Goal: Information Seeking & Learning: Learn about a topic

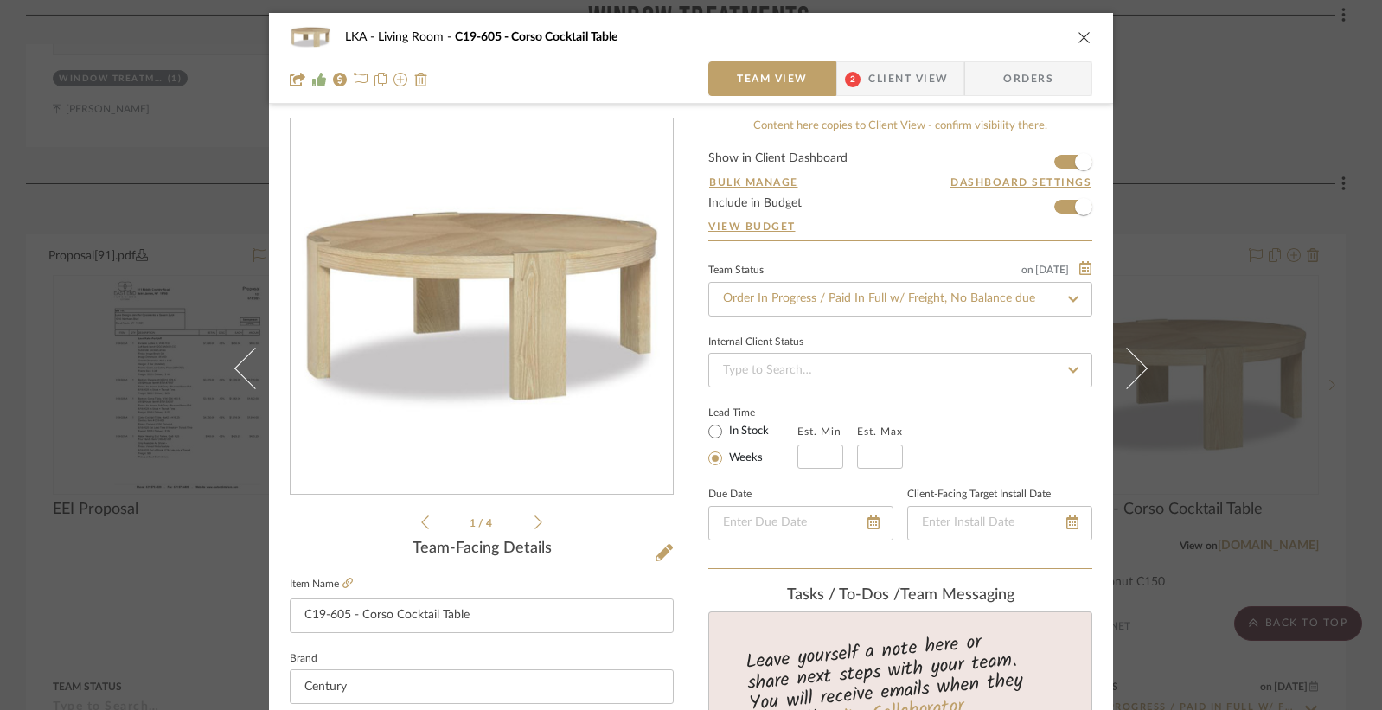
scroll to position [427, 0]
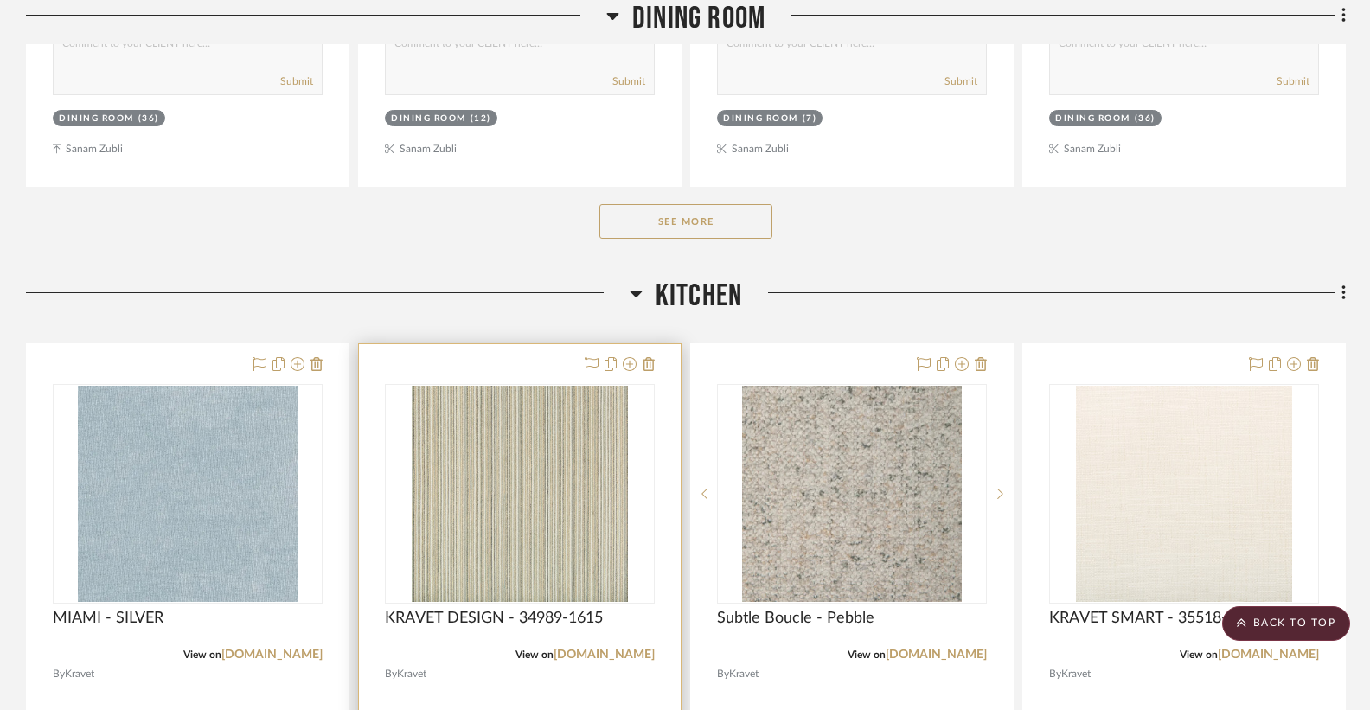
scroll to position [771, 0]
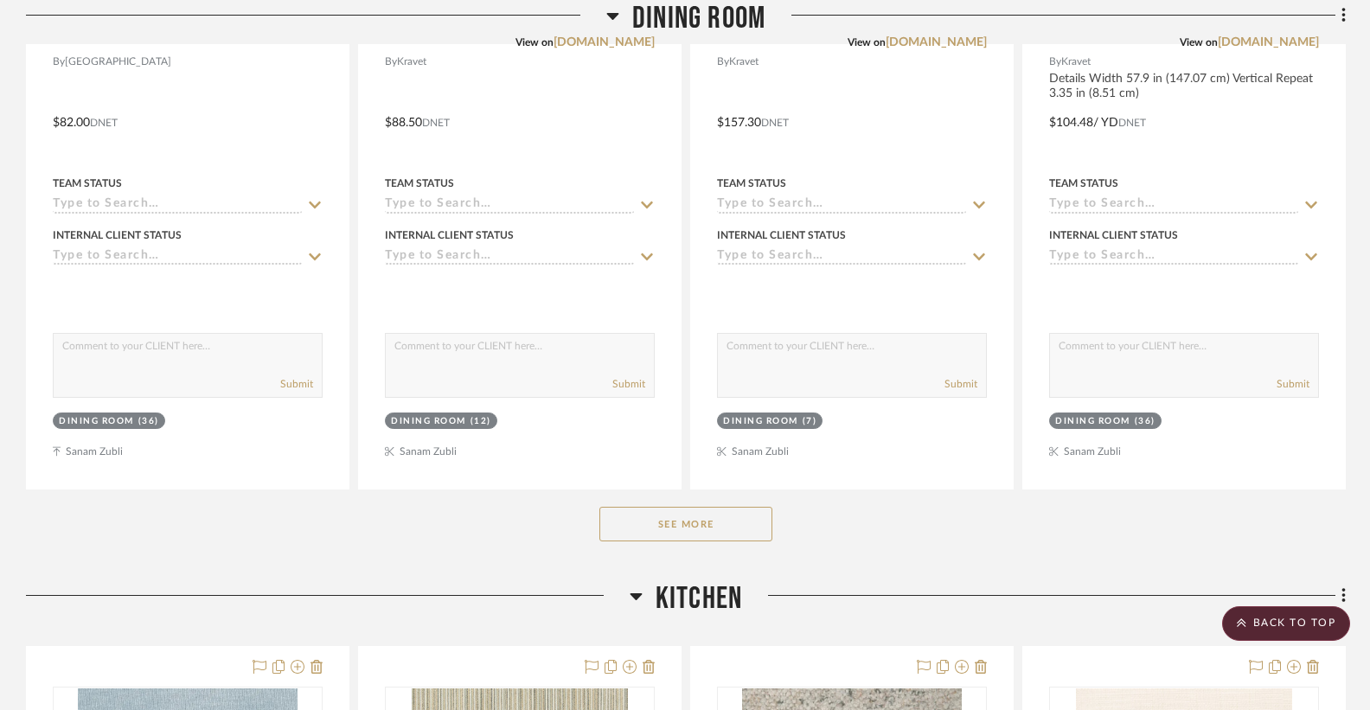
click at [690, 523] on button "See More" at bounding box center [685, 524] width 173 height 35
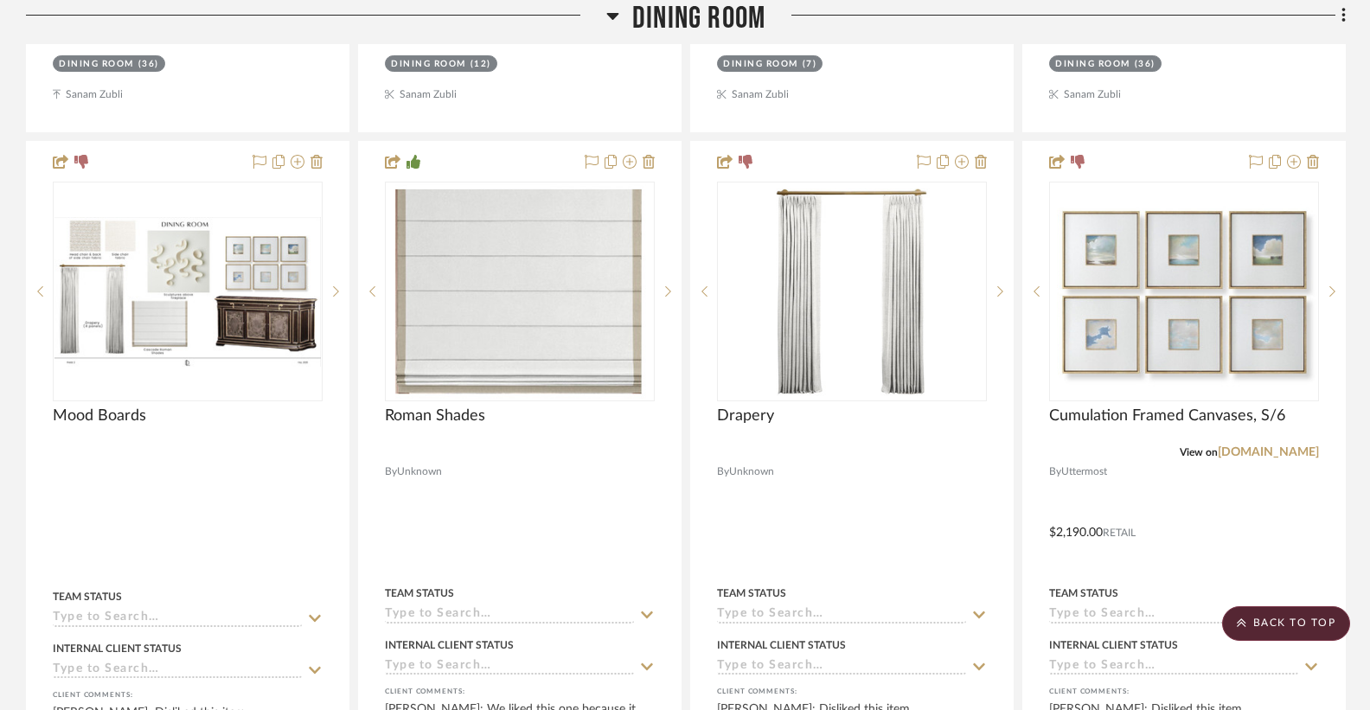
scroll to position [1129, 0]
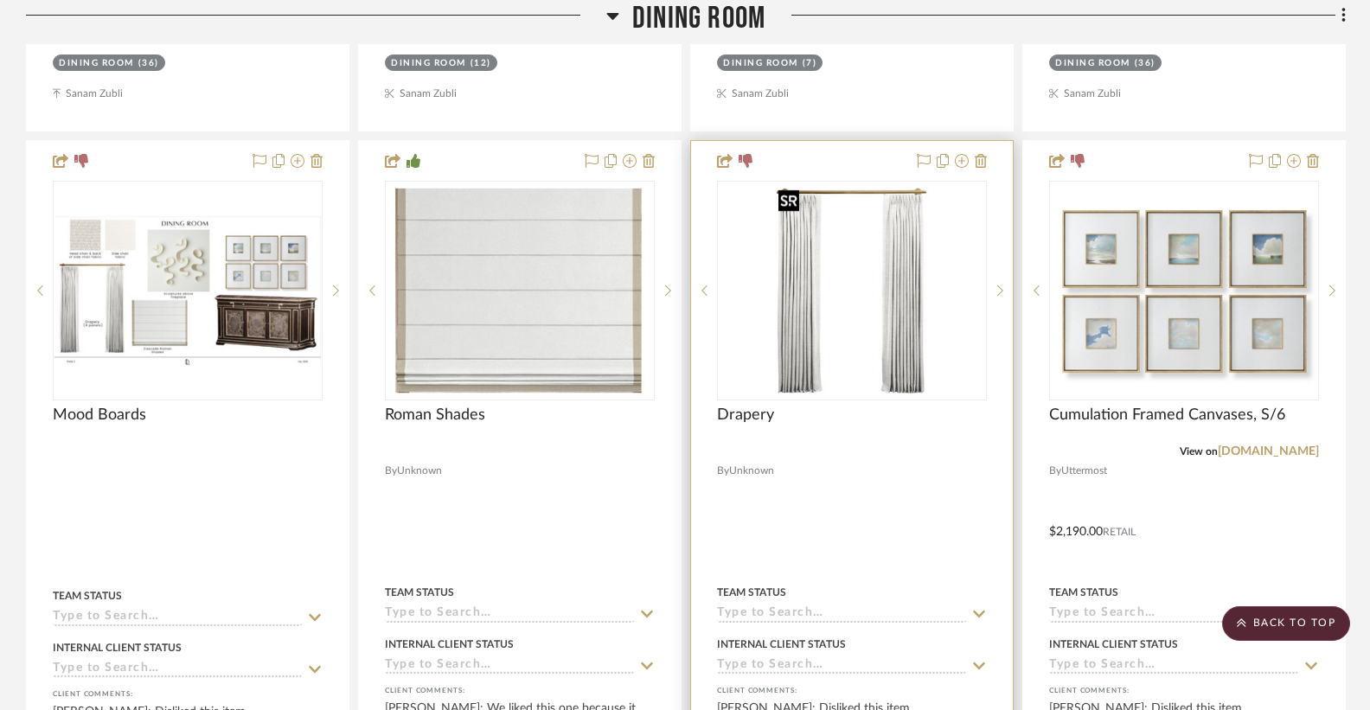
click at [0, 0] on img at bounding box center [0, 0] width 0 height 0
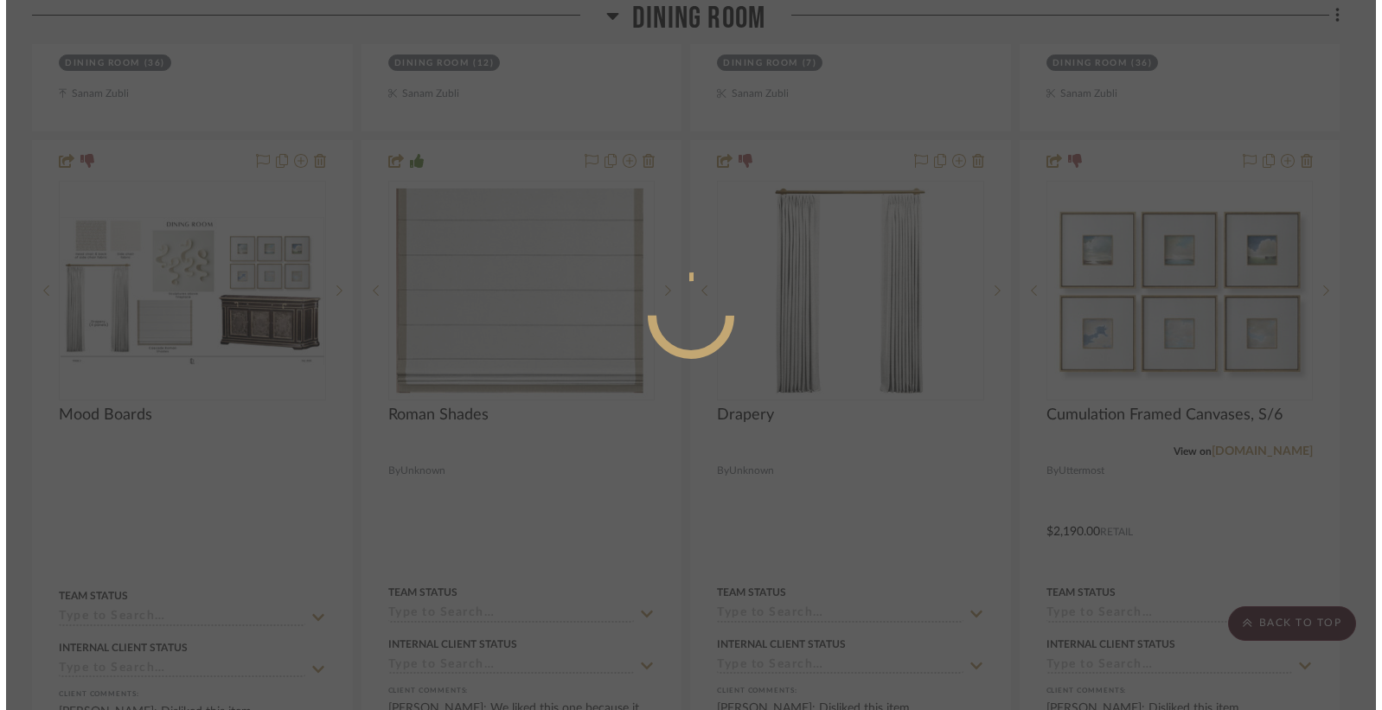
scroll to position [0, 0]
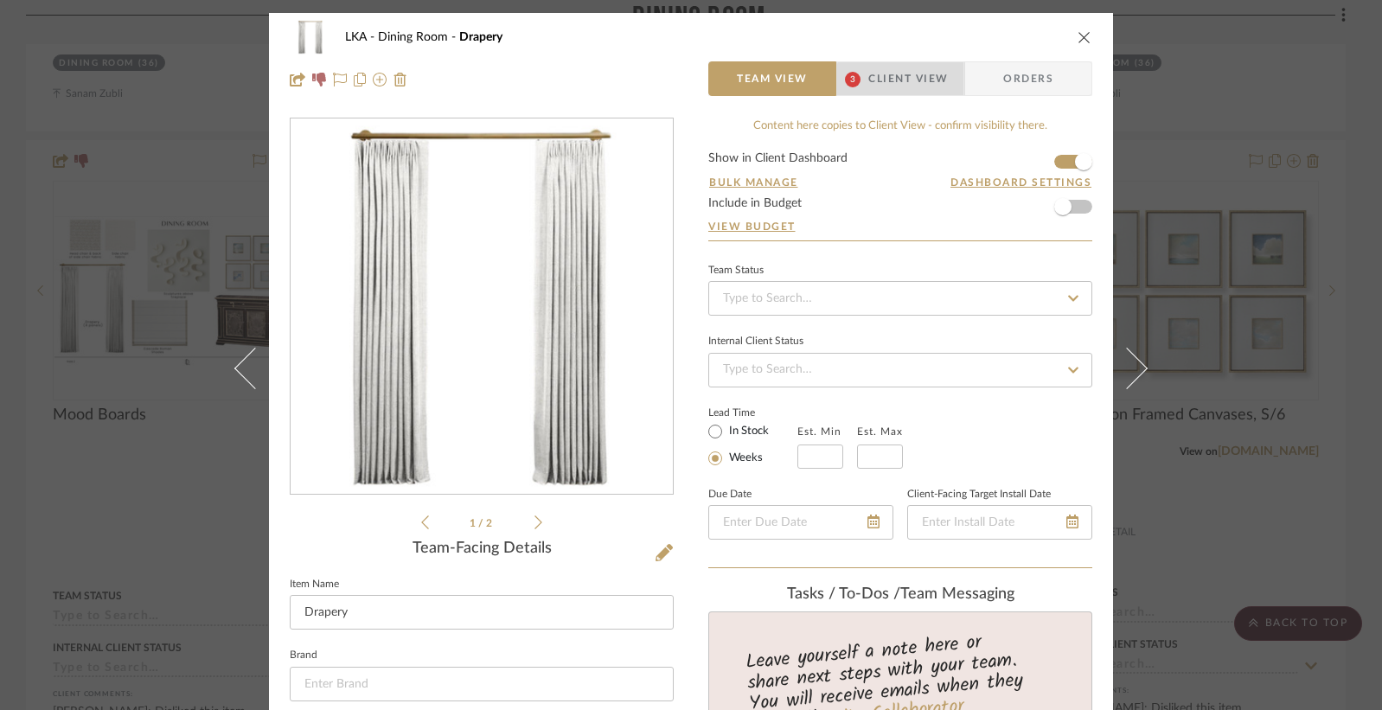
click at [917, 81] on span "Client View" at bounding box center [908, 78] width 80 height 35
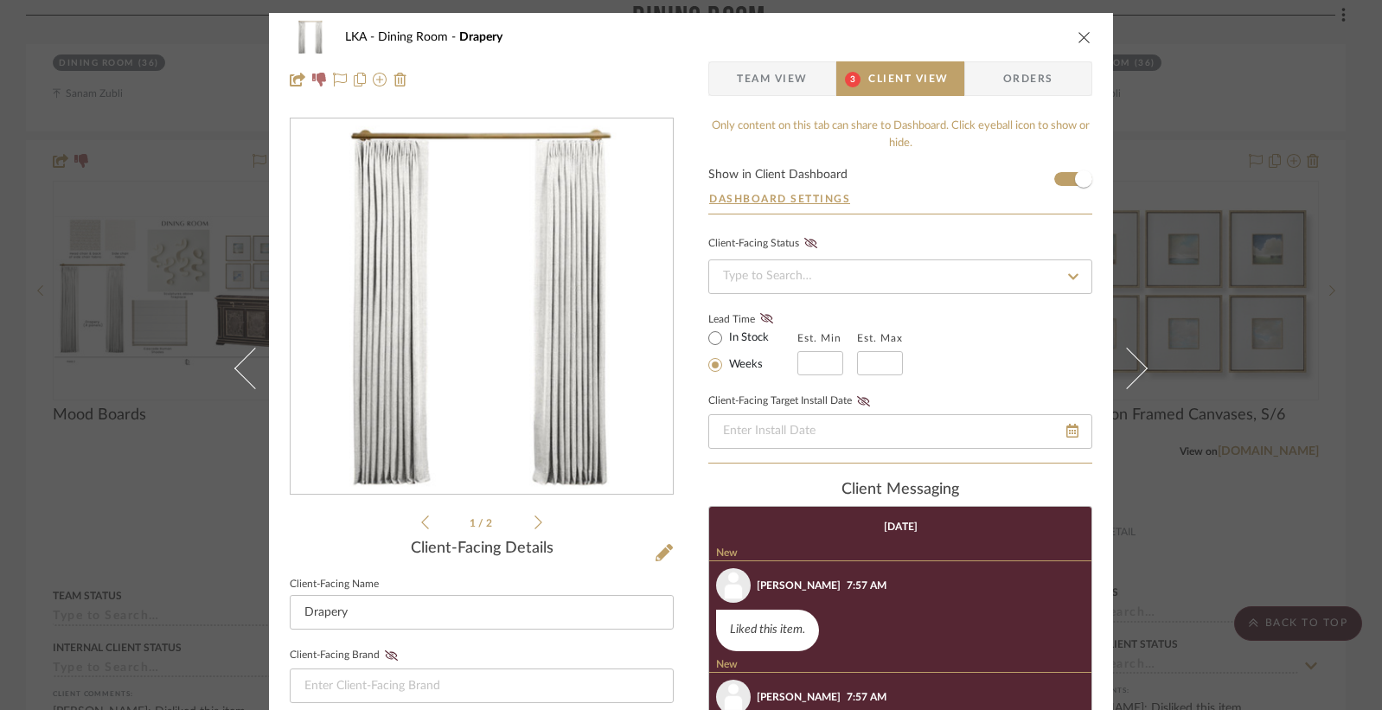
click at [1078, 42] on icon "close" at bounding box center [1085, 37] width 14 height 14
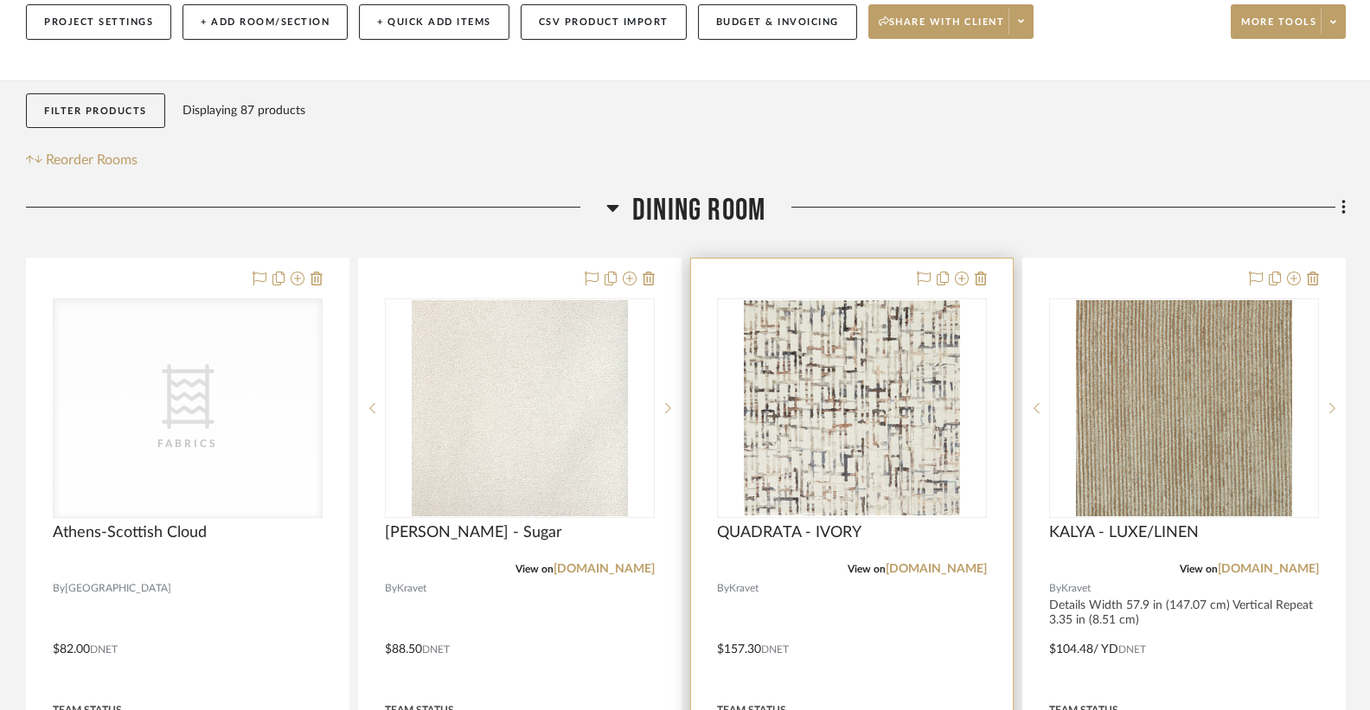
scroll to position [258, 0]
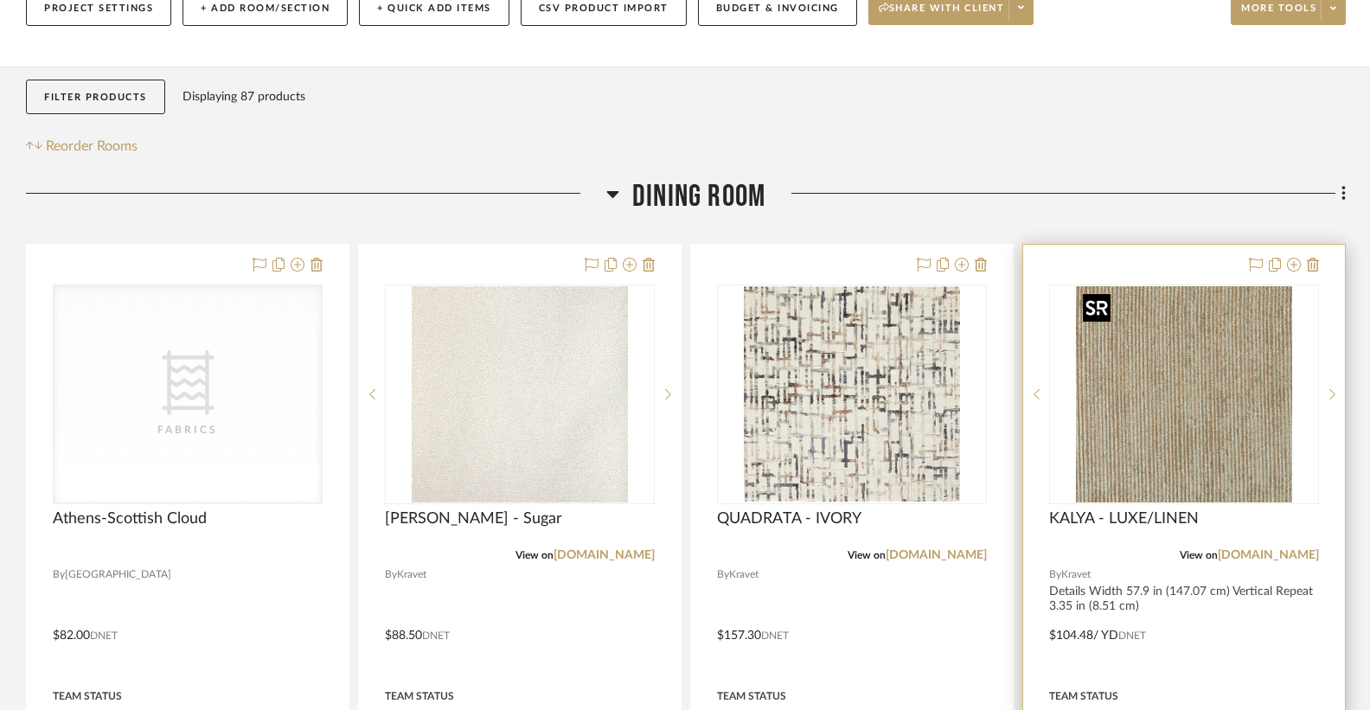
click at [0, 0] on img at bounding box center [0, 0] width 0 height 0
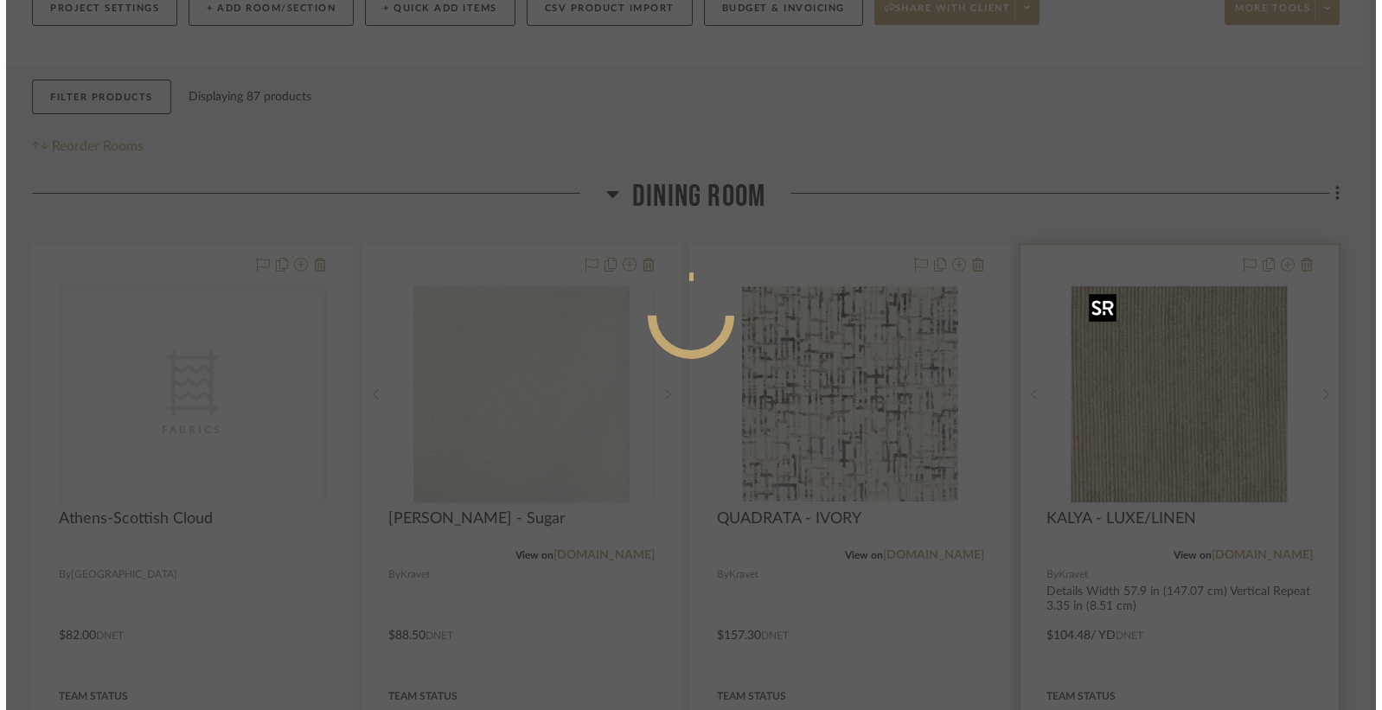
scroll to position [0, 0]
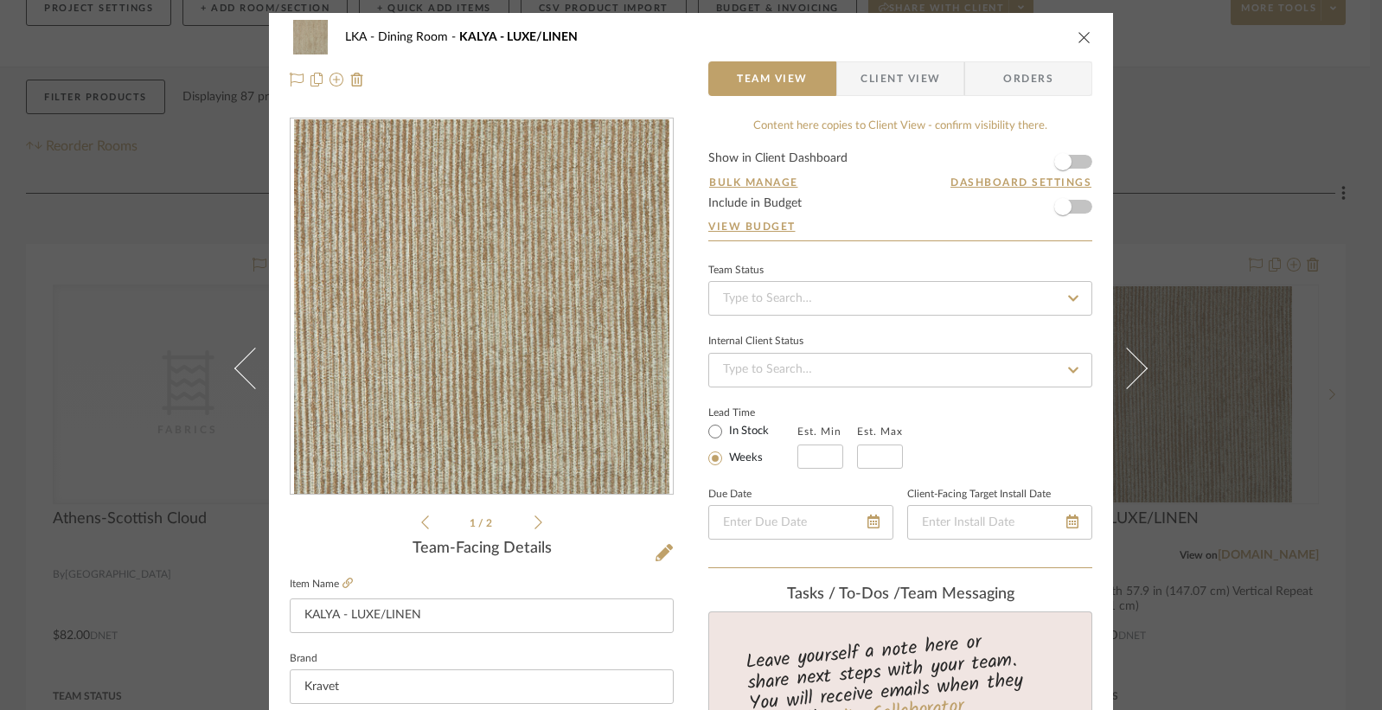
click at [534, 522] on icon at bounding box center [538, 523] width 8 height 16
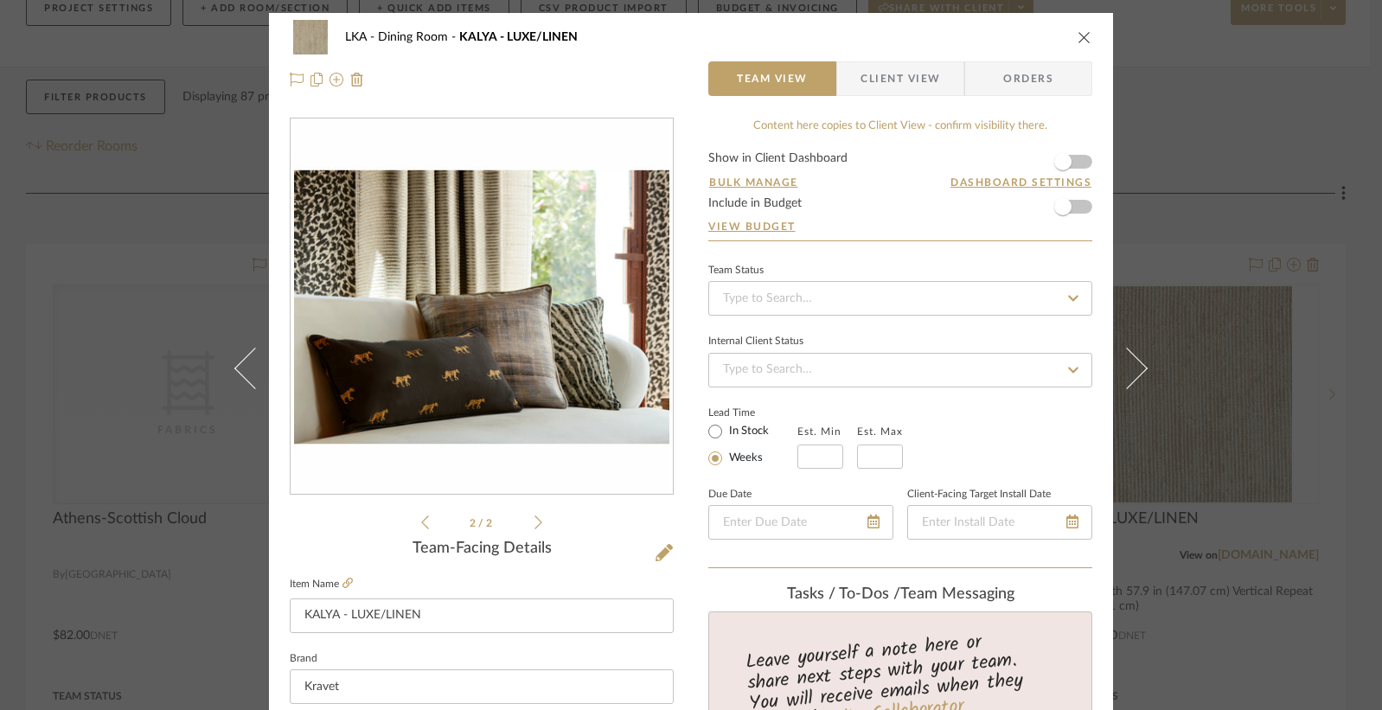
click at [534, 522] on icon at bounding box center [538, 523] width 8 height 16
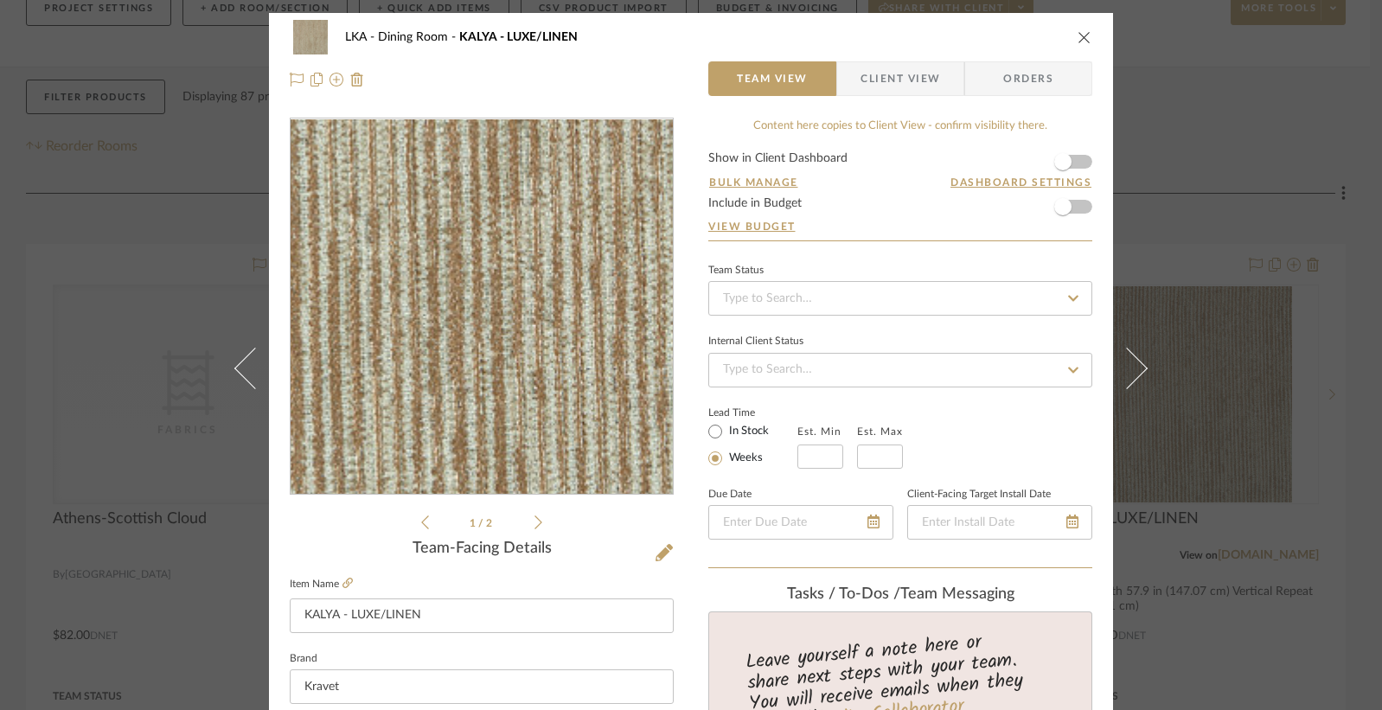
click at [531, 381] on img "0" at bounding box center [481, 306] width 375 height 375
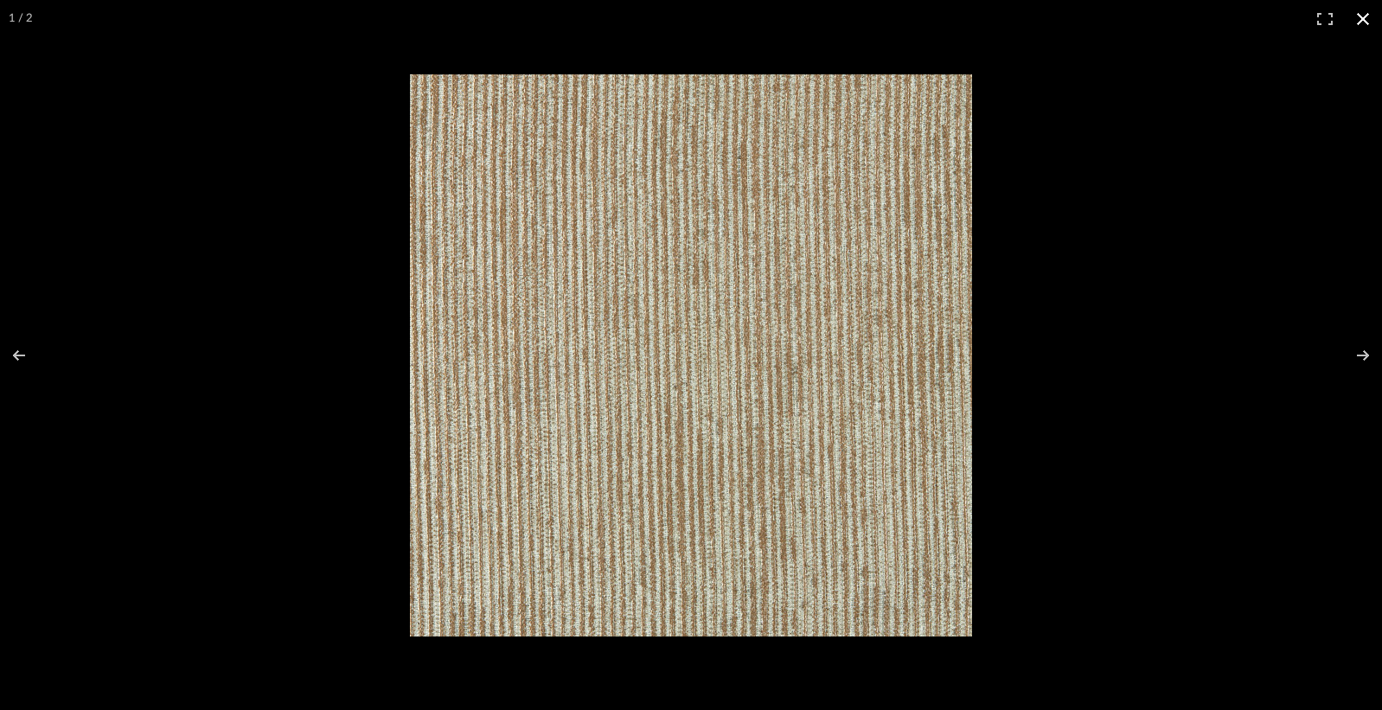
click at [1360, 19] on button at bounding box center [1363, 19] width 38 height 38
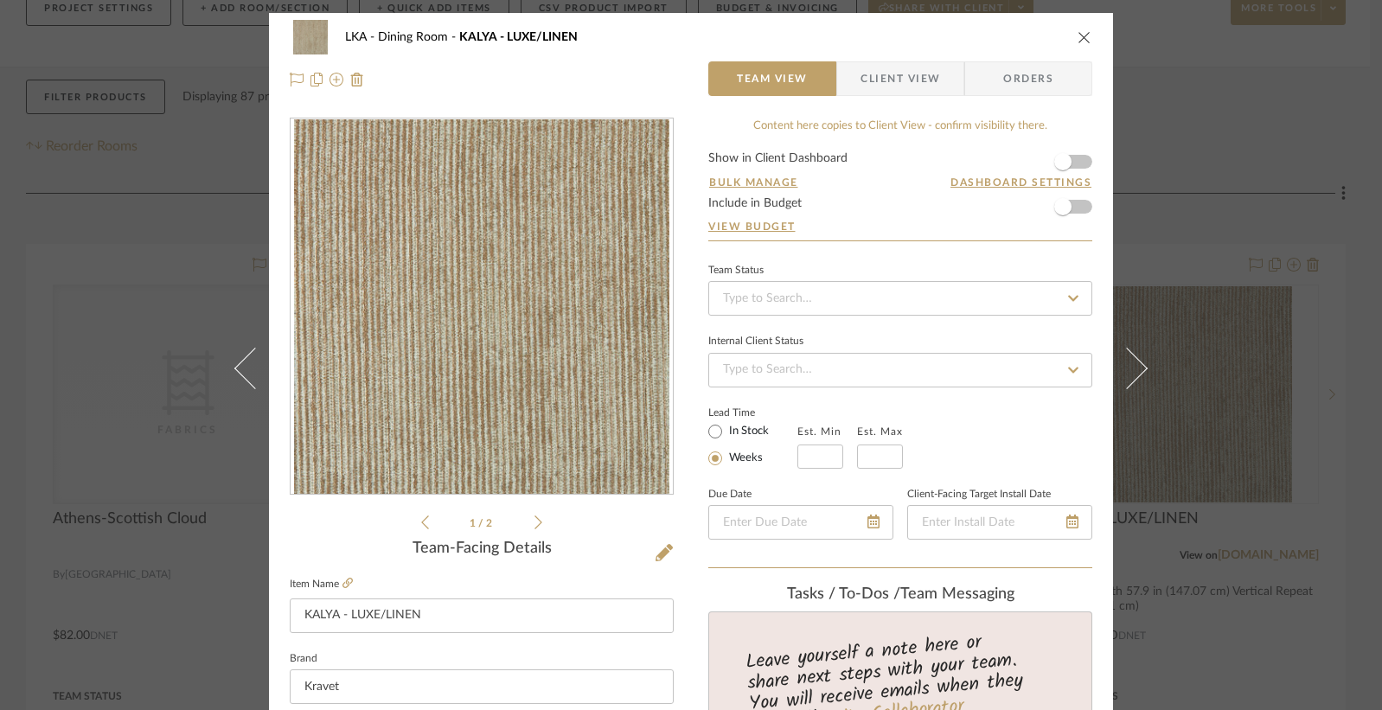
click at [1083, 35] on icon "close" at bounding box center [1085, 37] width 14 height 14
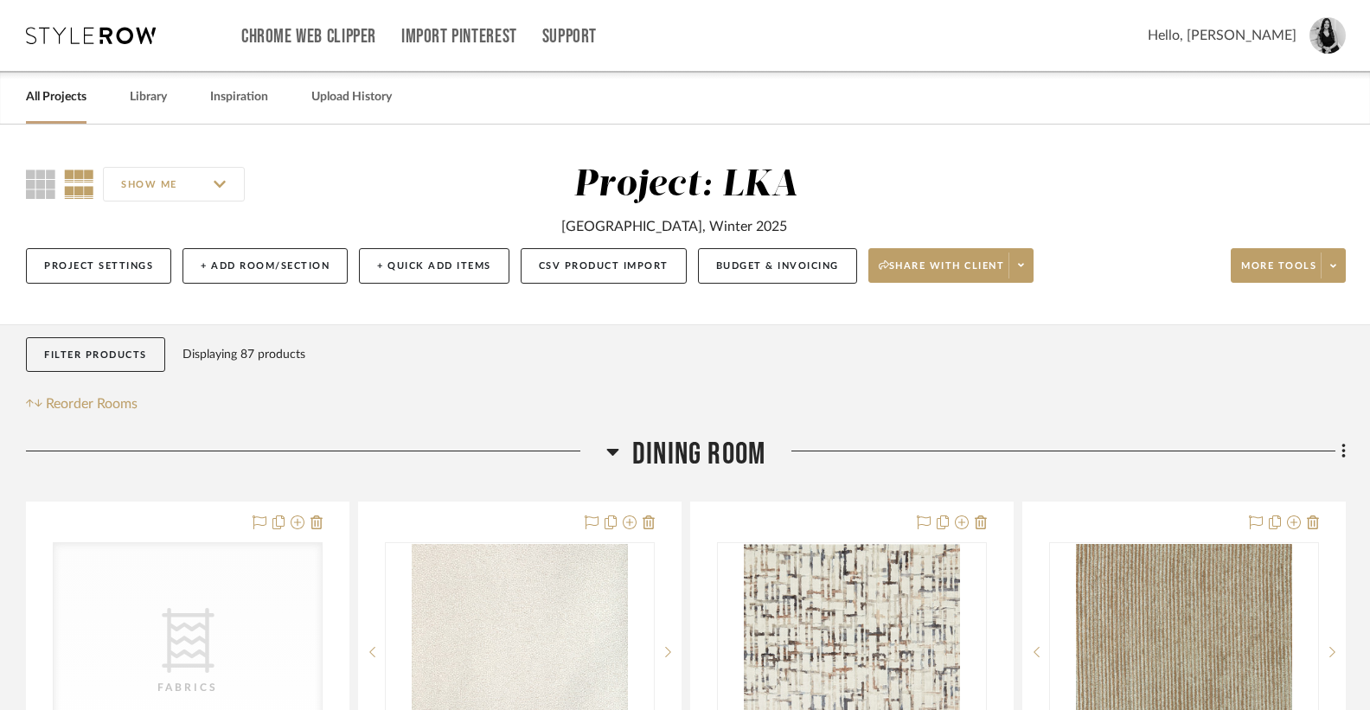
click at [609, 446] on icon at bounding box center [612, 451] width 13 height 21
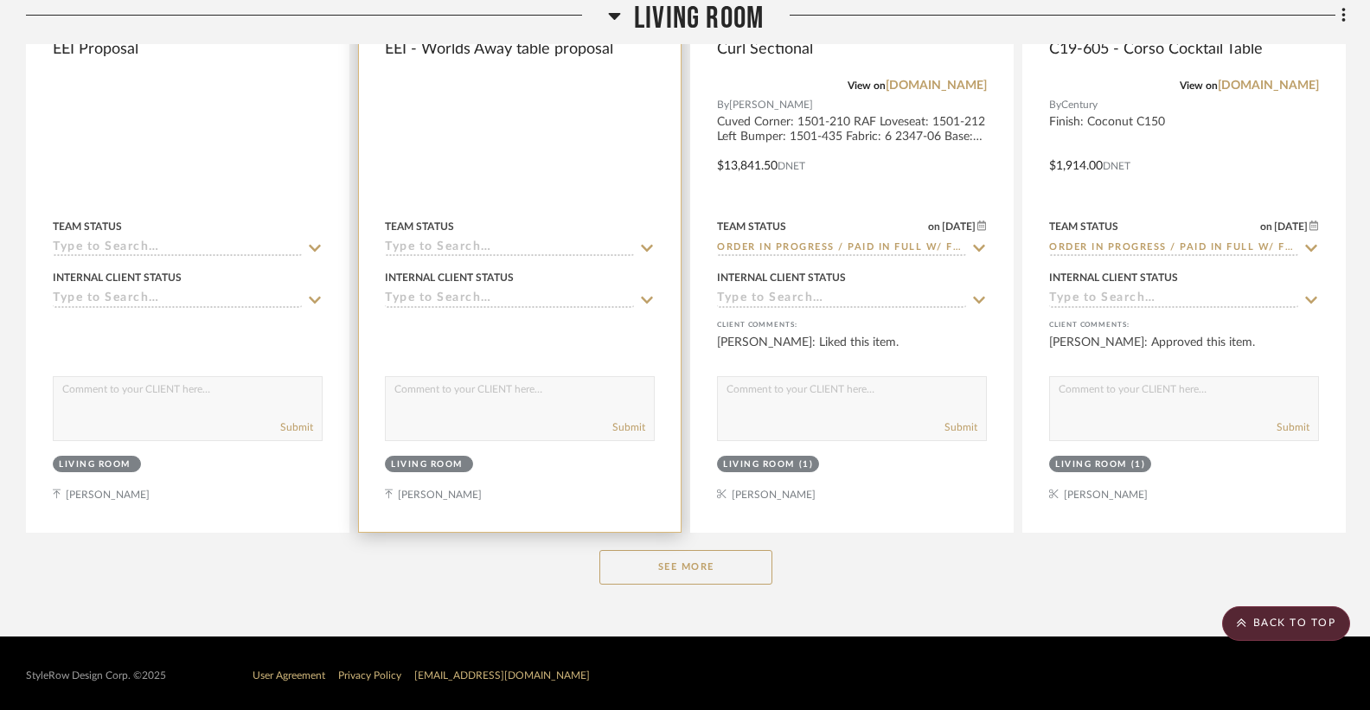
scroll to position [3470, 0]
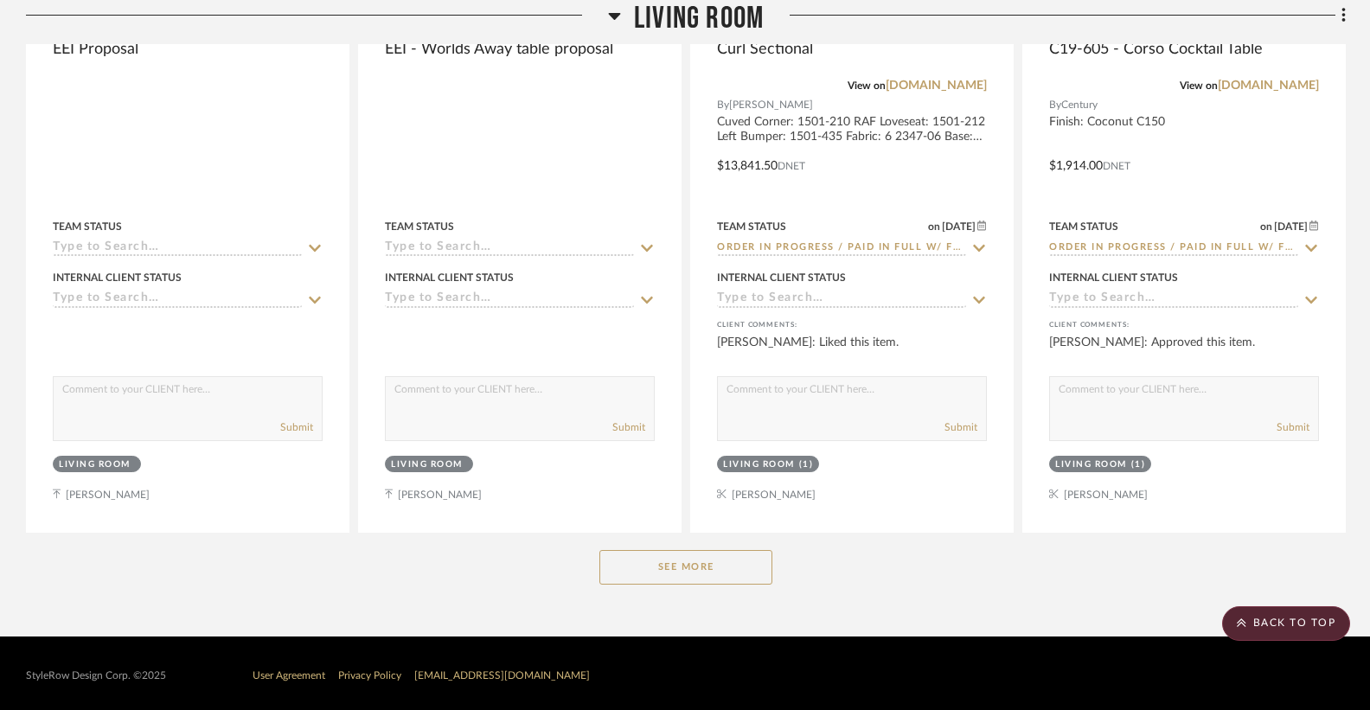
click at [675, 550] on button "See More" at bounding box center [685, 567] width 173 height 35
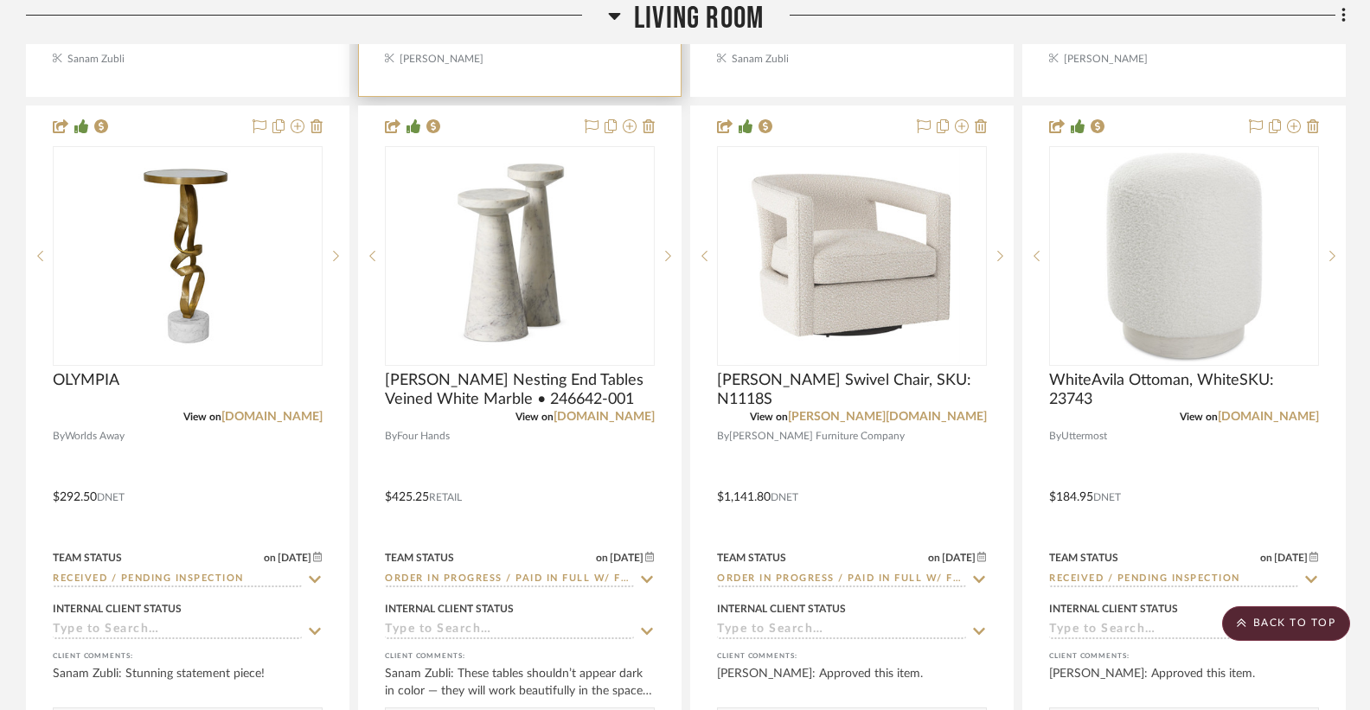
scroll to position [4670, 0]
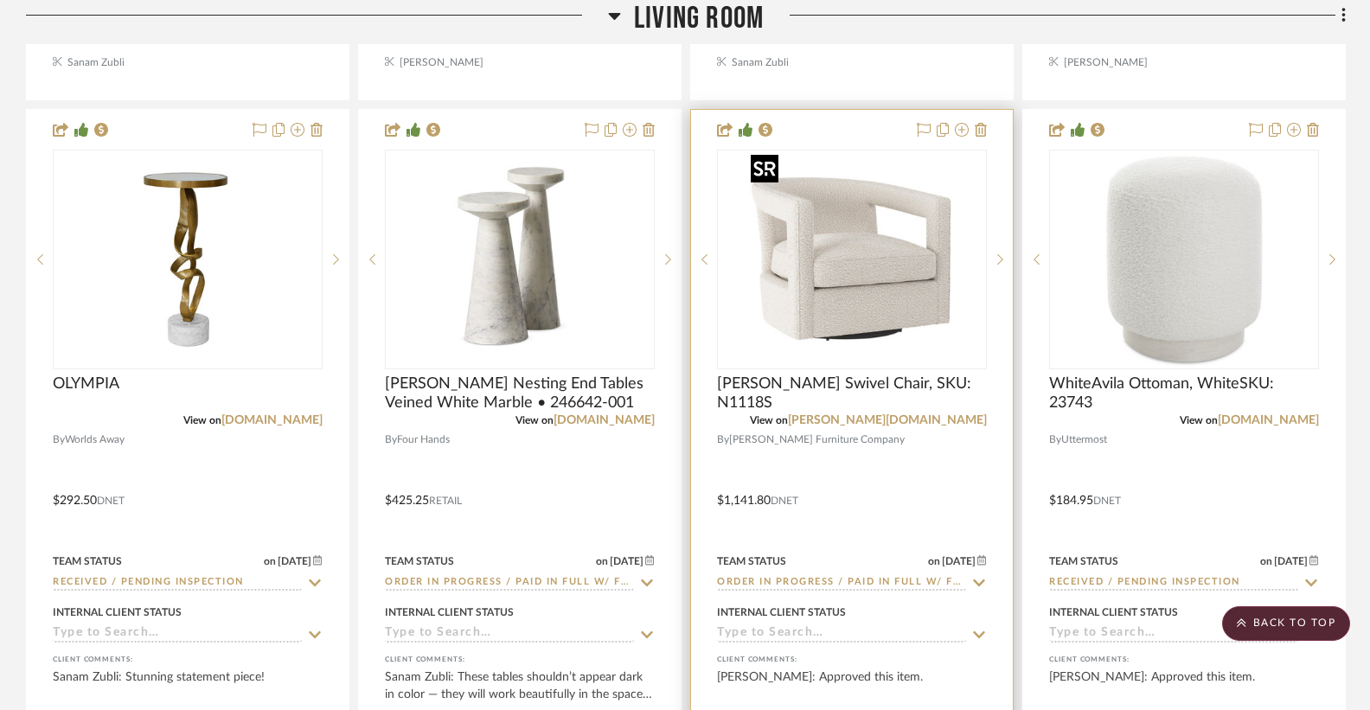
click at [827, 325] on img "0" at bounding box center [852, 259] width 216 height 216
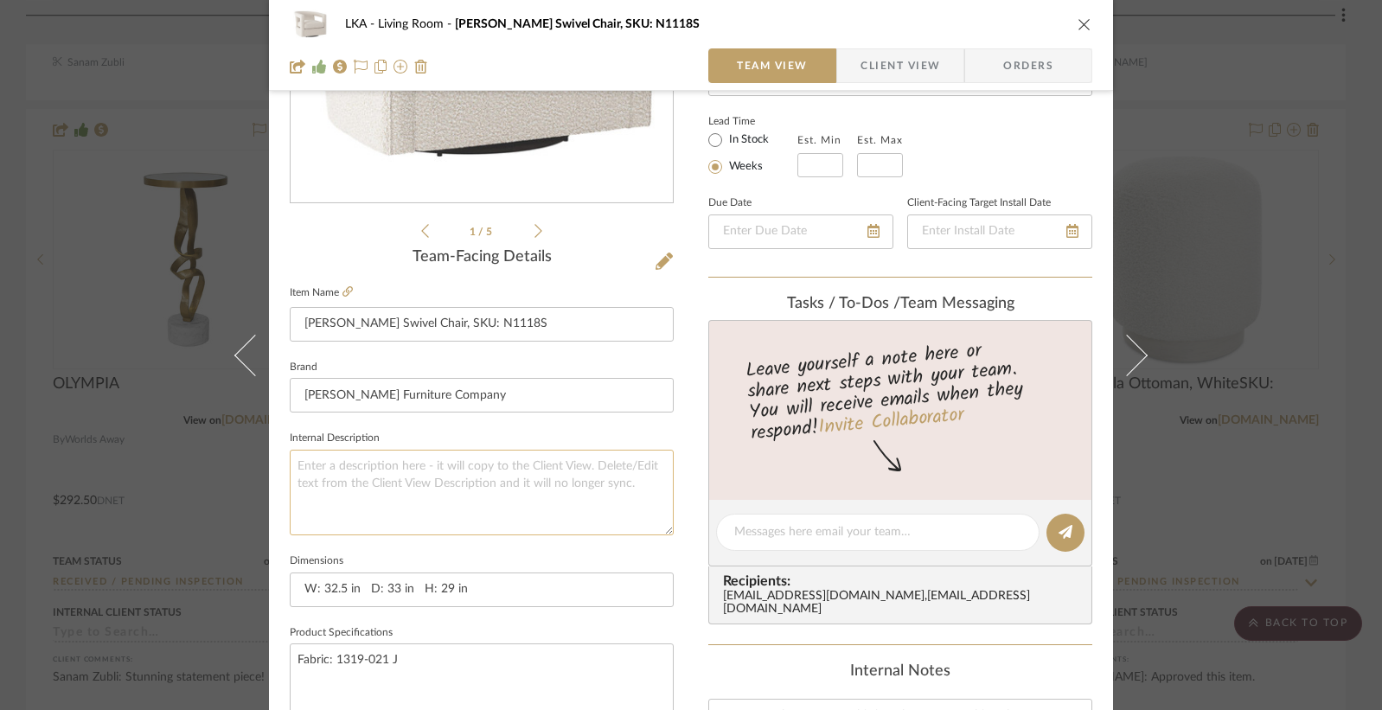
scroll to position [321, 0]
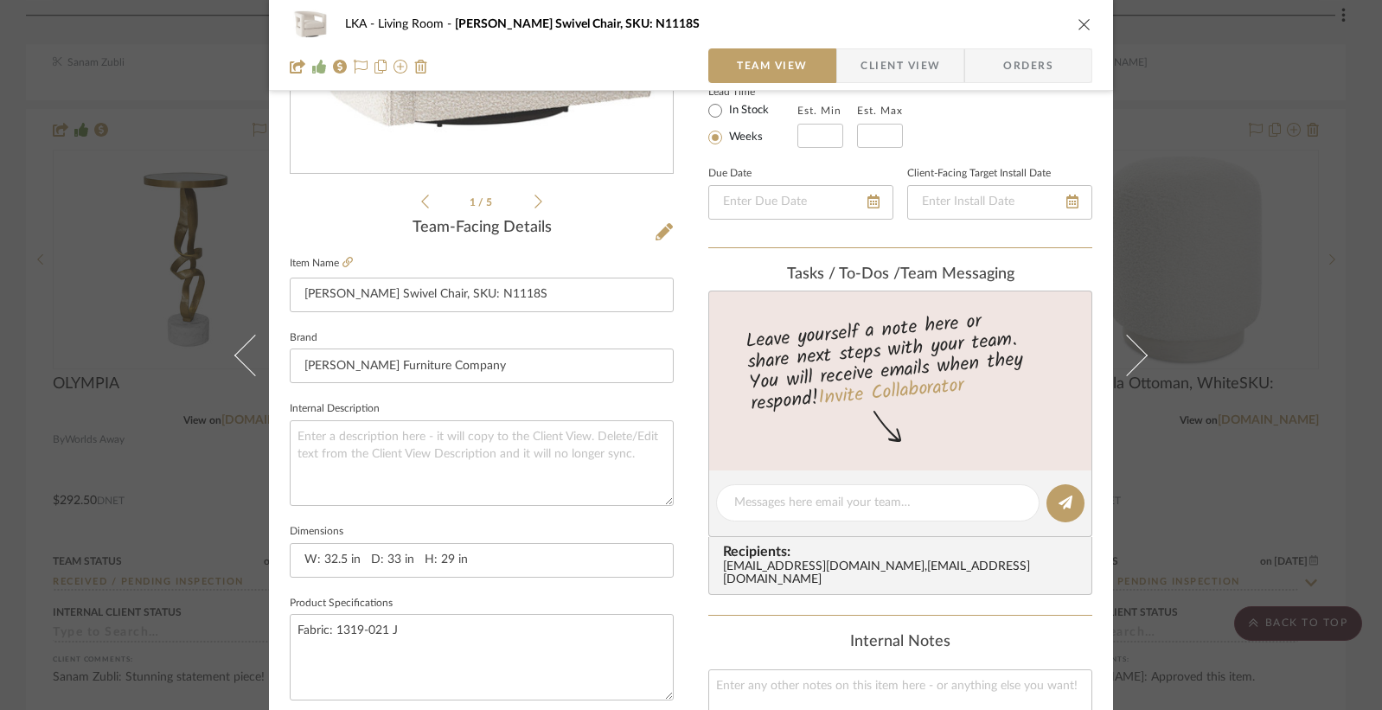
click at [1328, 349] on div "LKA Living Room Alana Fabric Swivel Chair, SKU: N1118S Team View Client View Or…" at bounding box center [691, 355] width 1382 height 710
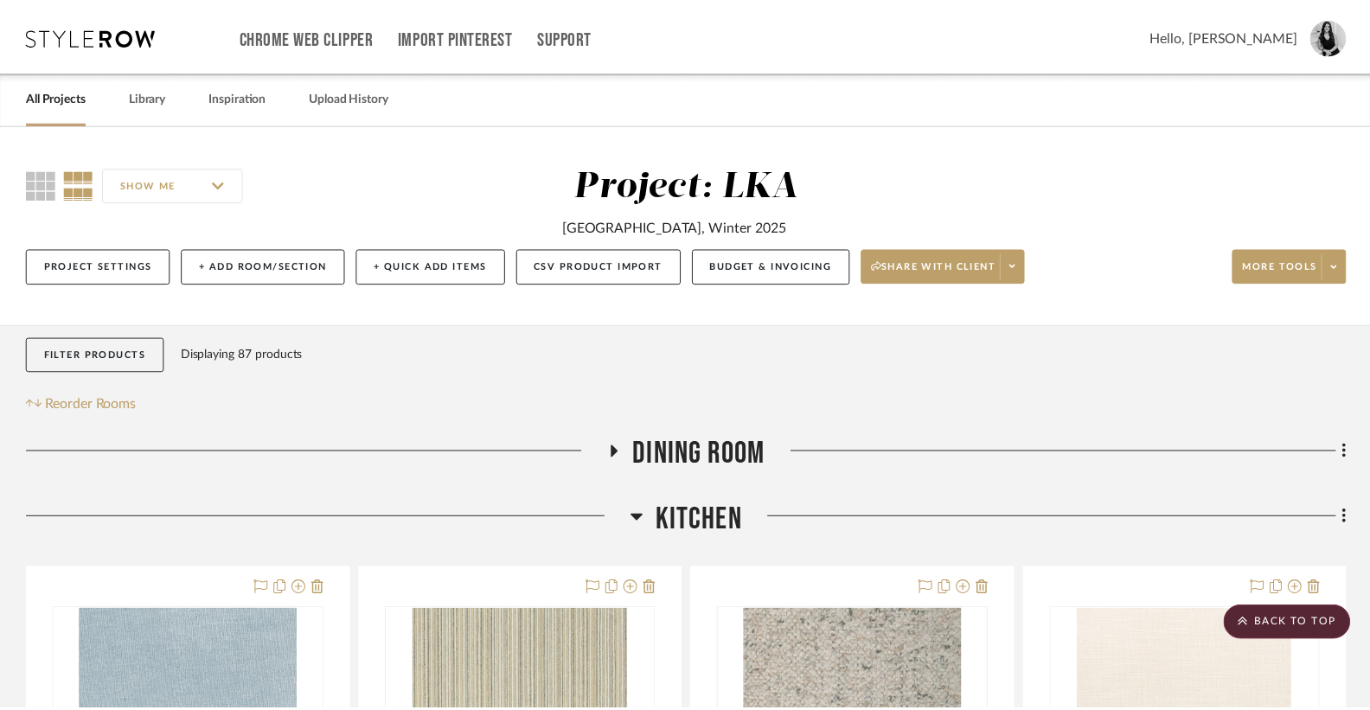
scroll to position [4670, 0]
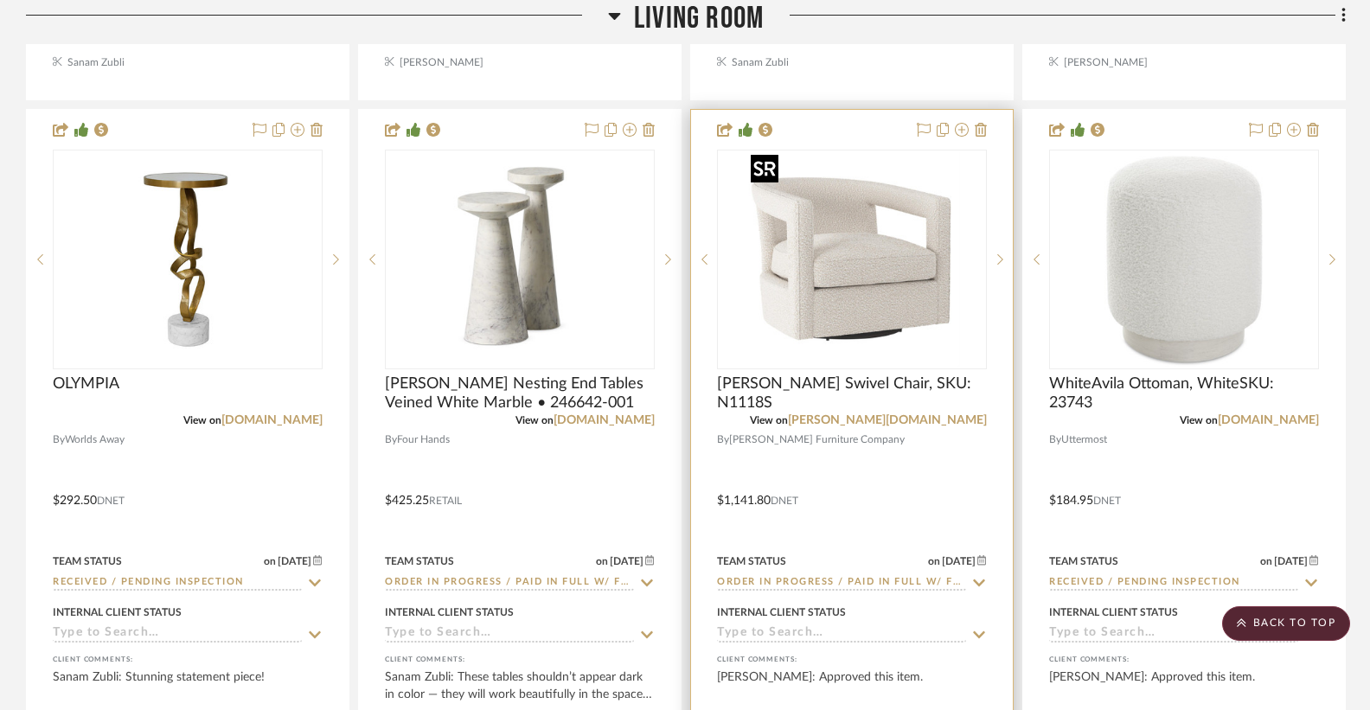
click at [881, 235] on img "0" at bounding box center [852, 259] width 216 height 216
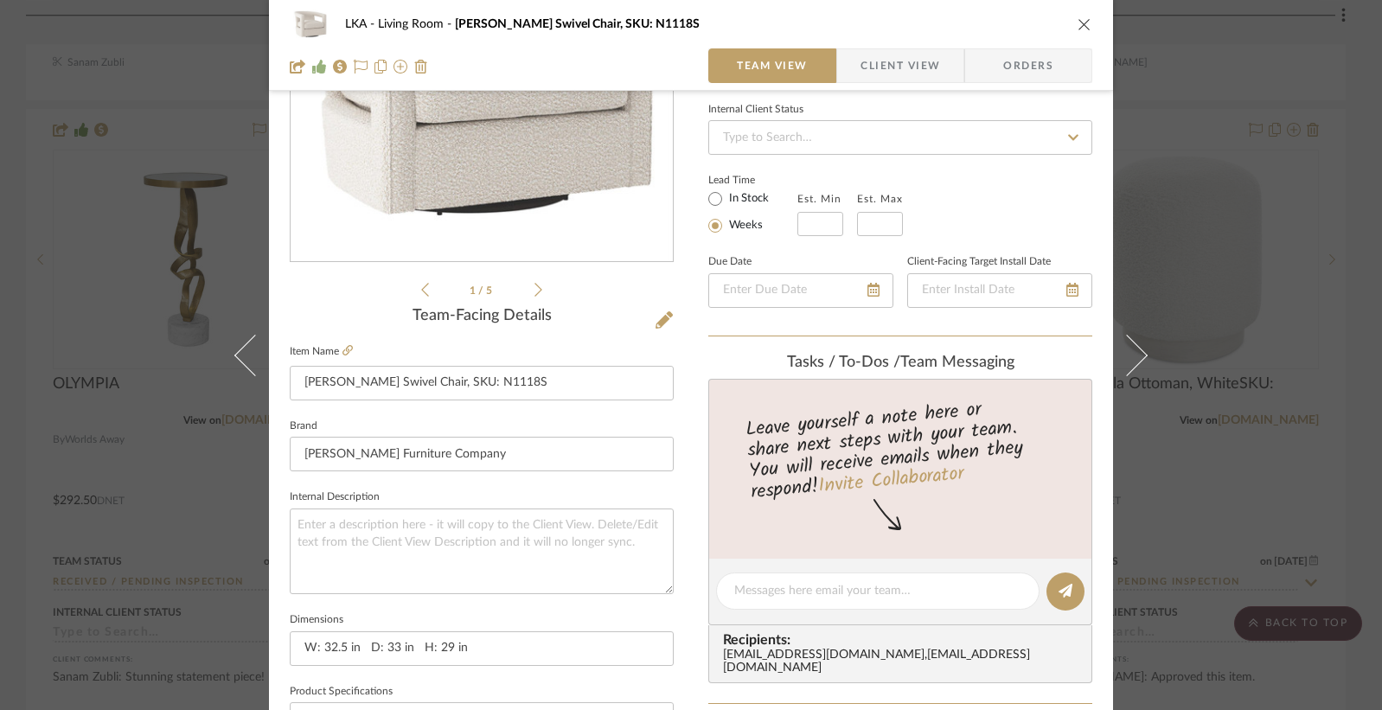
scroll to position [233, 0]
click at [1079, 28] on icon "close" at bounding box center [1085, 24] width 14 height 14
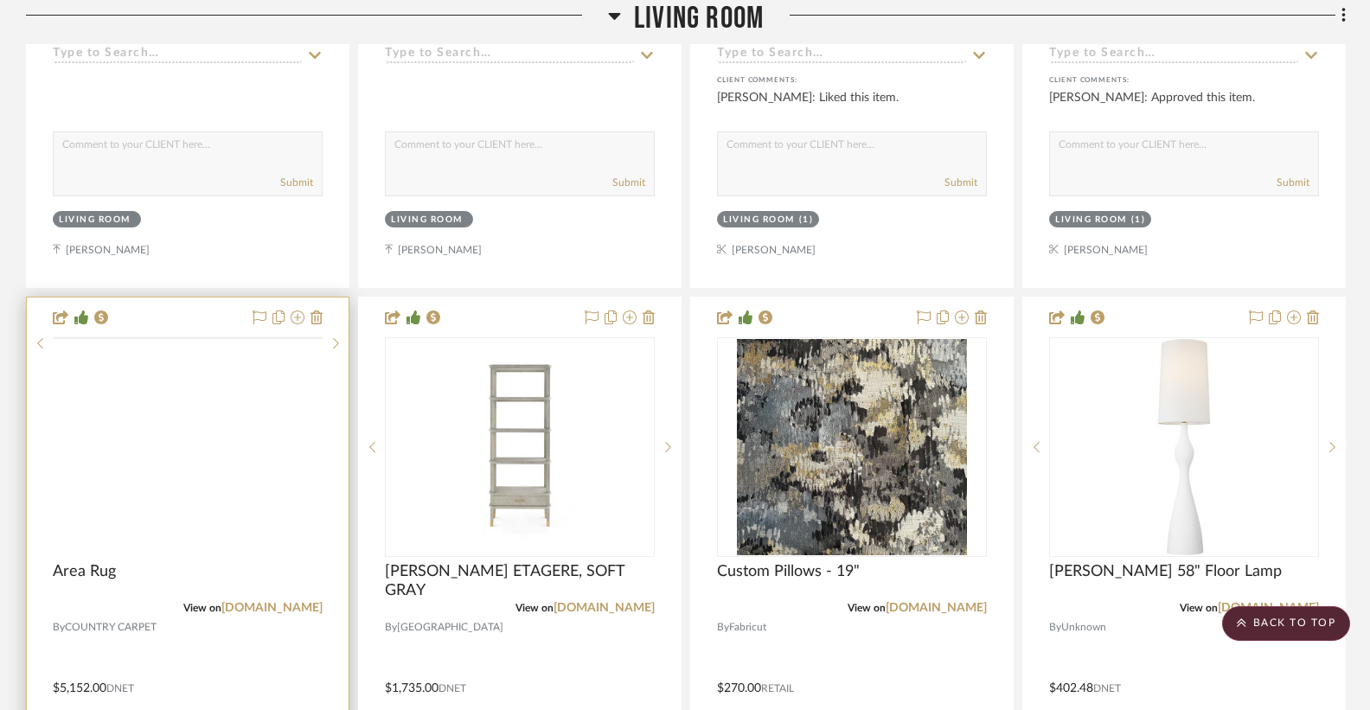
scroll to position [3716, 0]
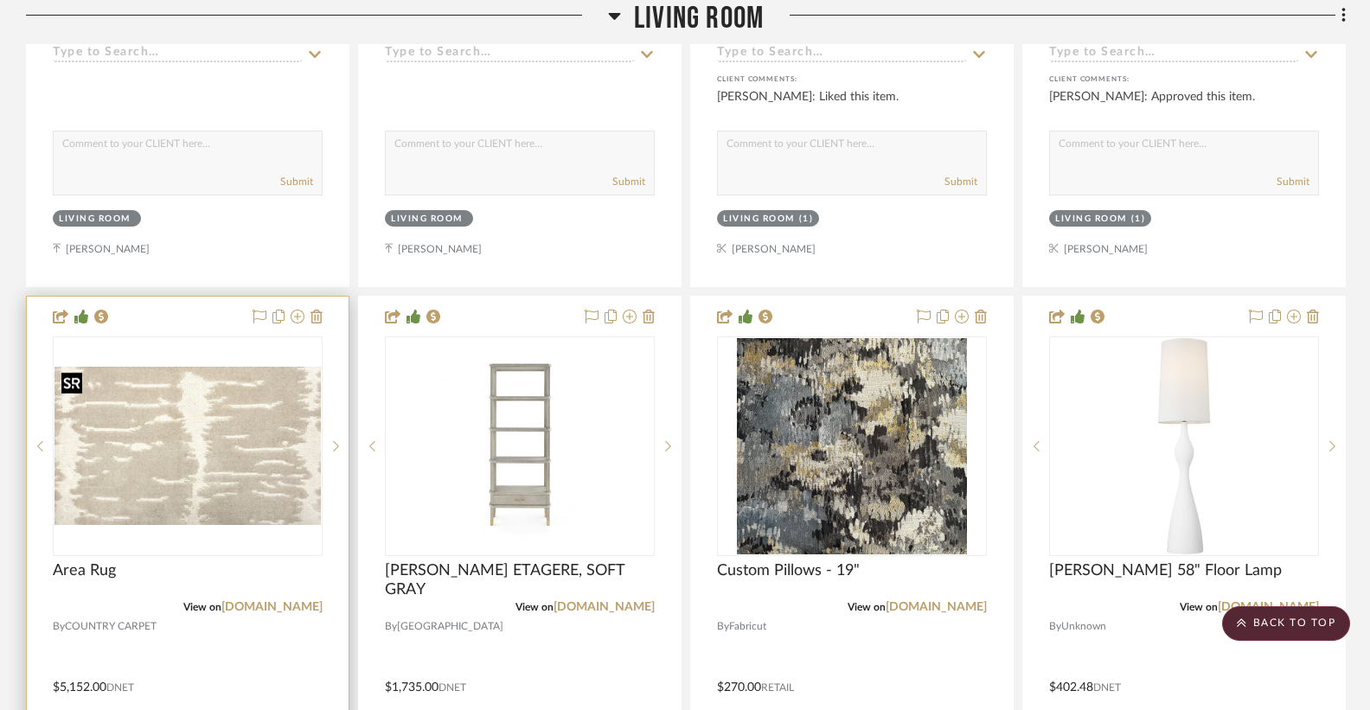
click at [0, 0] on img at bounding box center [0, 0] width 0 height 0
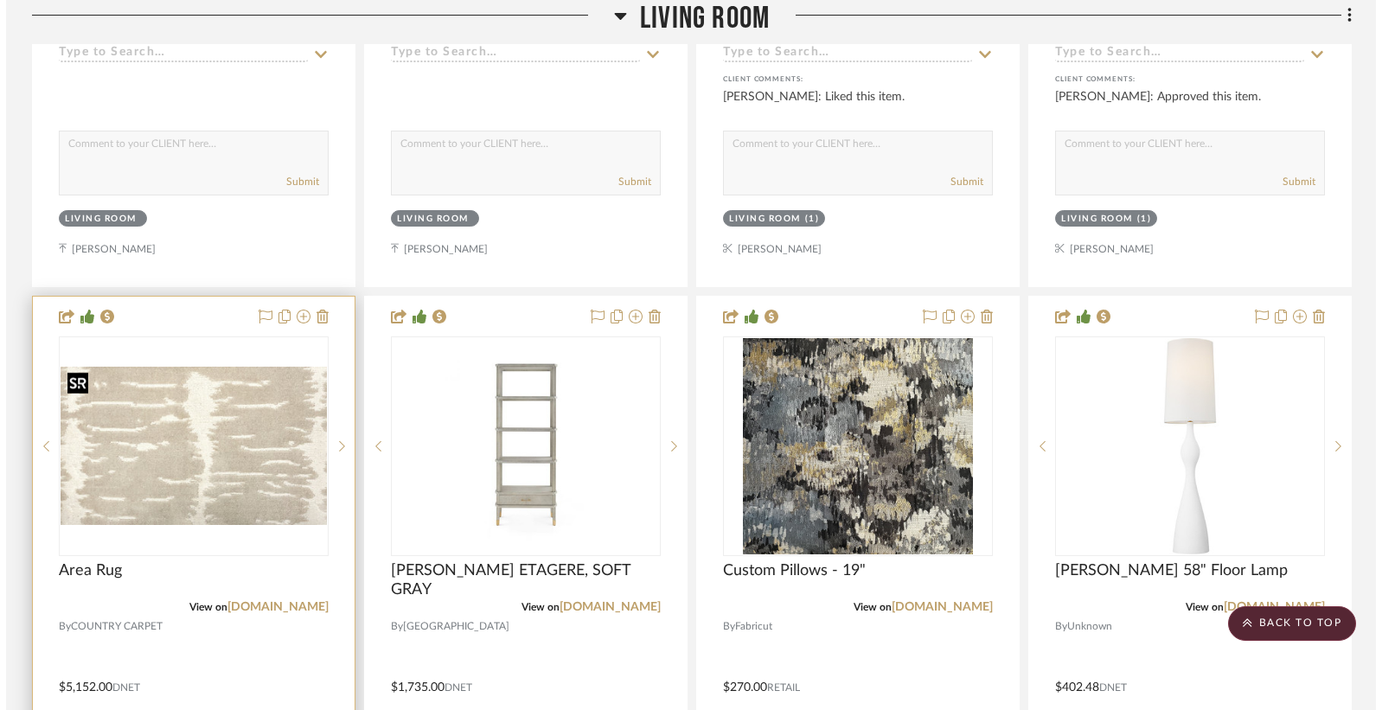
scroll to position [0, 0]
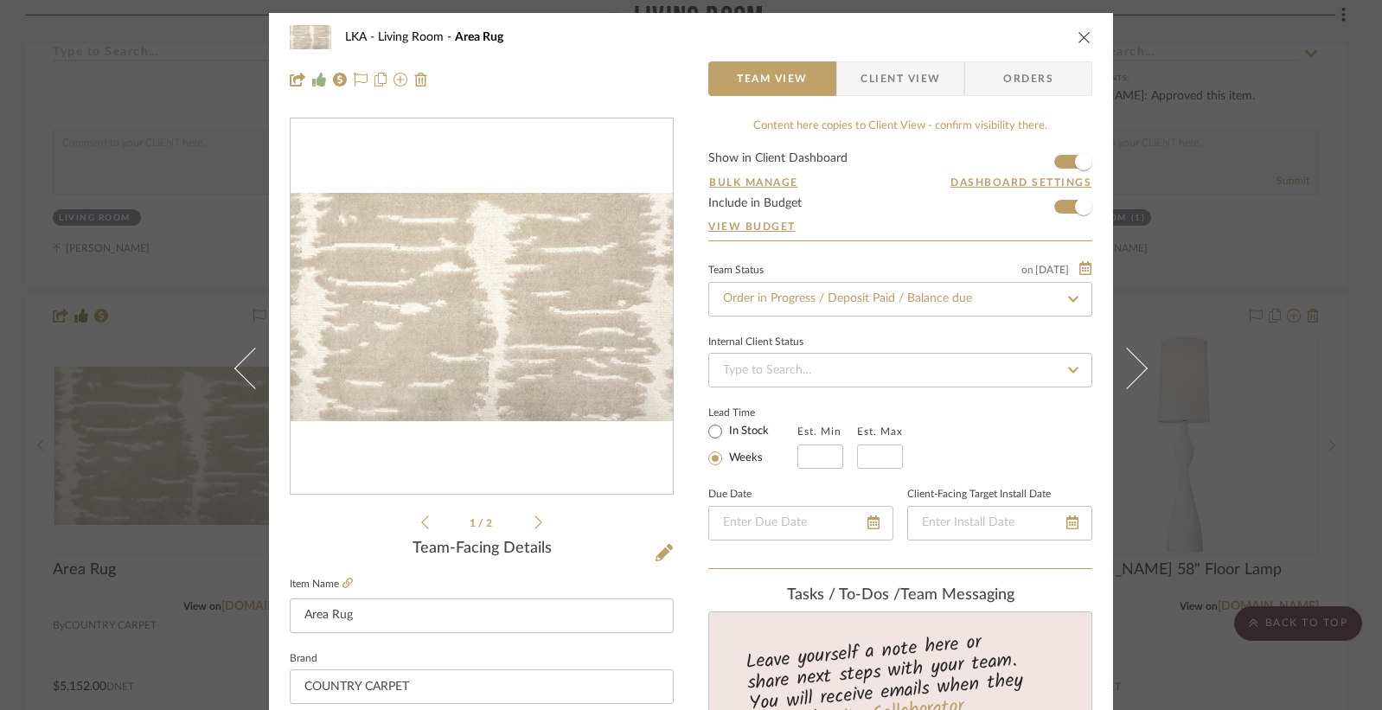
click at [535, 522] on icon at bounding box center [538, 522] width 8 height 14
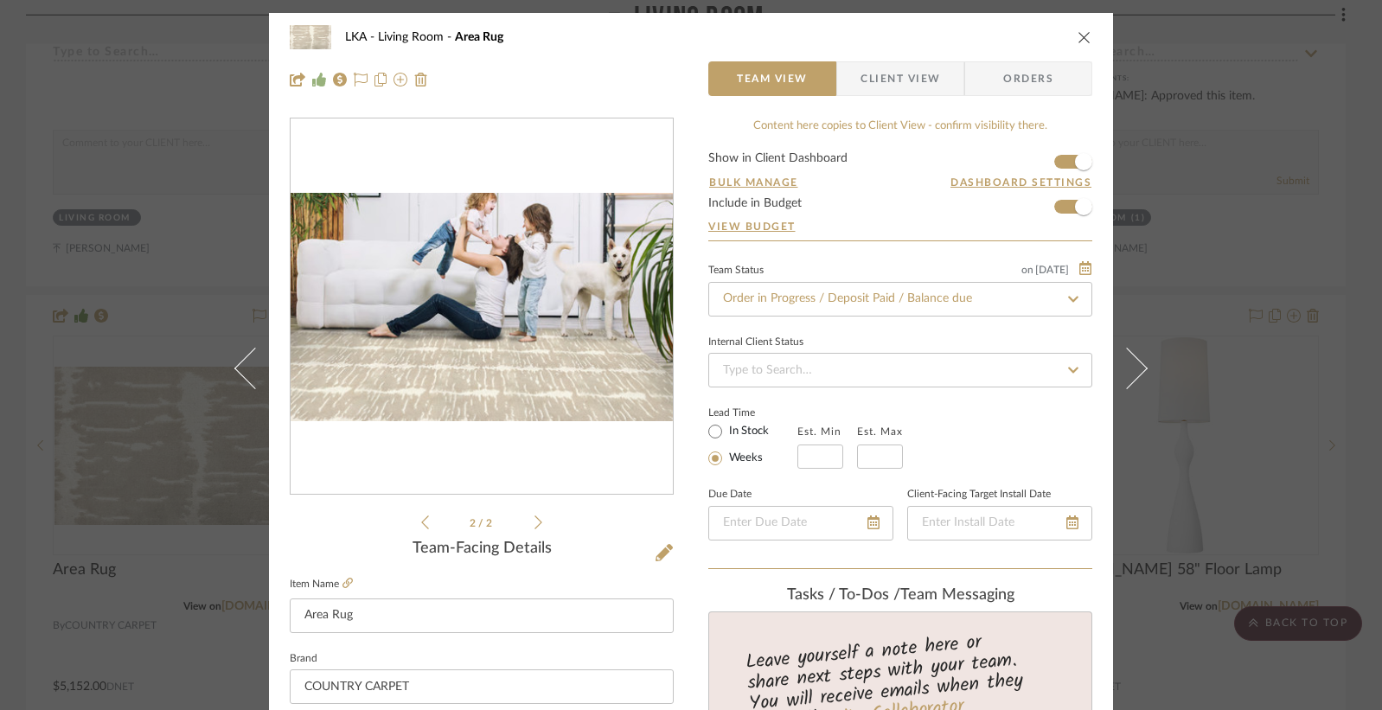
click at [535, 522] on icon at bounding box center [538, 522] width 8 height 14
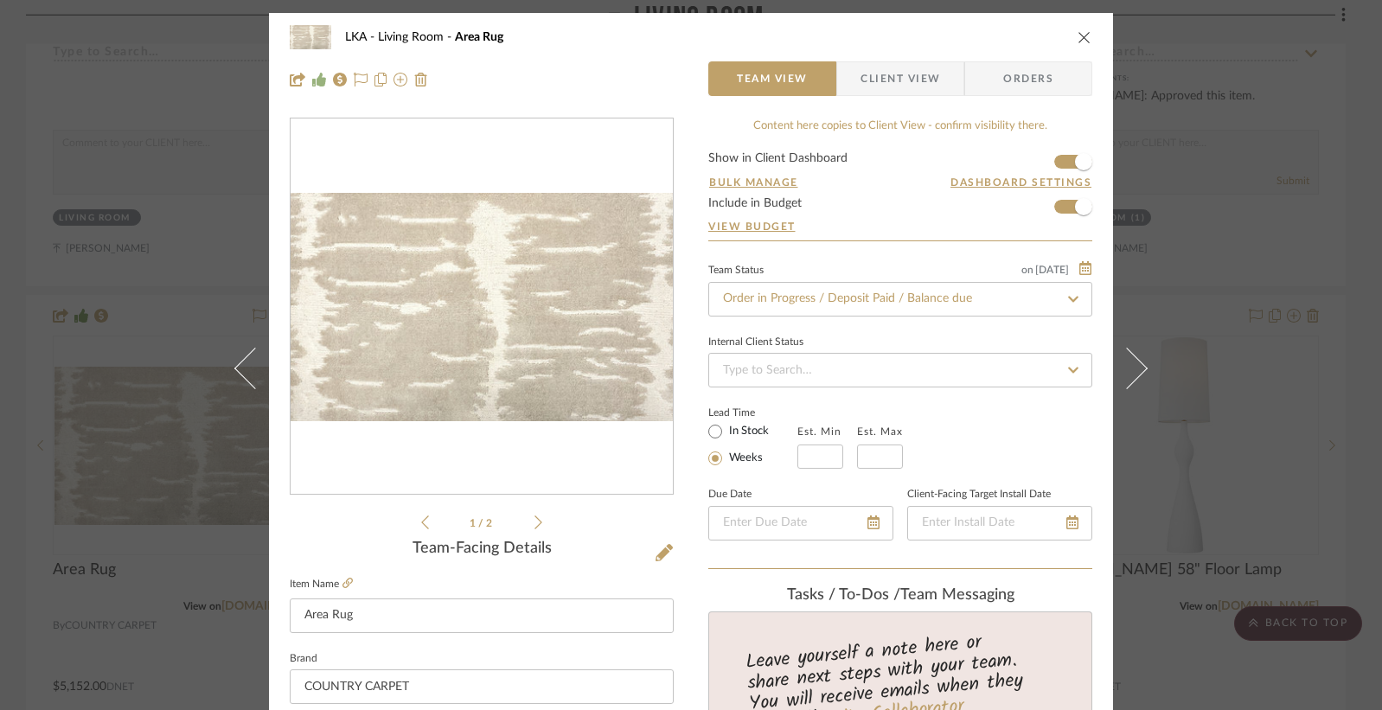
click at [535, 522] on icon at bounding box center [538, 522] width 8 height 14
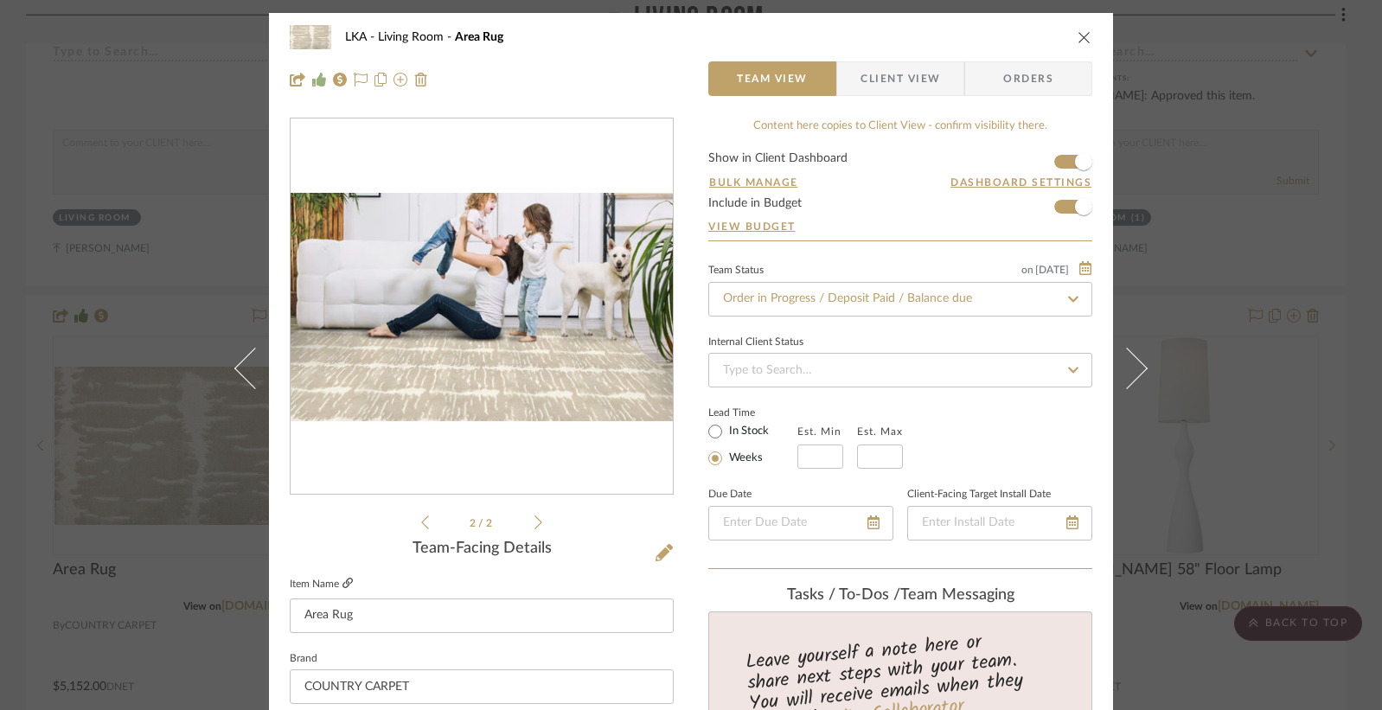
click at [342, 583] on icon at bounding box center [347, 583] width 10 height 10
click at [1080, 37] on icon "close" at bounding box center [1085, 37] width 14 height 14
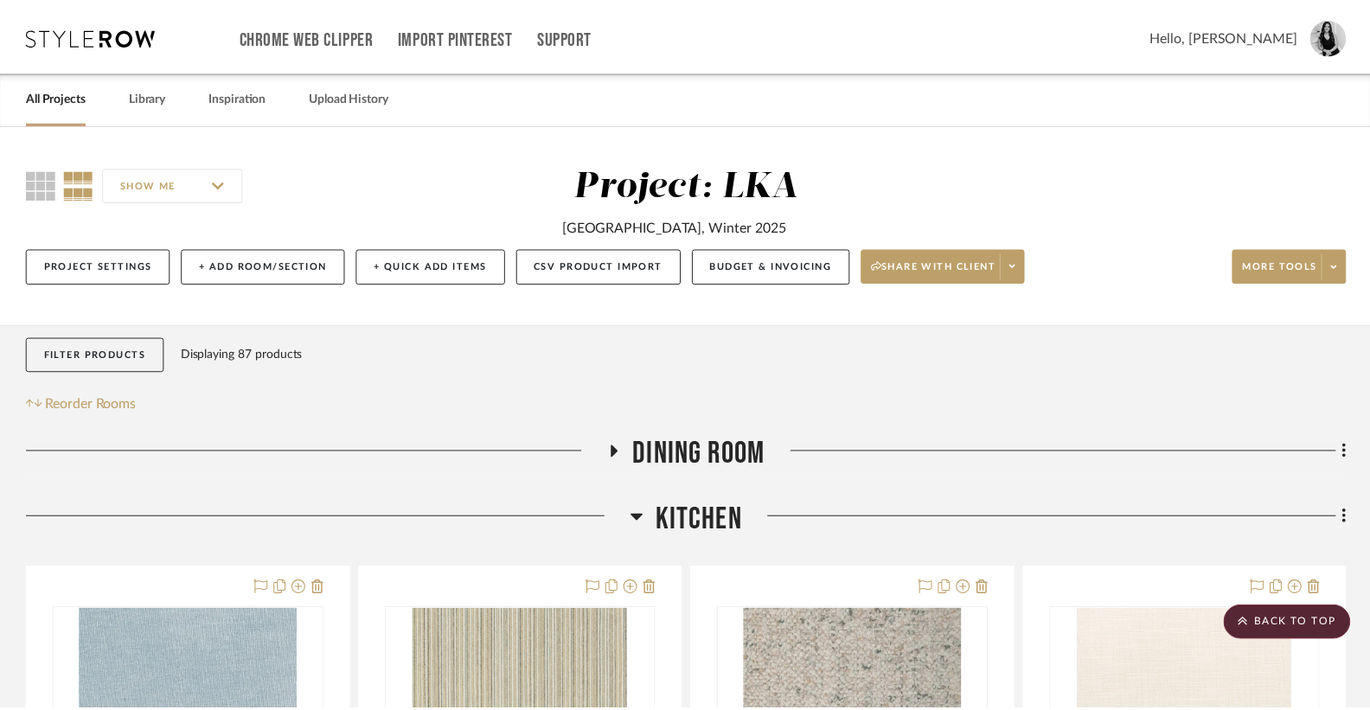
scroll to position [3716, 0]
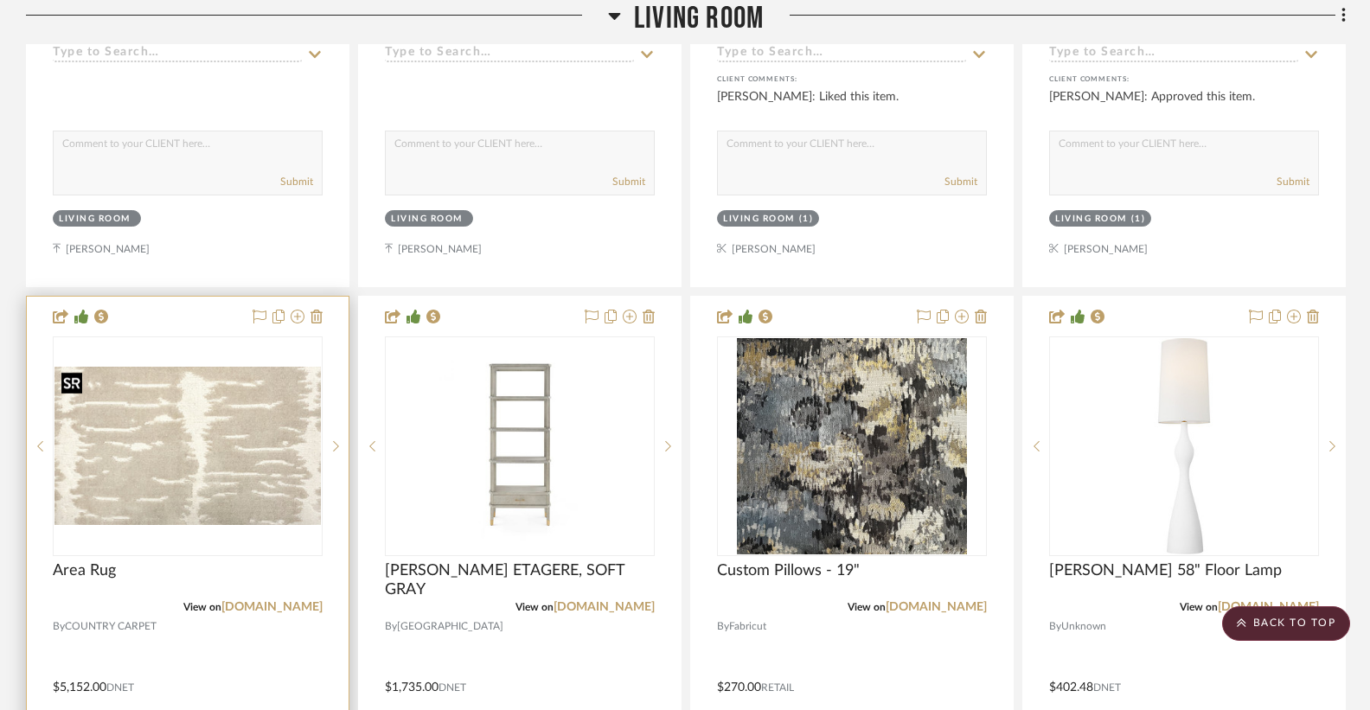
click at [132, 453] on img "0" at bounding box center [187, 446] width 266 height 158
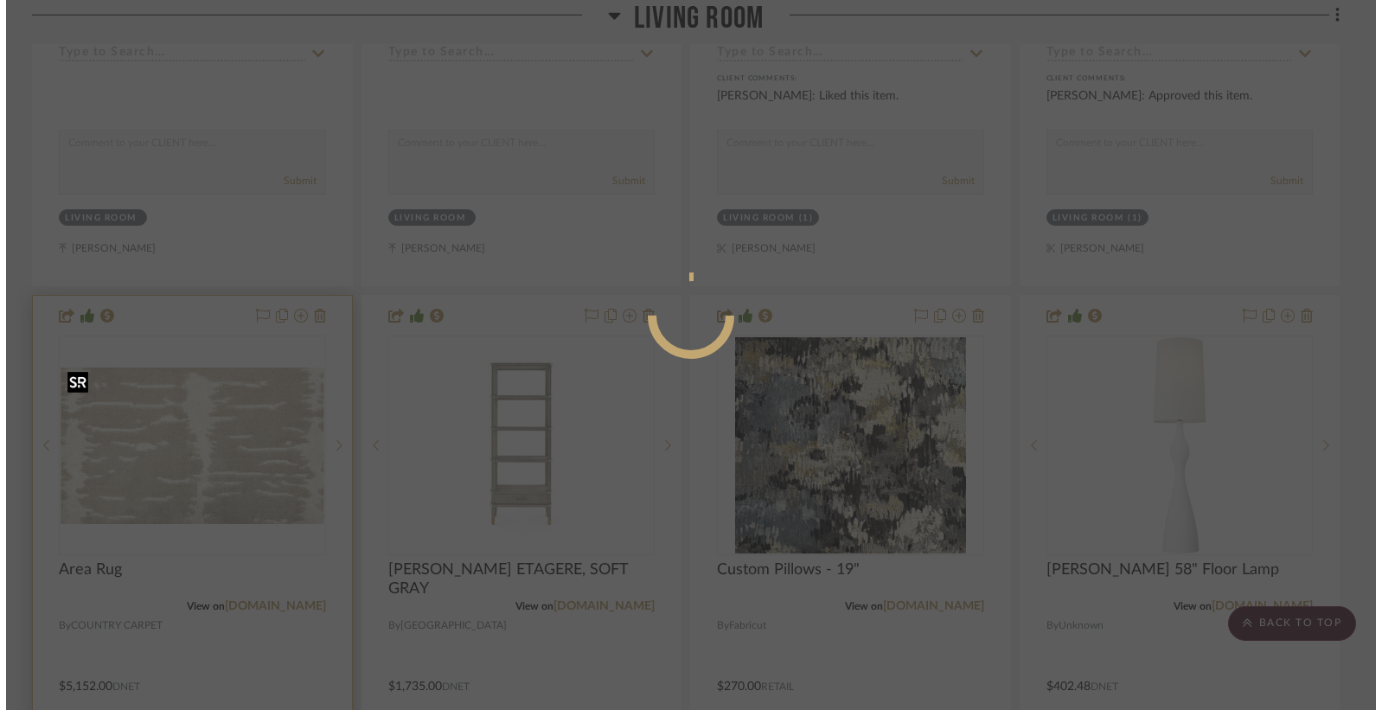
scroll to position [0, 0]
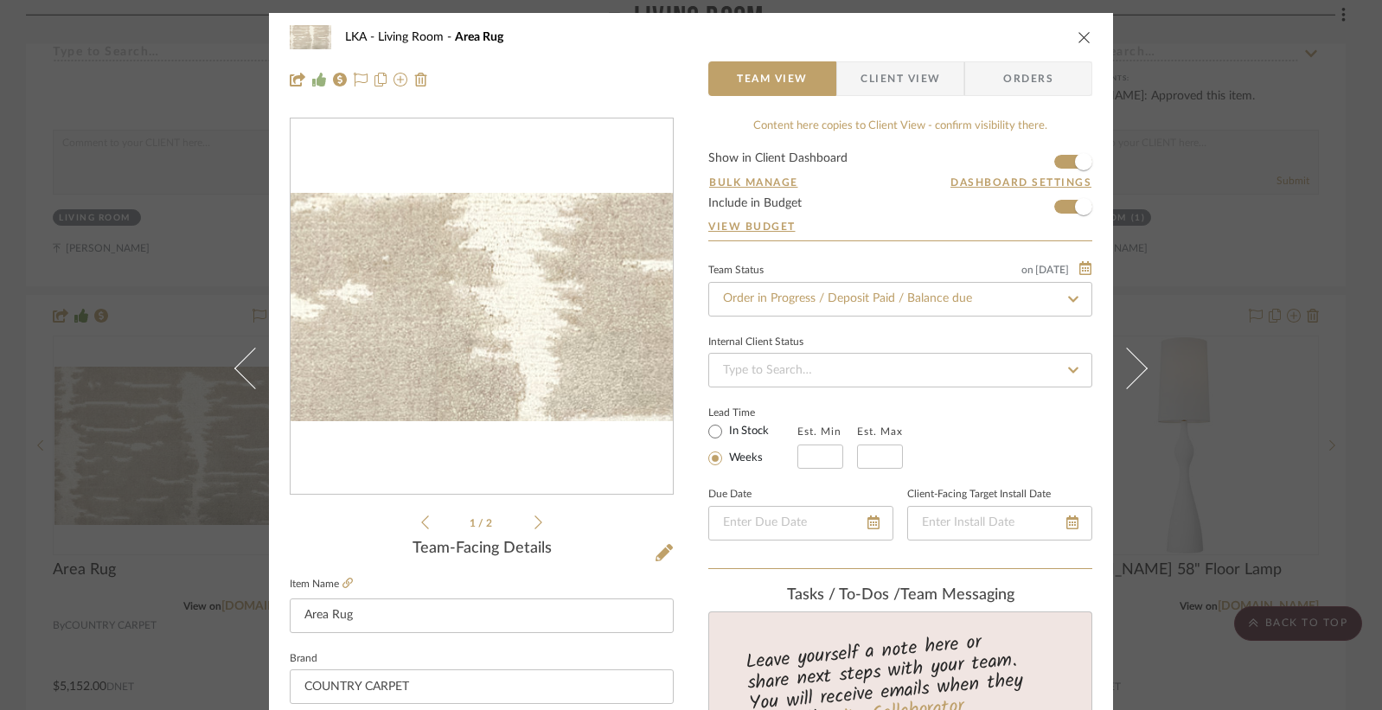
click at [477, 308] on img "0" at bounding box center [482, 306] width 382 height 227
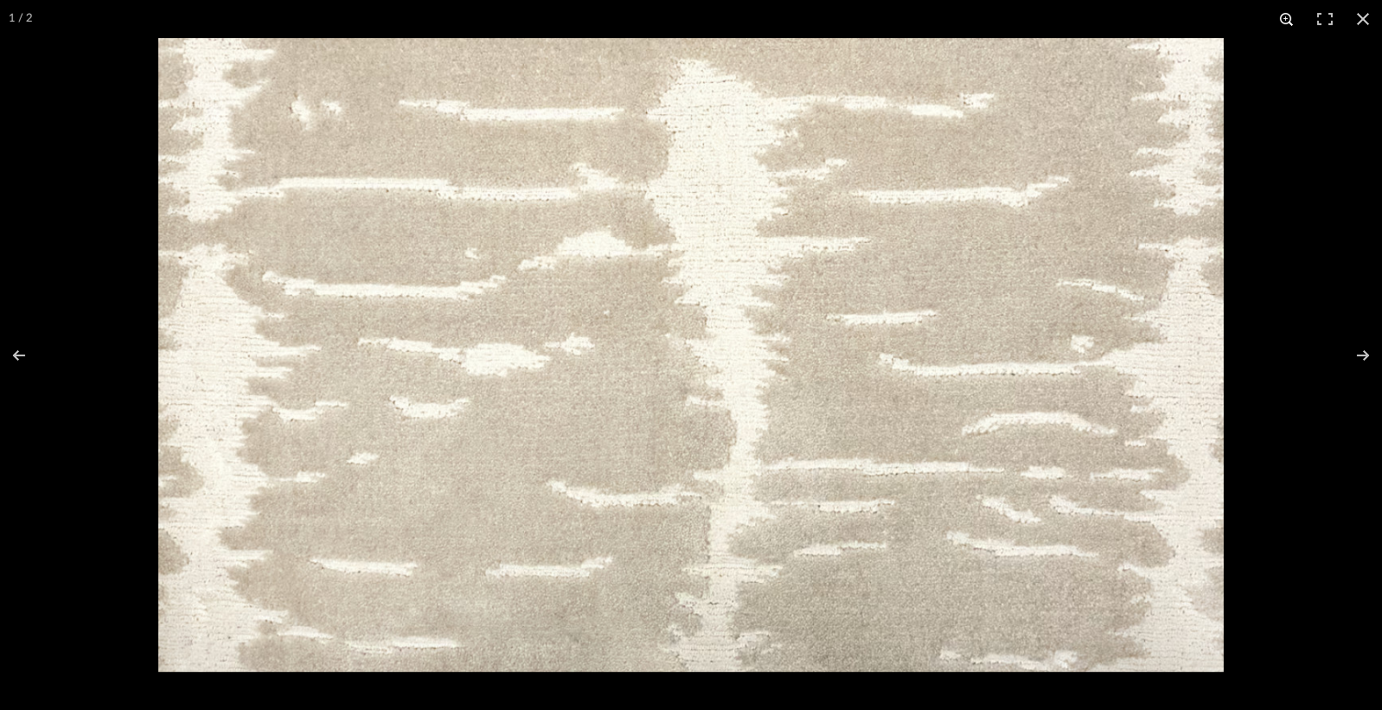
click at [1276, 25] on button at bounding box center [1287, 19] width 38 height 38
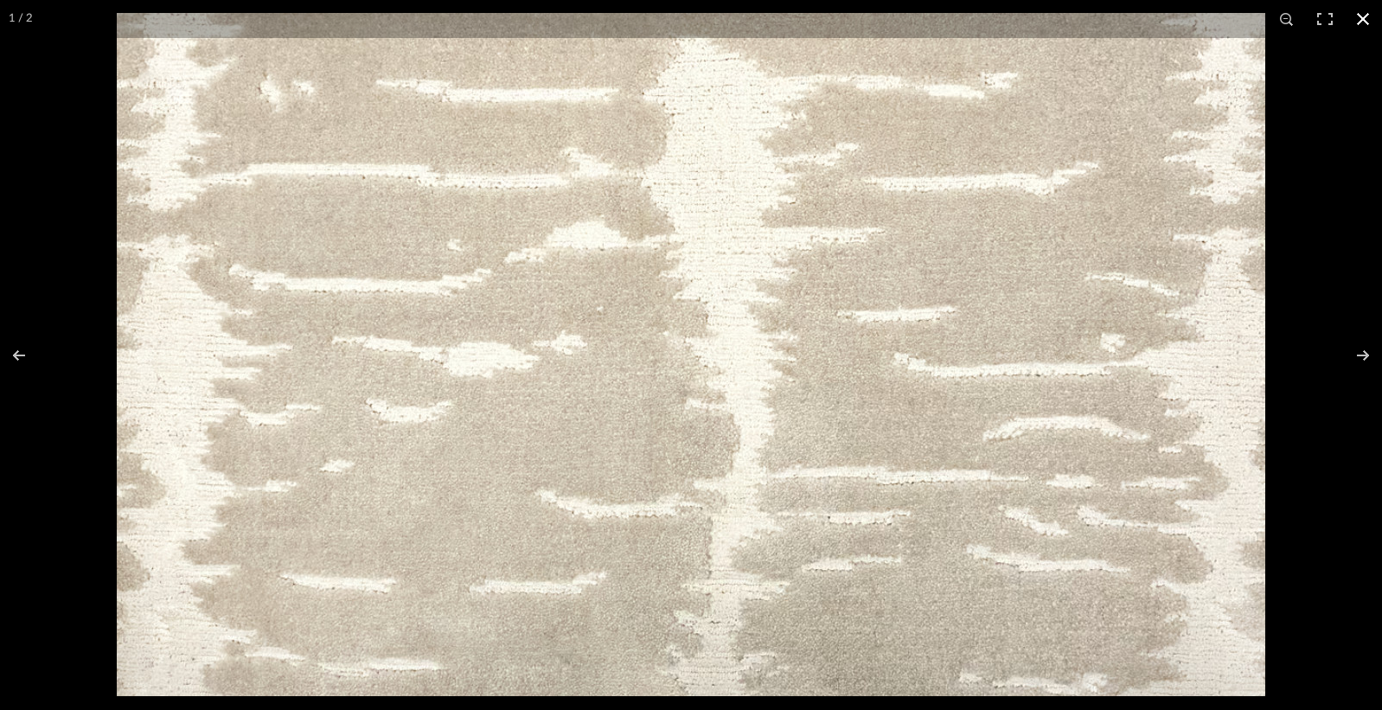
click at [1361, 22] on button at bounding box center [1363, 19] width 38 height 38
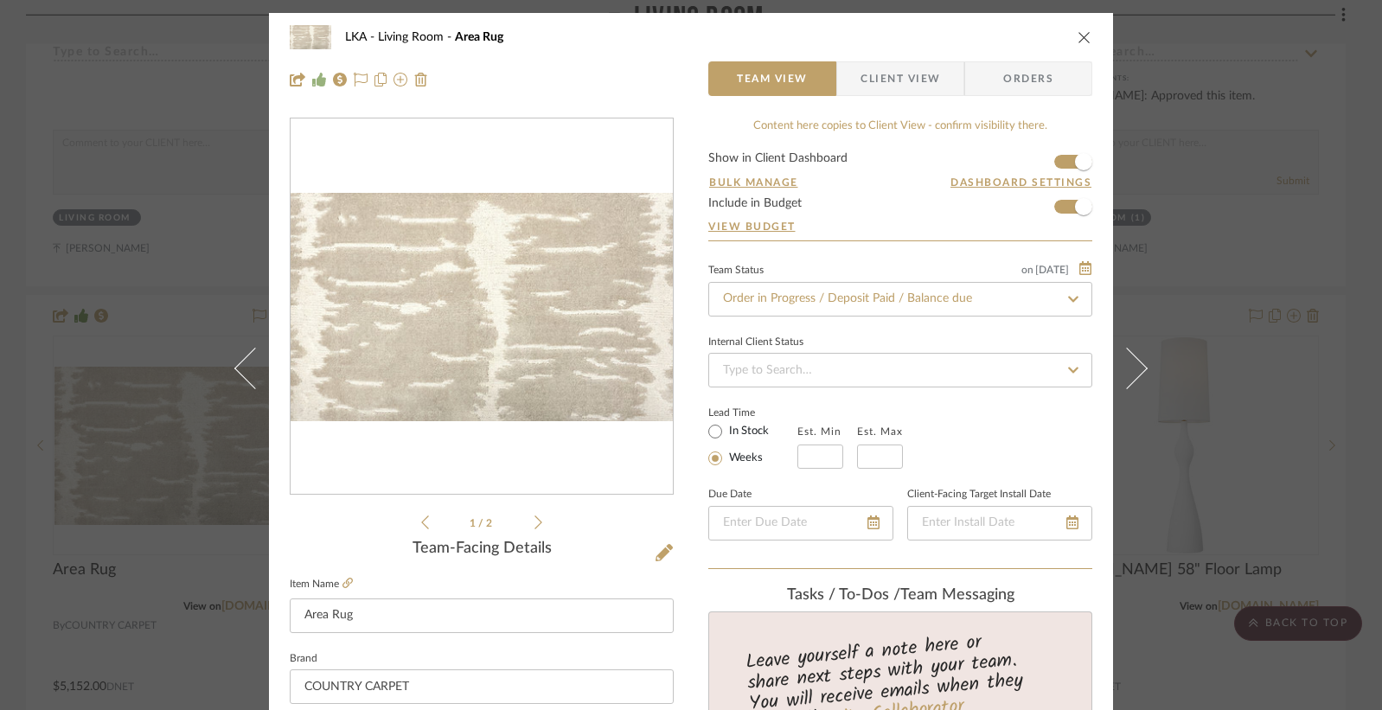
click at [1078, 38] on icon "close" at bounding box center [1085, 37] width 14 height 14
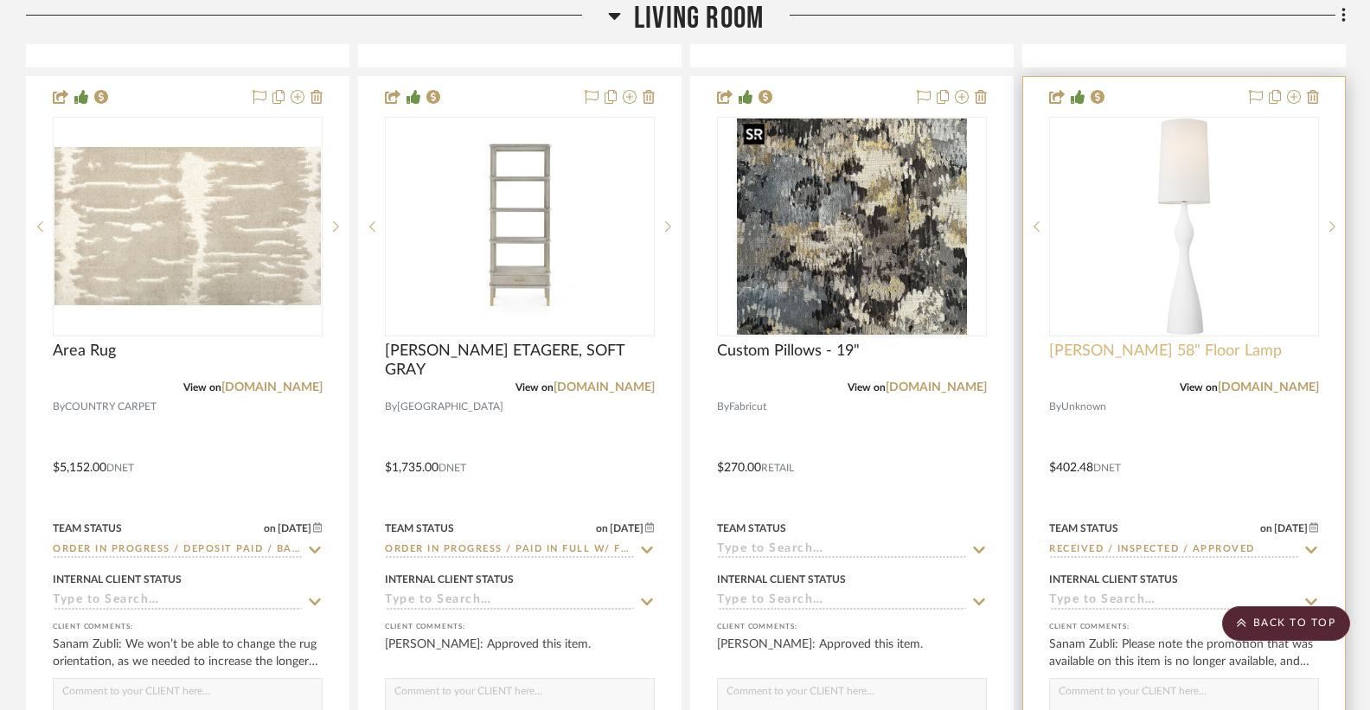
scroll to position [3936, 0]
click at [0, 0] on img at bounding box center [0, 0] width 0 height 0
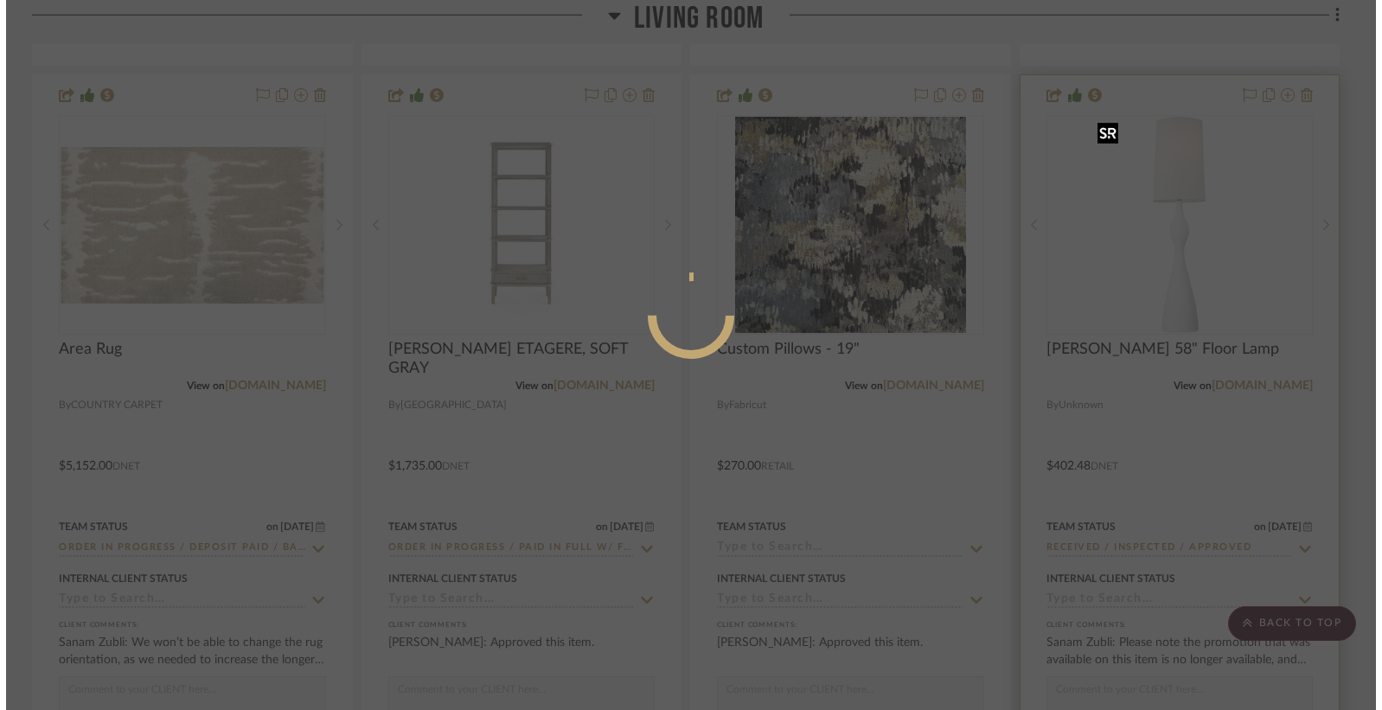
scroll to position [0, 0]
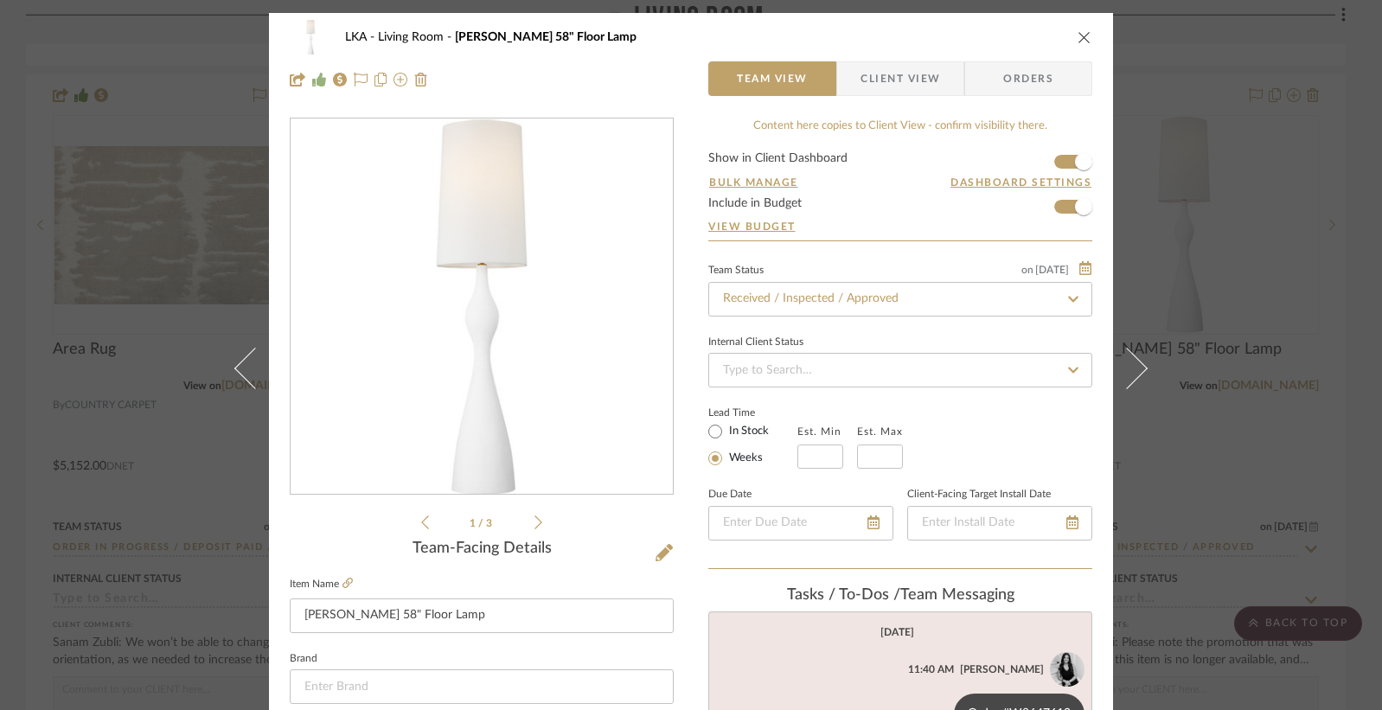
click at [587, 279] on img "0" at bounding box center [481, 306] width 345 height 375
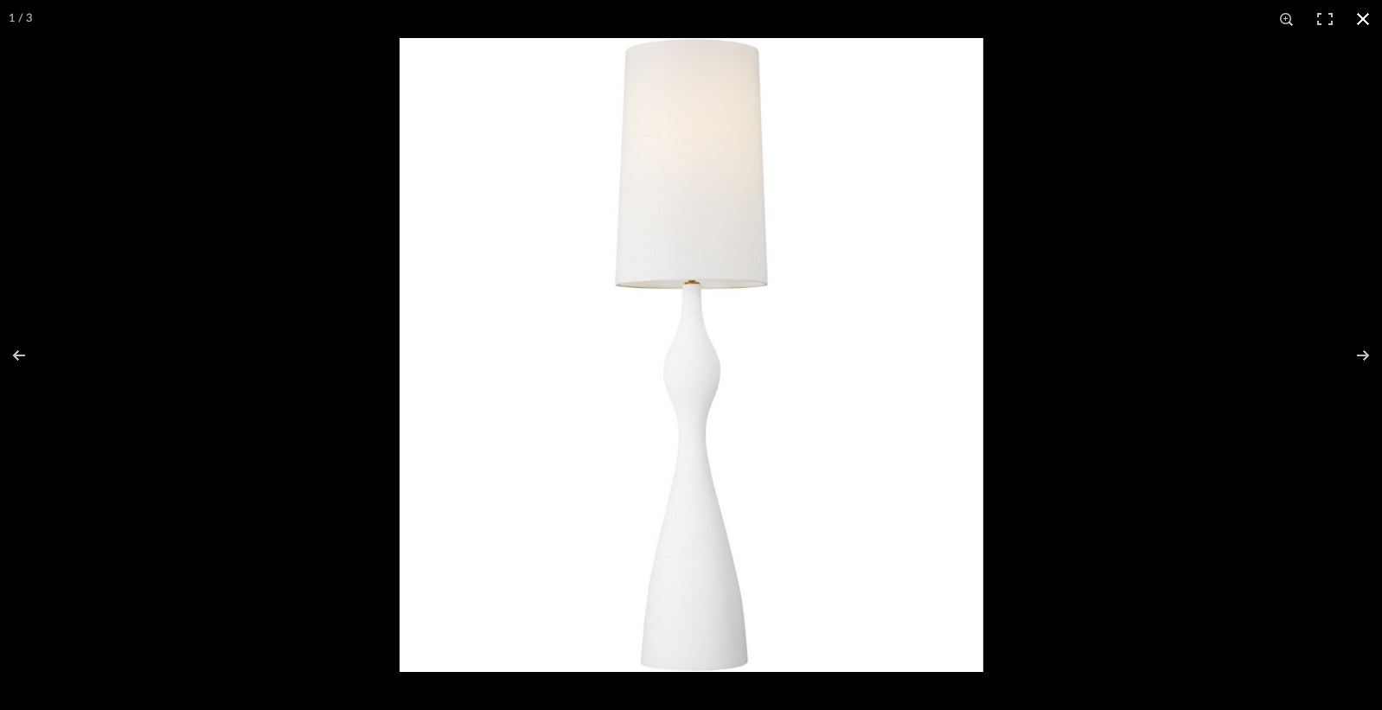
click at [1229, 182] on div at bounding box center [1091, 393] width 1382 height 710
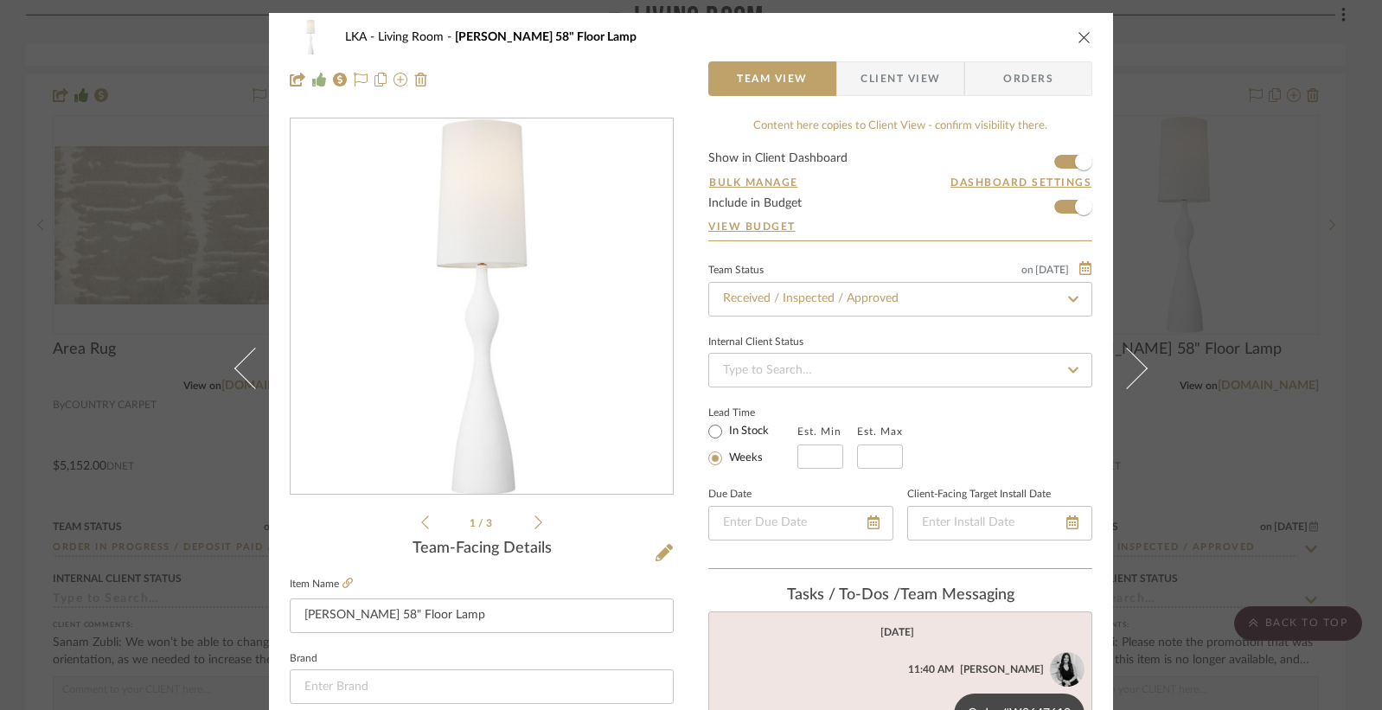
click at [1079, 33] on icon "close" at bounding box center [1085, 37] width 14 height 14
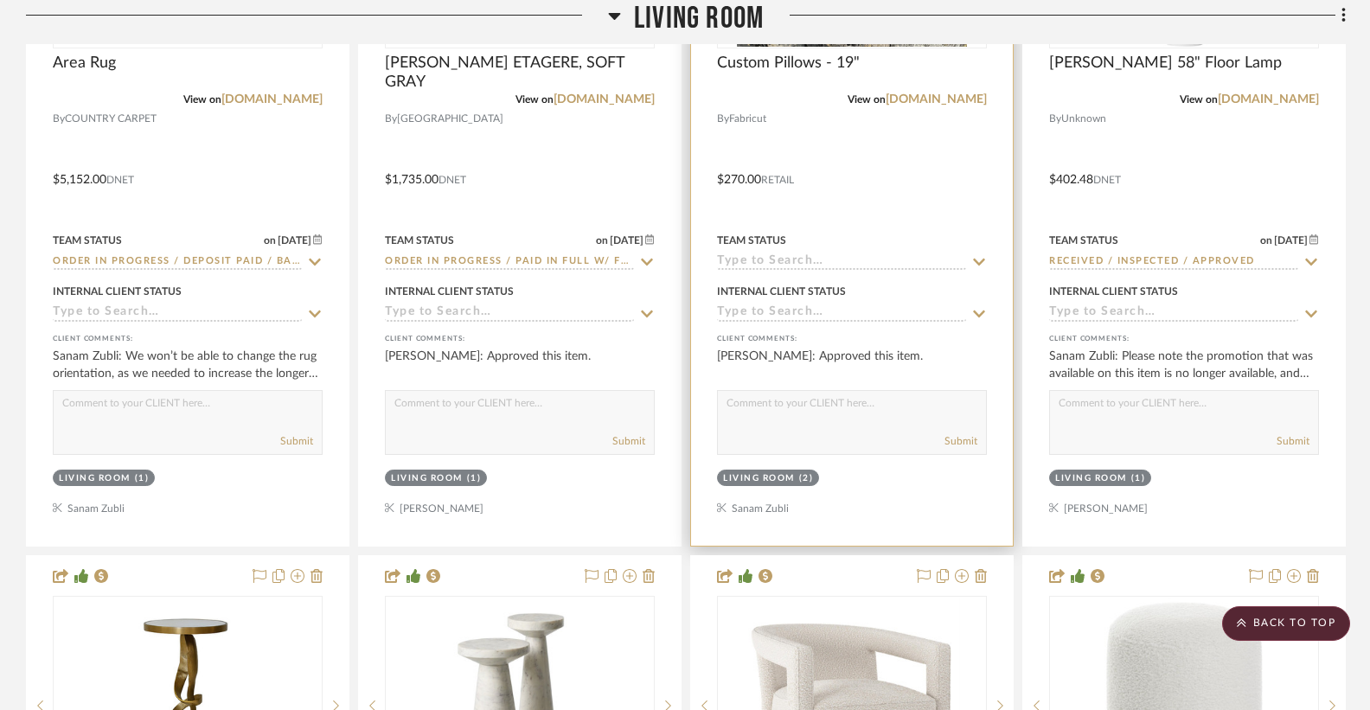
scroll to position [3741, 0]
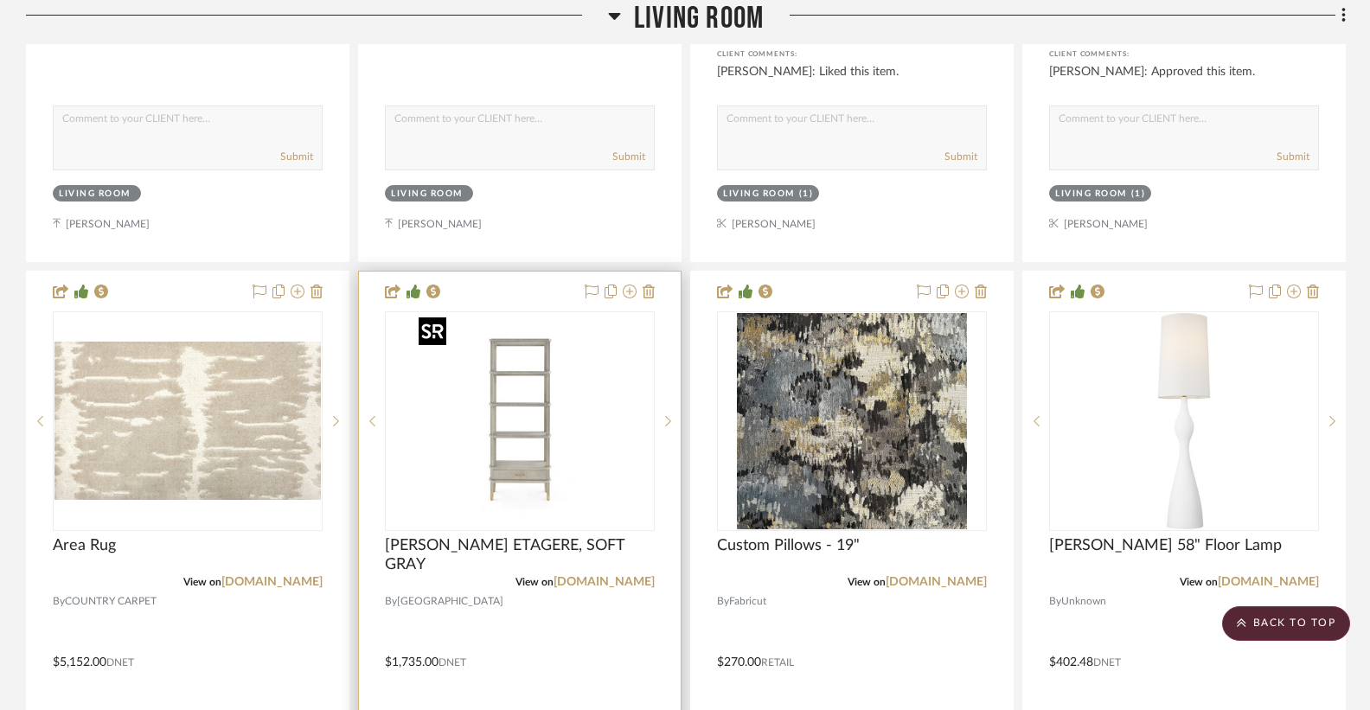
click at [529, 378] on img "0" at bounding box center [520, 421] width 216 height 216
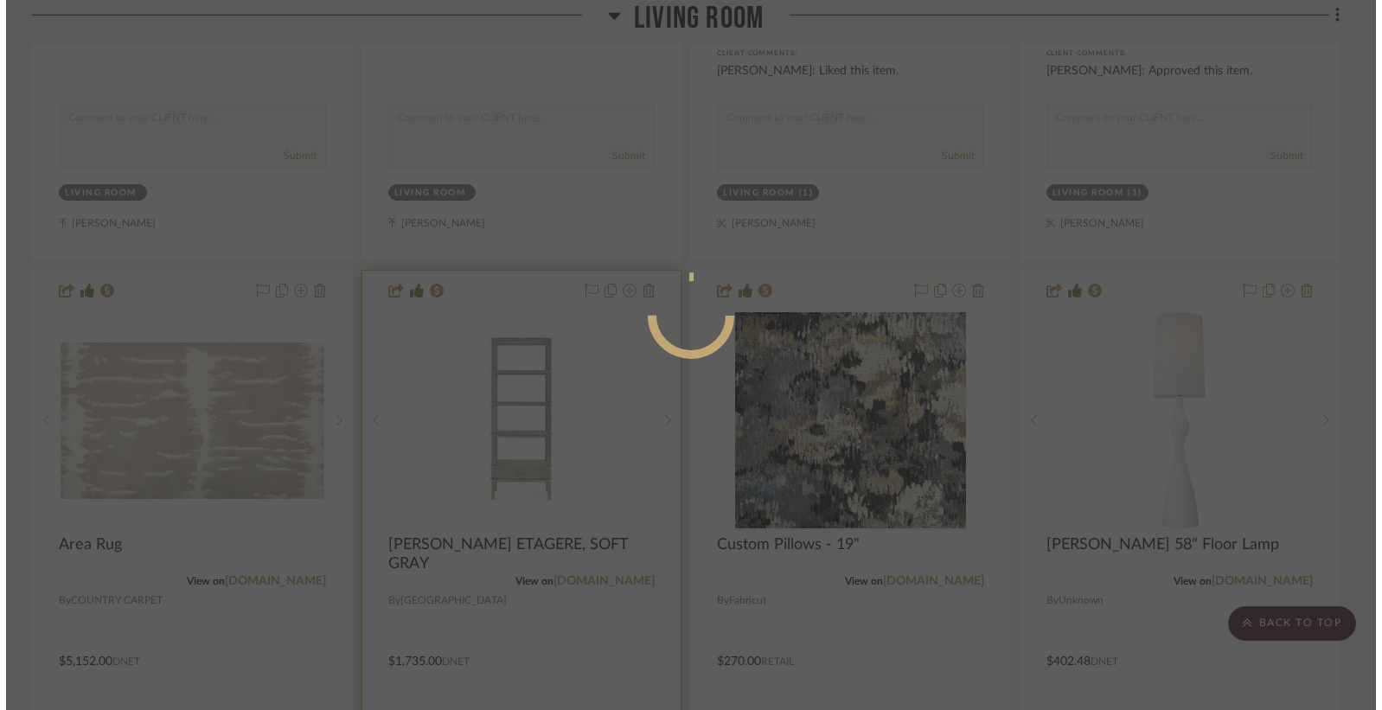
scroll to position [0, 0]
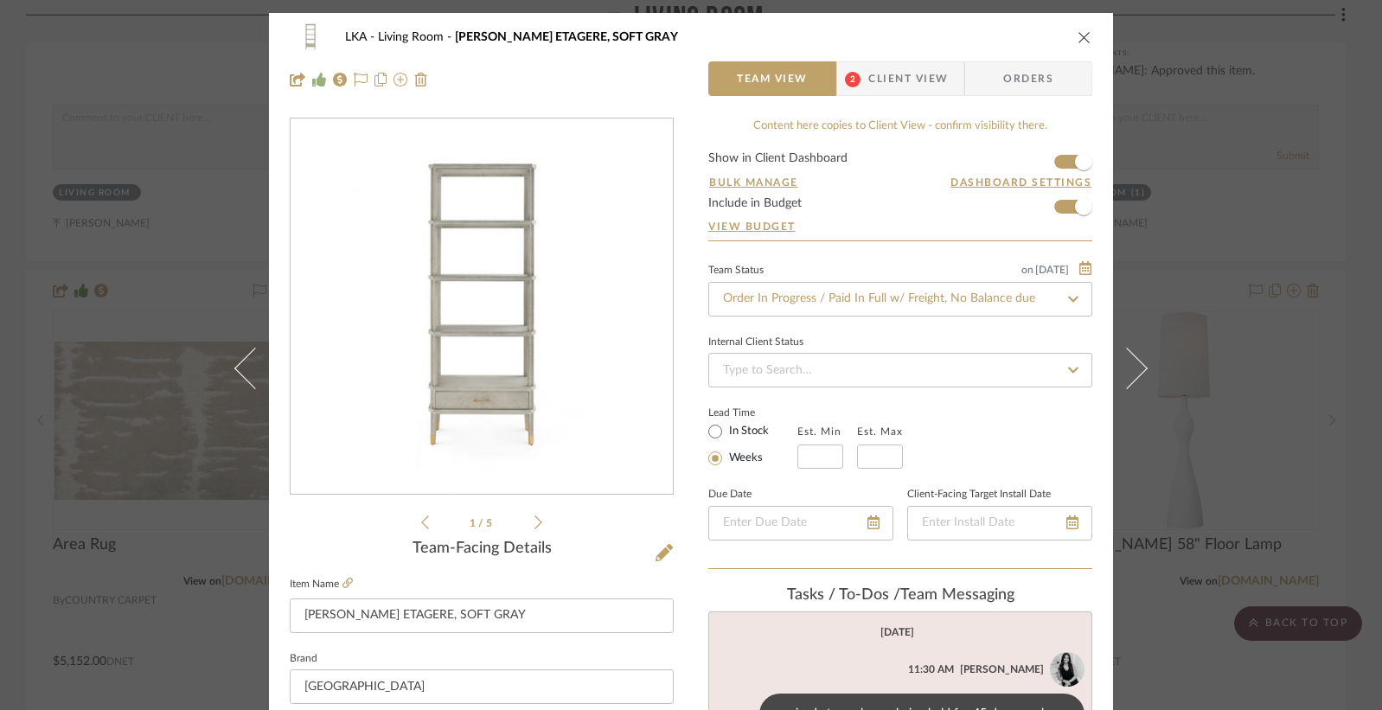
click at [534, 522] on icon at bounding box center [538, 523] width 8 height 16
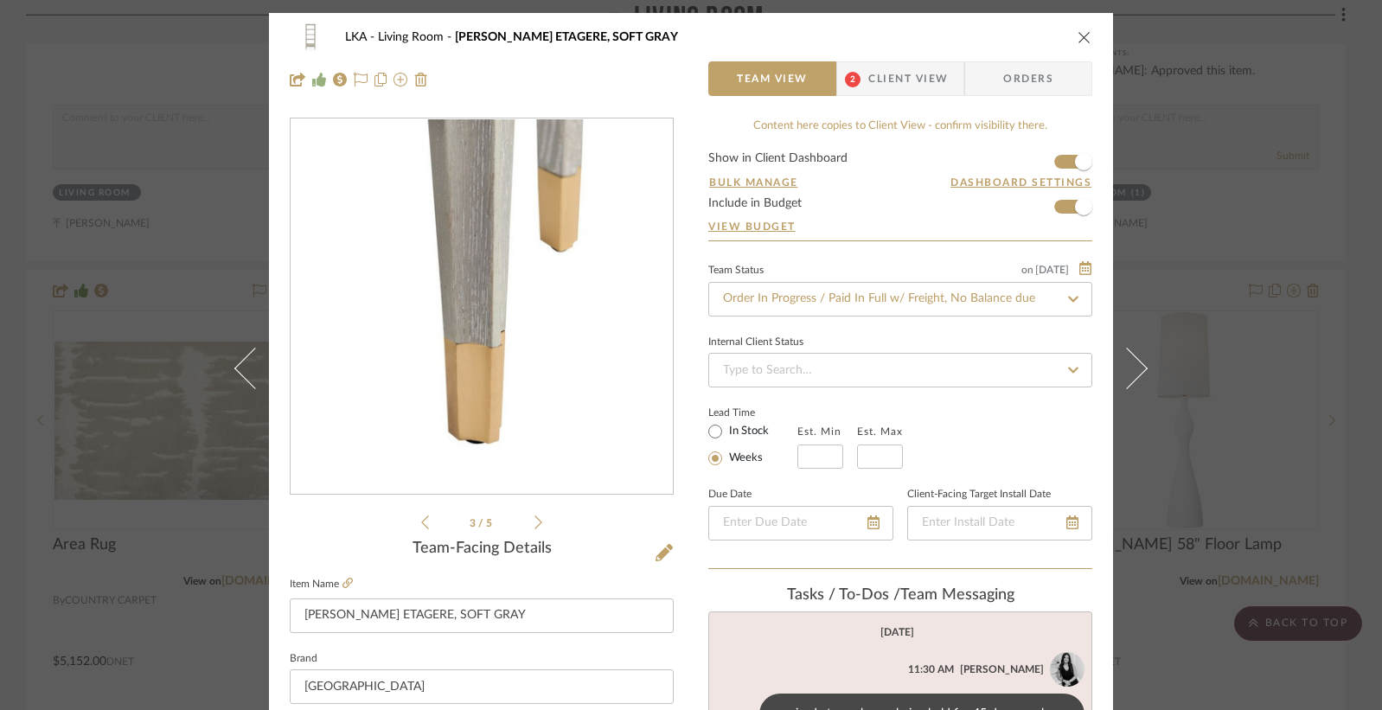
click at [534, 522] on icon at bounding box center [538, 523] width 8 height 16
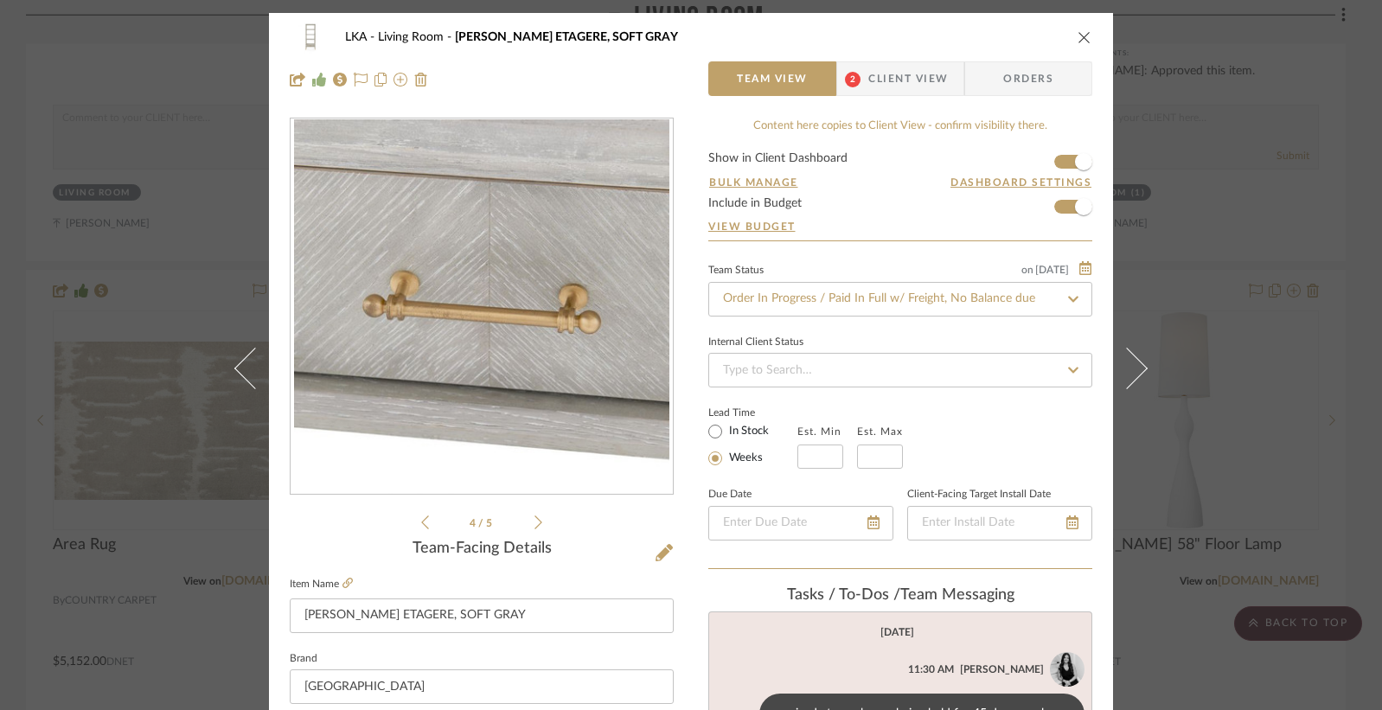
click at [534, 522] on icon at bounding box center [538, 523] width 8 height 16
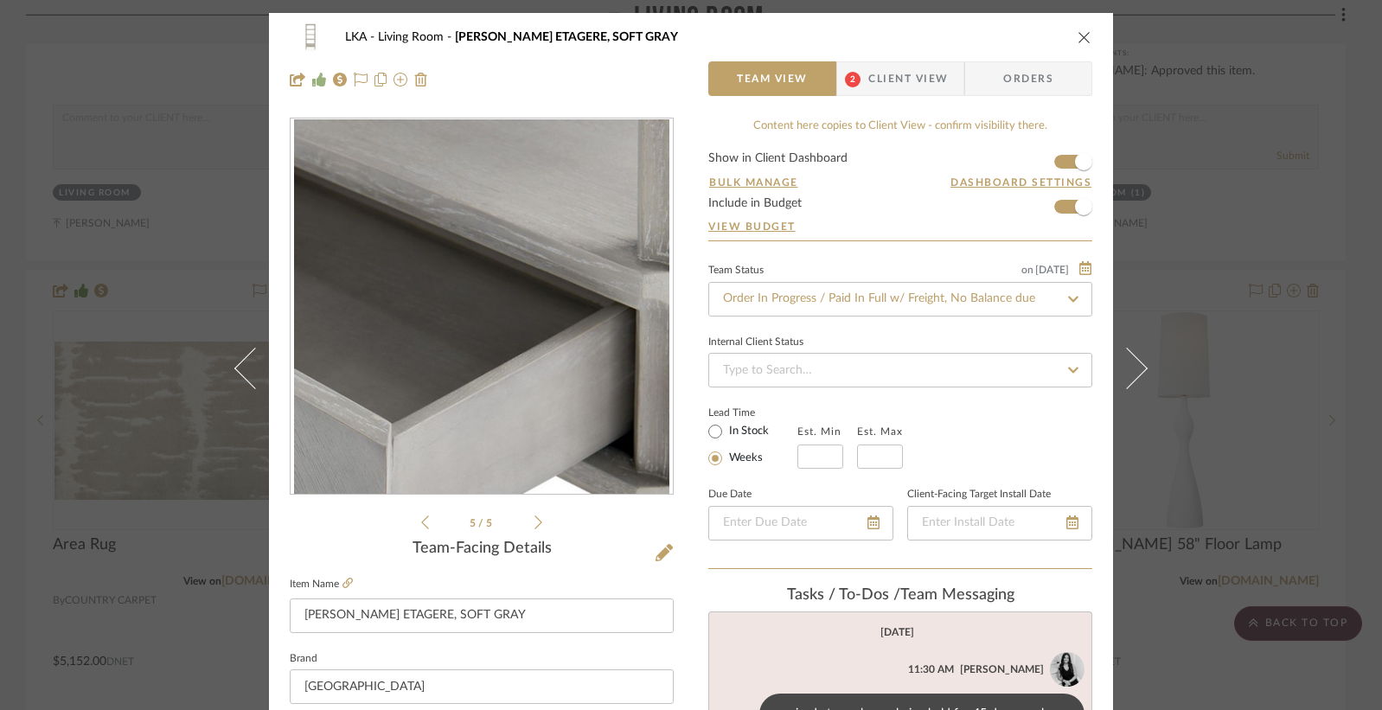
click at [534, 522] on icon at bounding box center [538, 523] width 8 height 16
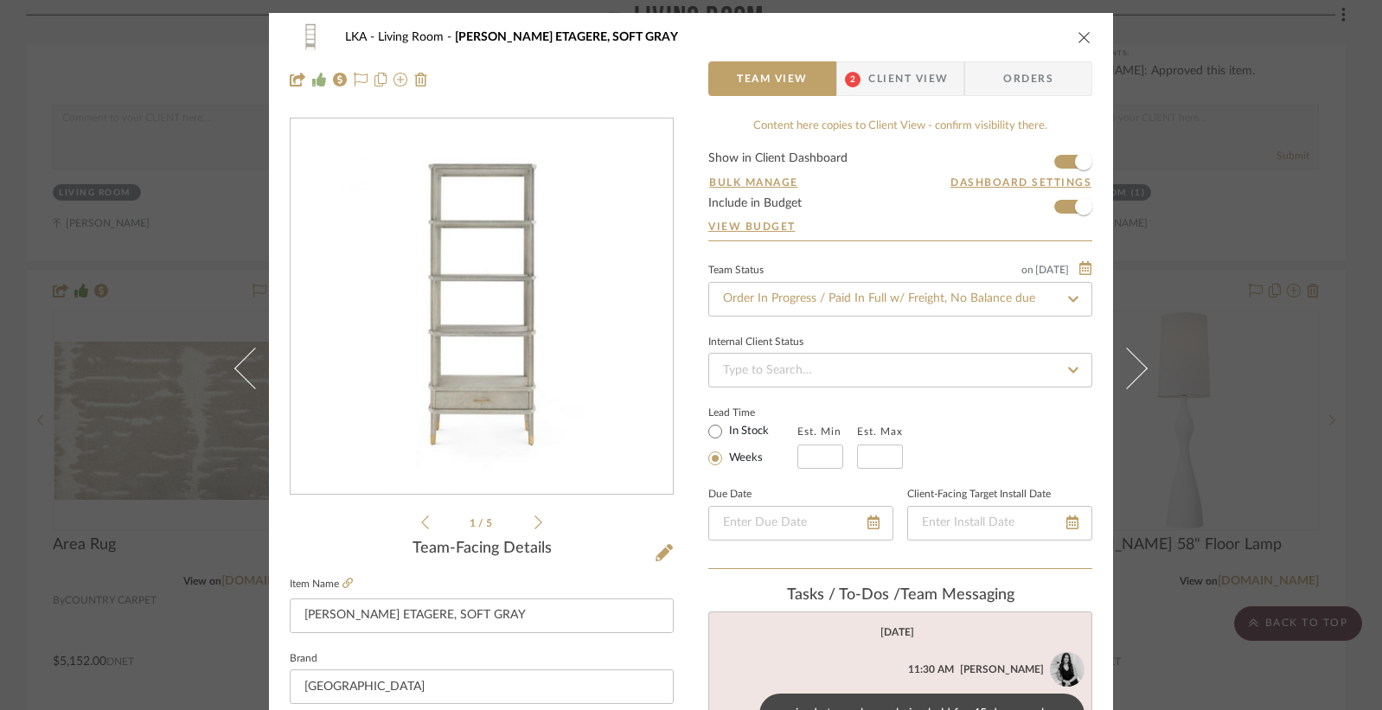
click at [534, 522] on icon at bounding box center [538, 523] width 8 height 16
click at [343, 586] on icon at bounding box center [347, 583] width 10 height 10
click at [421, 524] on icon at bounding box center [425, 523] width 8 height 16
click at [450, 396] on img "0" at bounding box center [481, 306] width 375 height 375
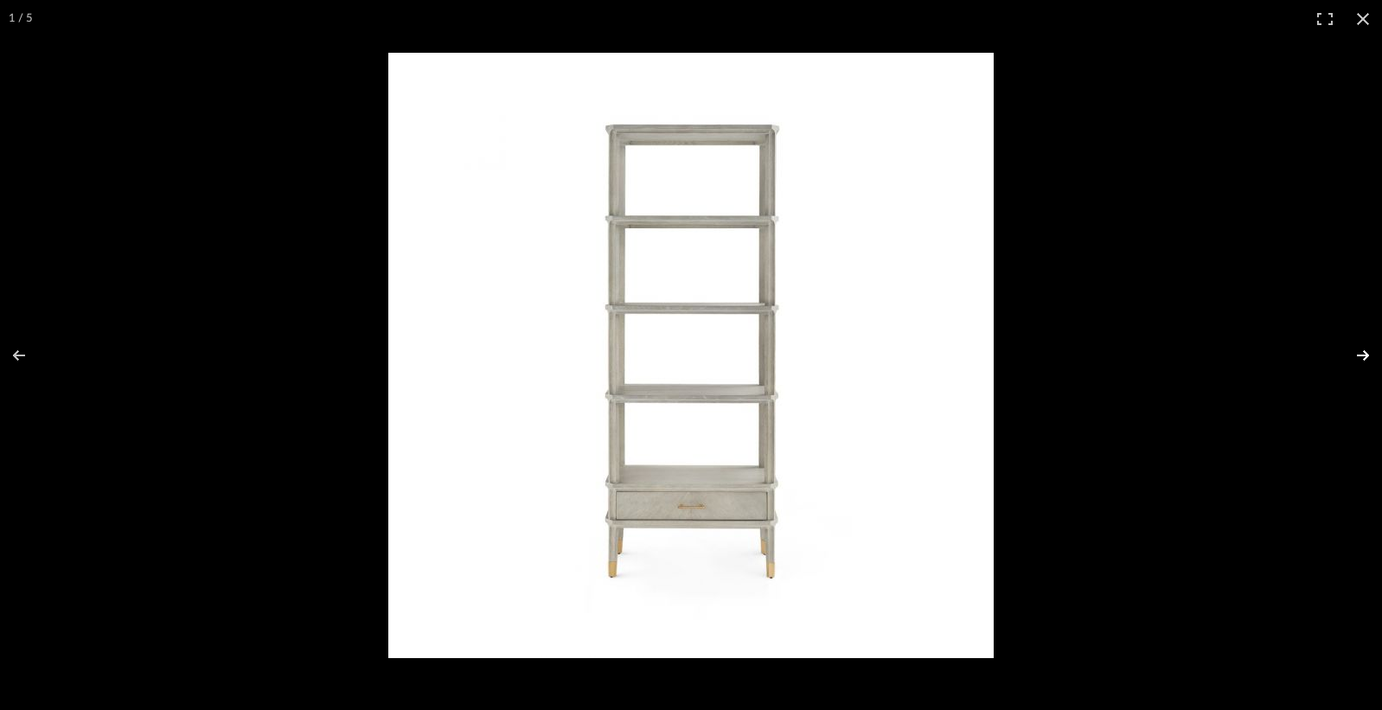
click at [1367, 355] on button at bounding box center [1352, 355] width 61 height 86
click at [1363, 355] on button at bounding box center [1352, 355] width 61 height 86
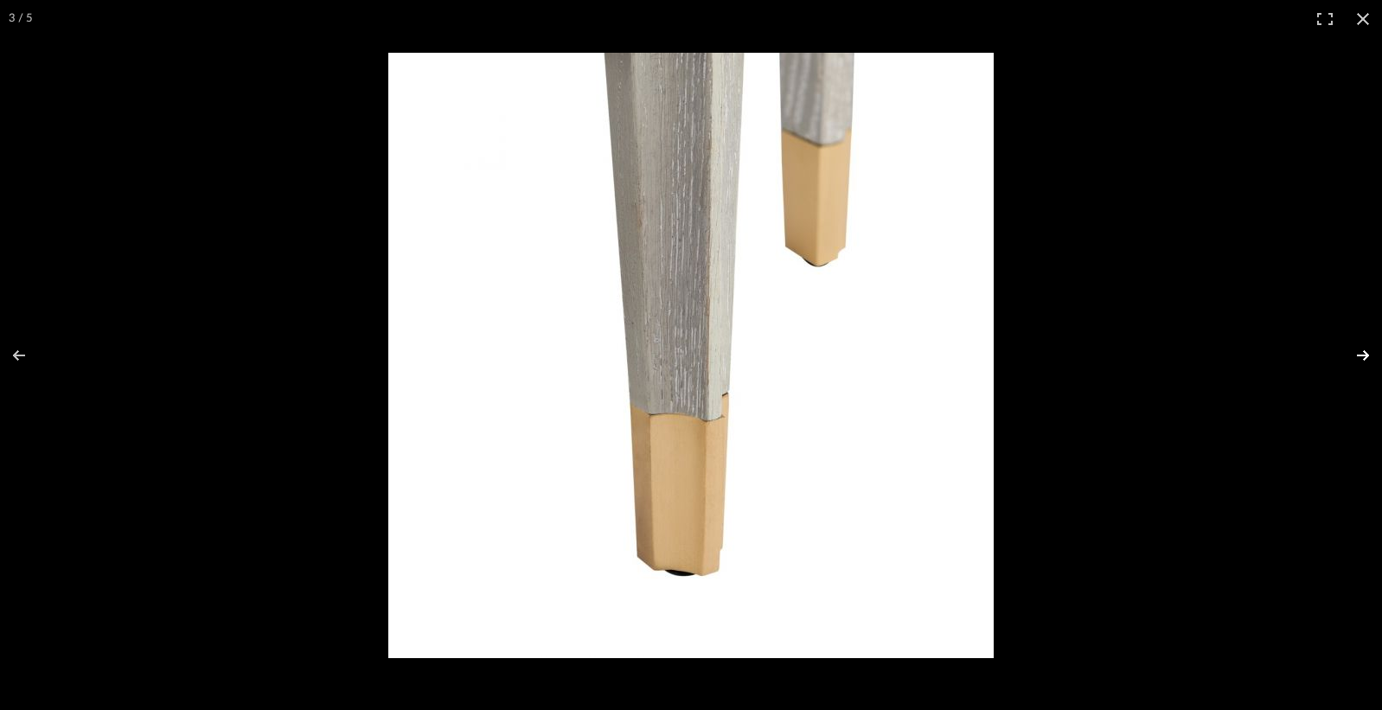
click at [1363, 355] on button at bounding box center [1352, 355] width 61 height 86
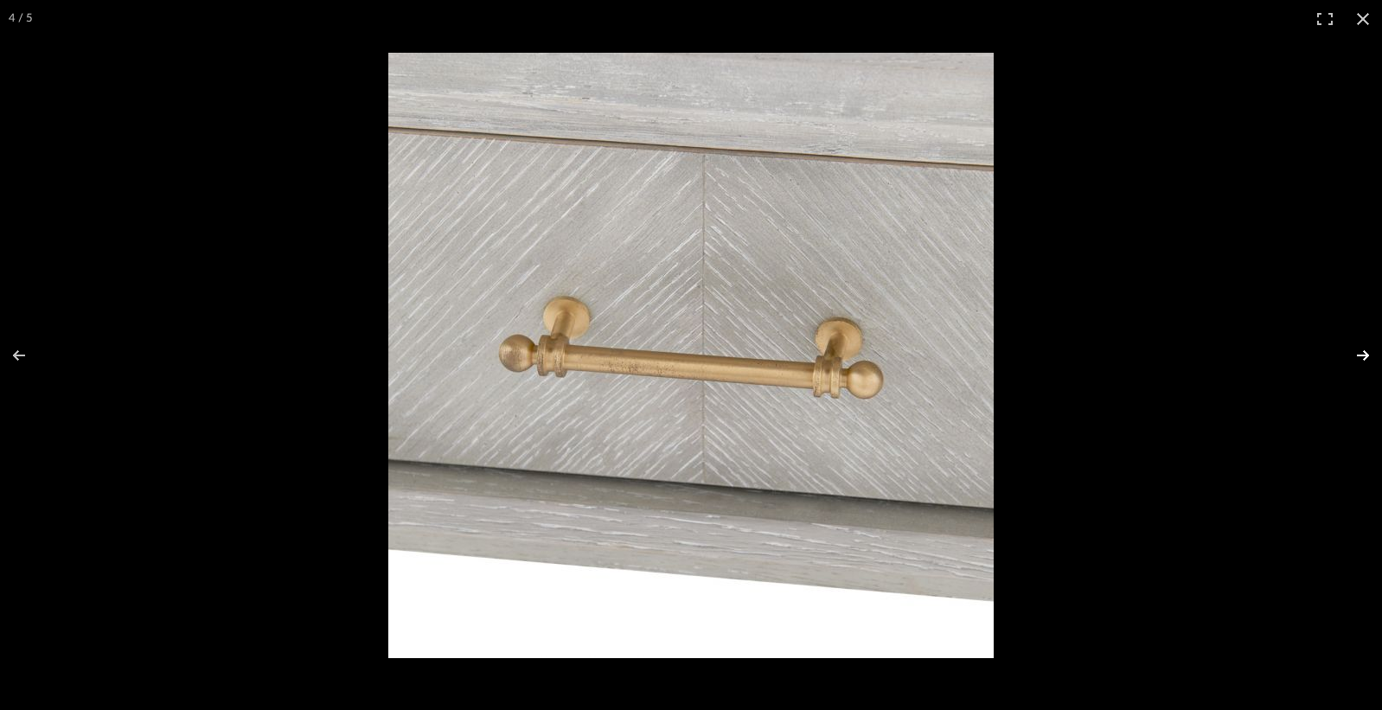
click at [1363, 355] on button at bounding box center [1352, 355] width 61 height 86
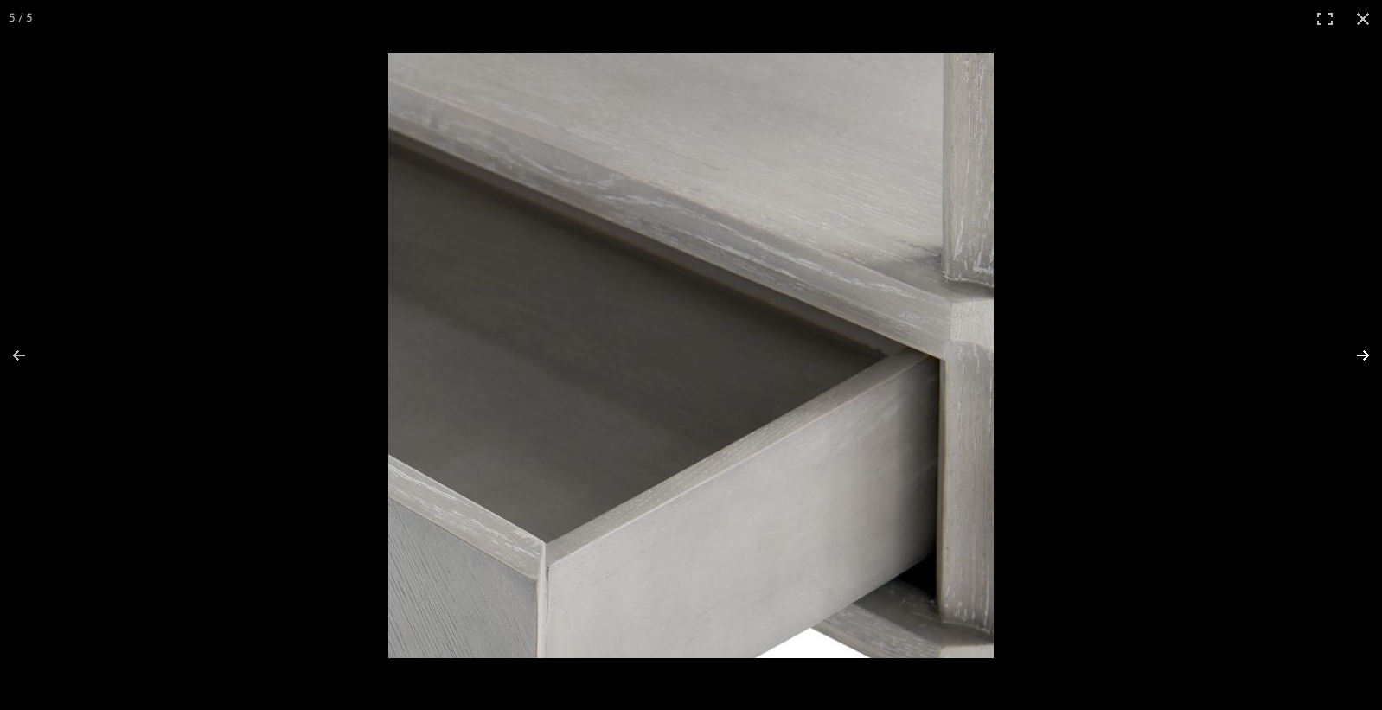
click at [1362, 355] on button at bounding box center [1352, 355] width 61 height 86
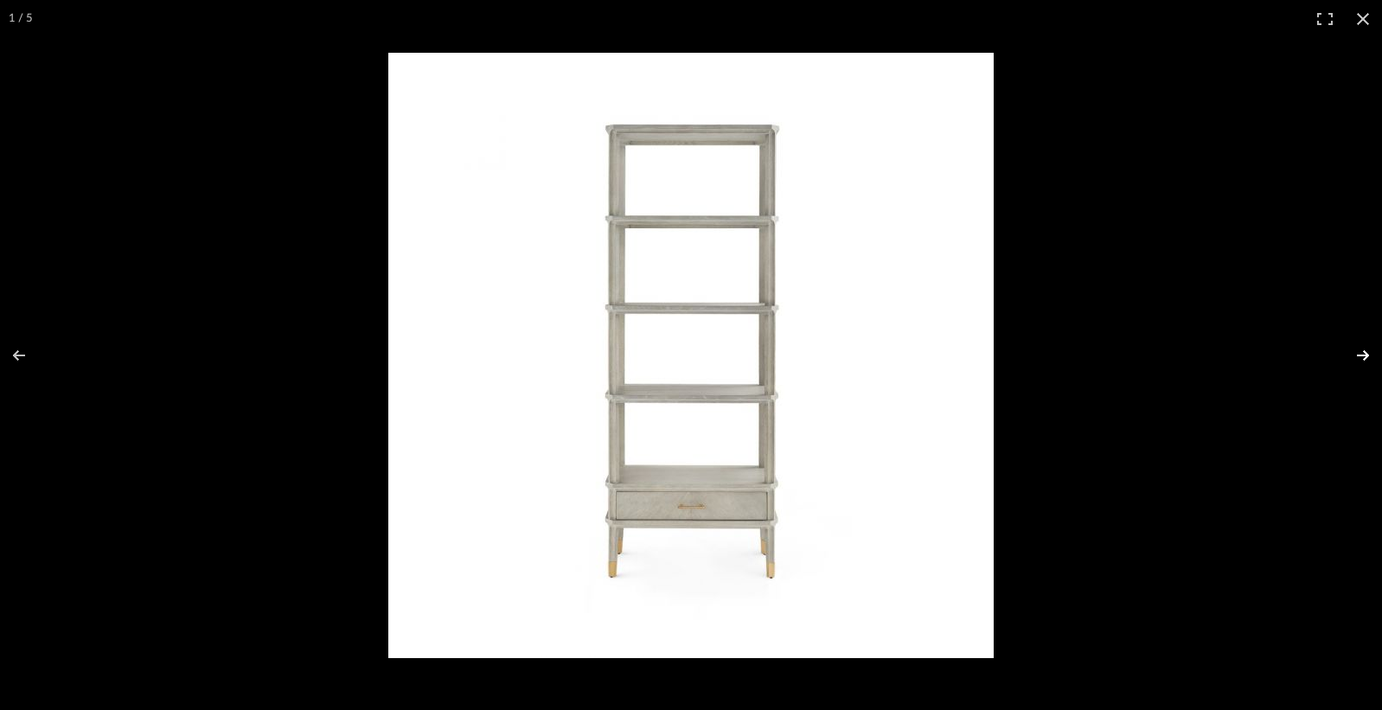
click at [1362, 355] on button at bounding box center [1352, 355] width 61 height 86
click at [1361, 25] on button at bounding box center [1363, 19] width 38 height 38
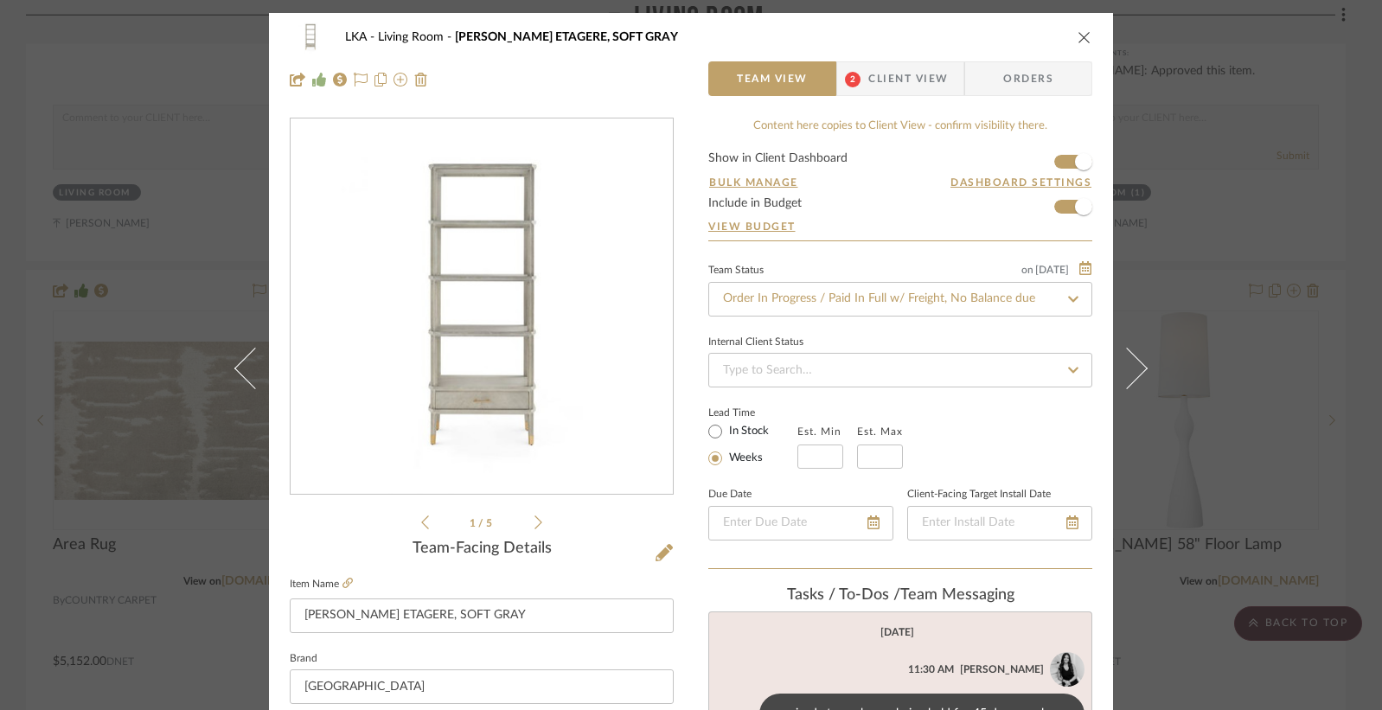
click at [1086, 36] on div "LKA Living Room BERTRAM ETAGERE, SOFT GRAY Team View 2 Client View Orders" at bounding box center [691, 58] width 844 height 91
click at [1080, 37] on icon "close" at bounding box center [1085, 37] width 14 height 14
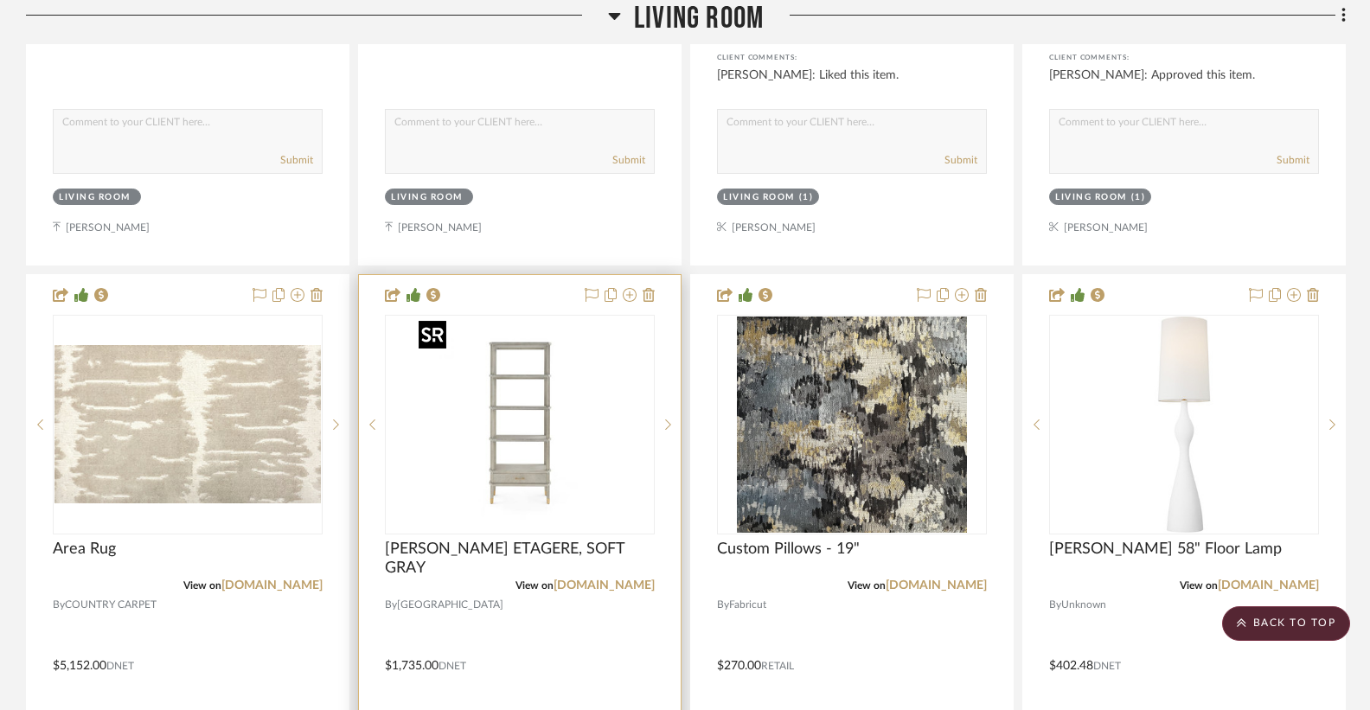
scroll to position [3739, 0]
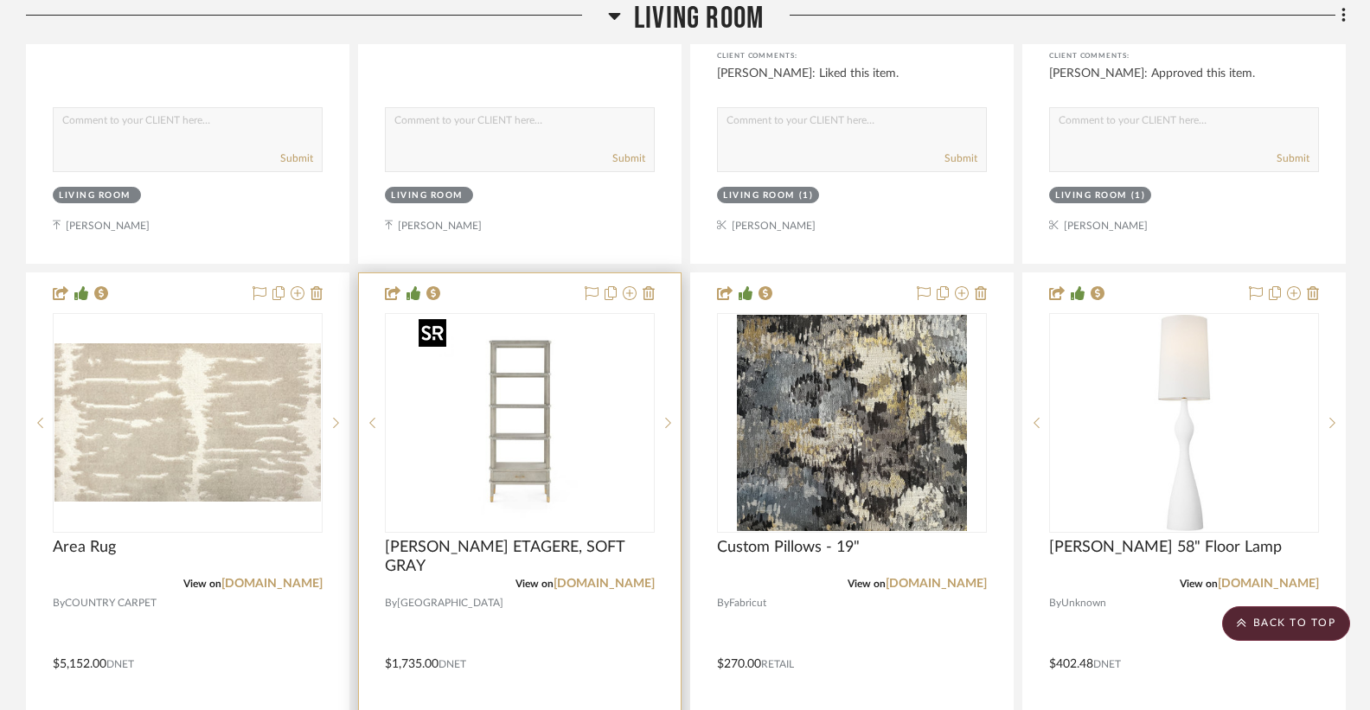
click at [519, 340] on img "0" at bounding box center [520, 423] width 216 height 216
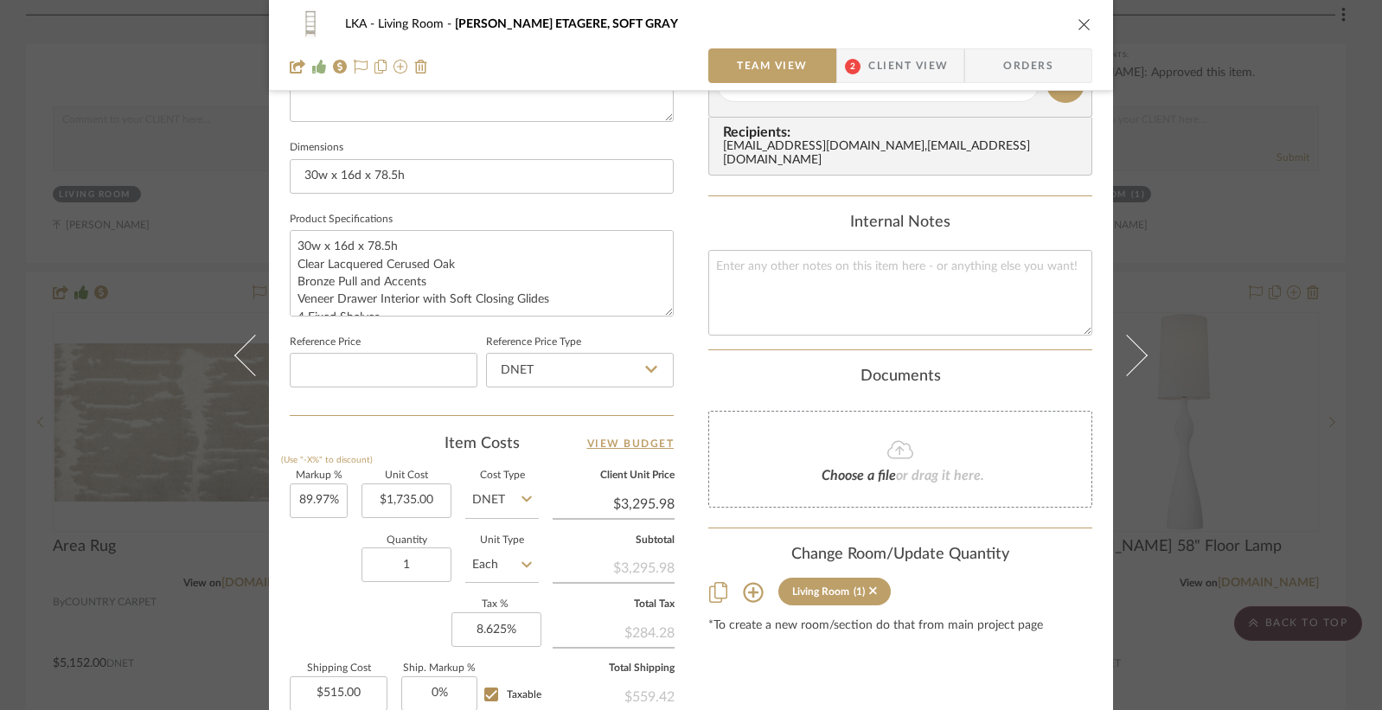
scroll to position [701, 0]
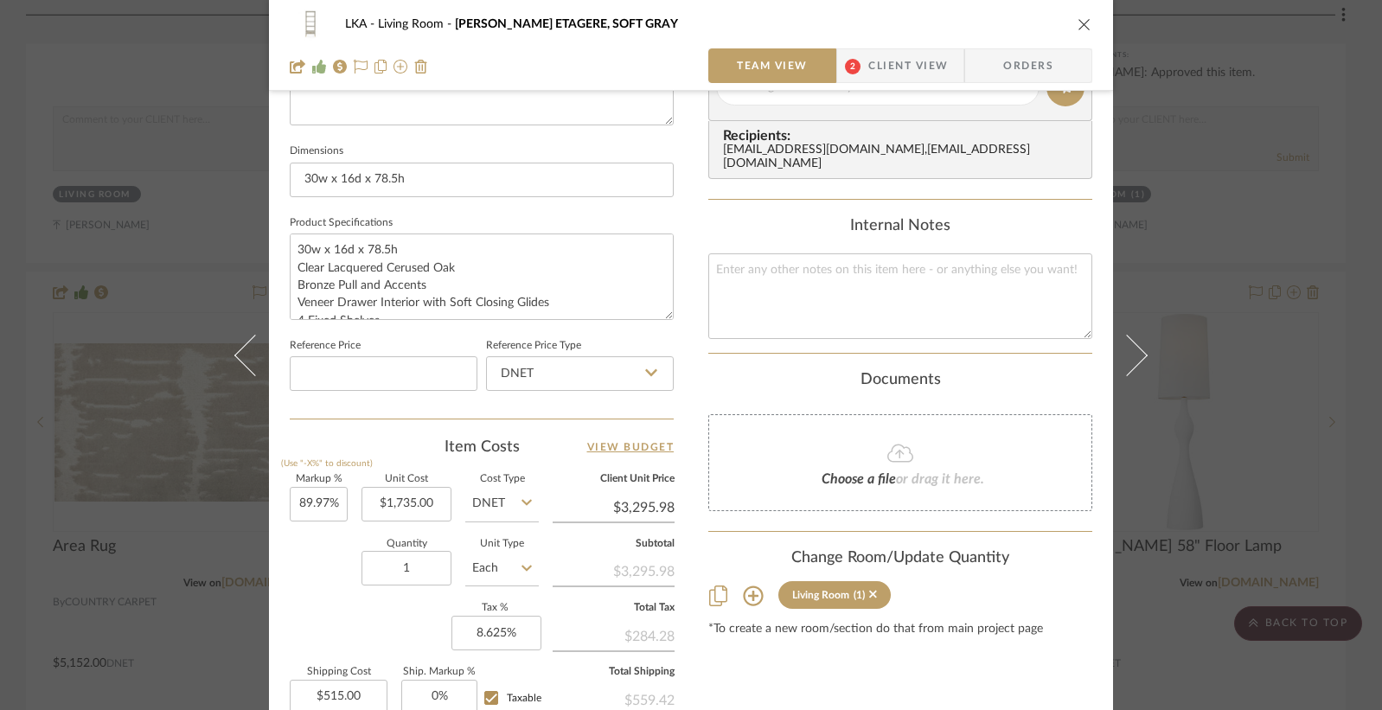
click at [1328, 367] on div "LKA Living Room BERTRAM ETAGERE, SOFT GRAY Team View 2 Client View Orders 1 / 5…" at bounding box center [691, 355] width 1382 height 710
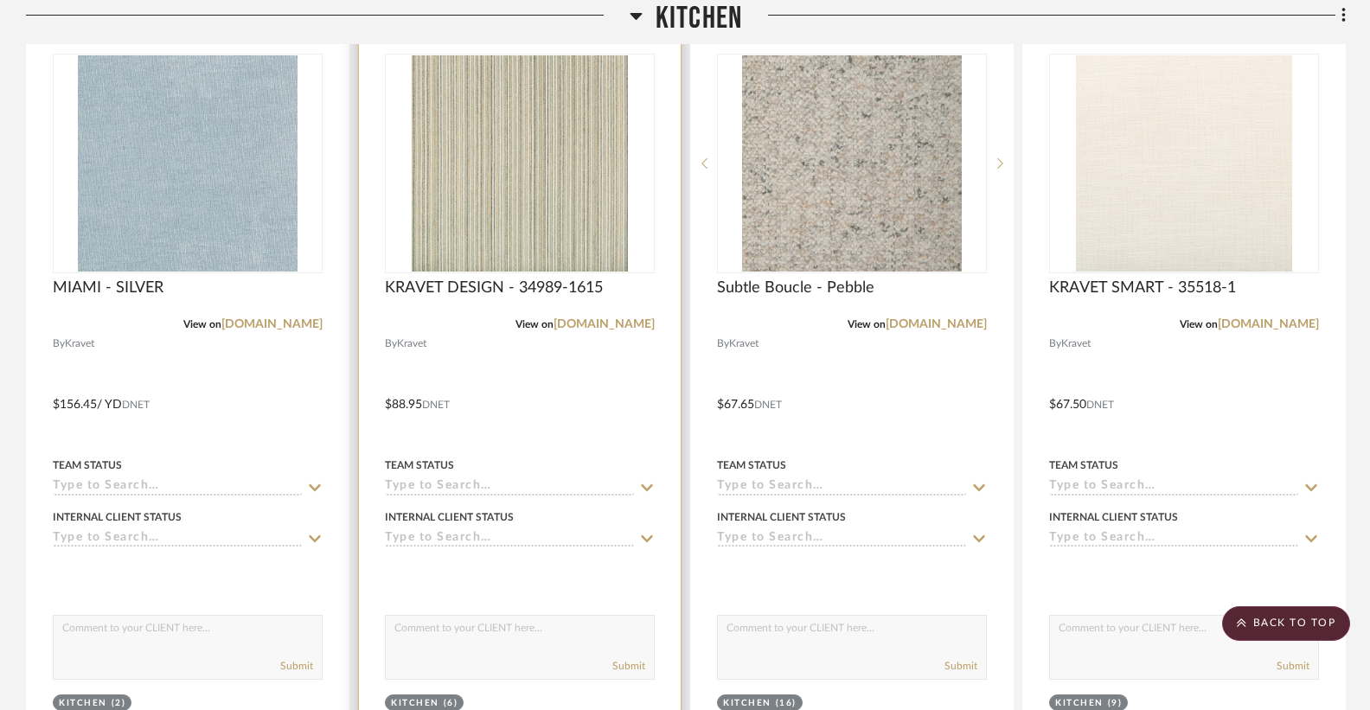
scroll to position [88, 0]
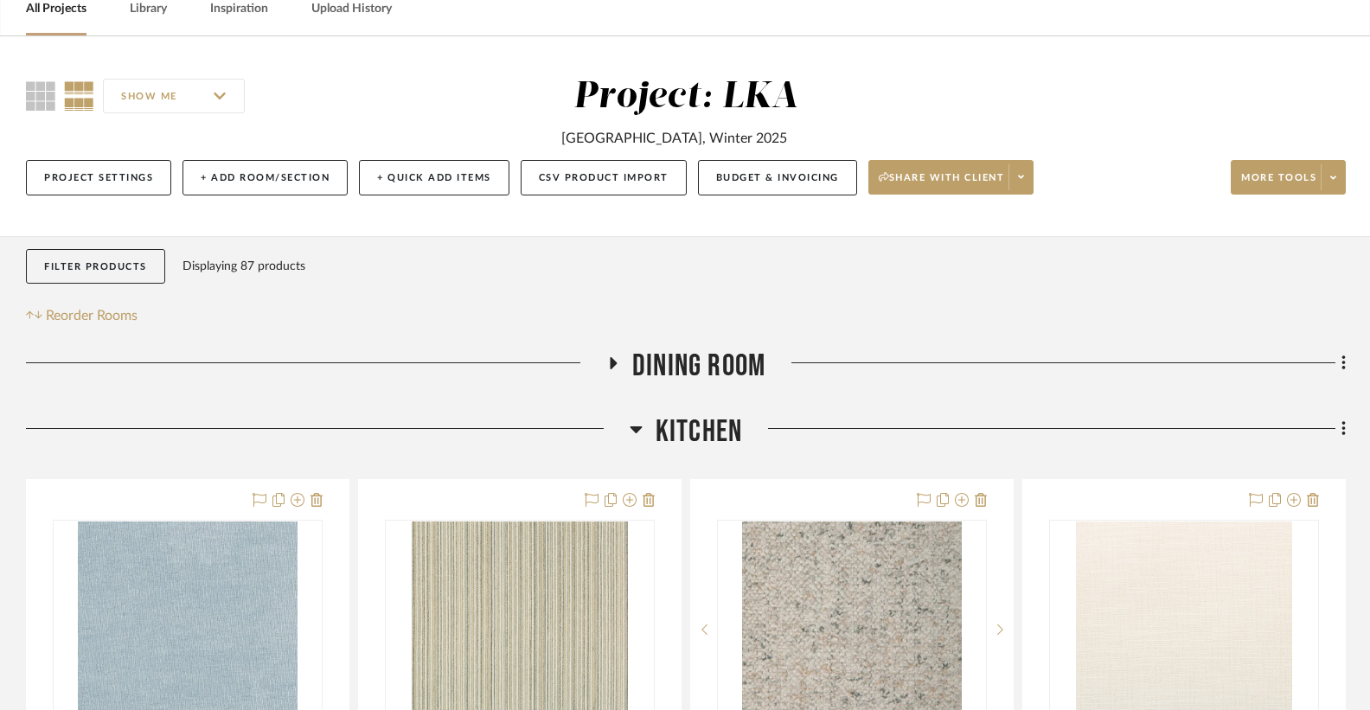
click at [632, 432] on icon at bounding box center [636, 429] width 13 height 21
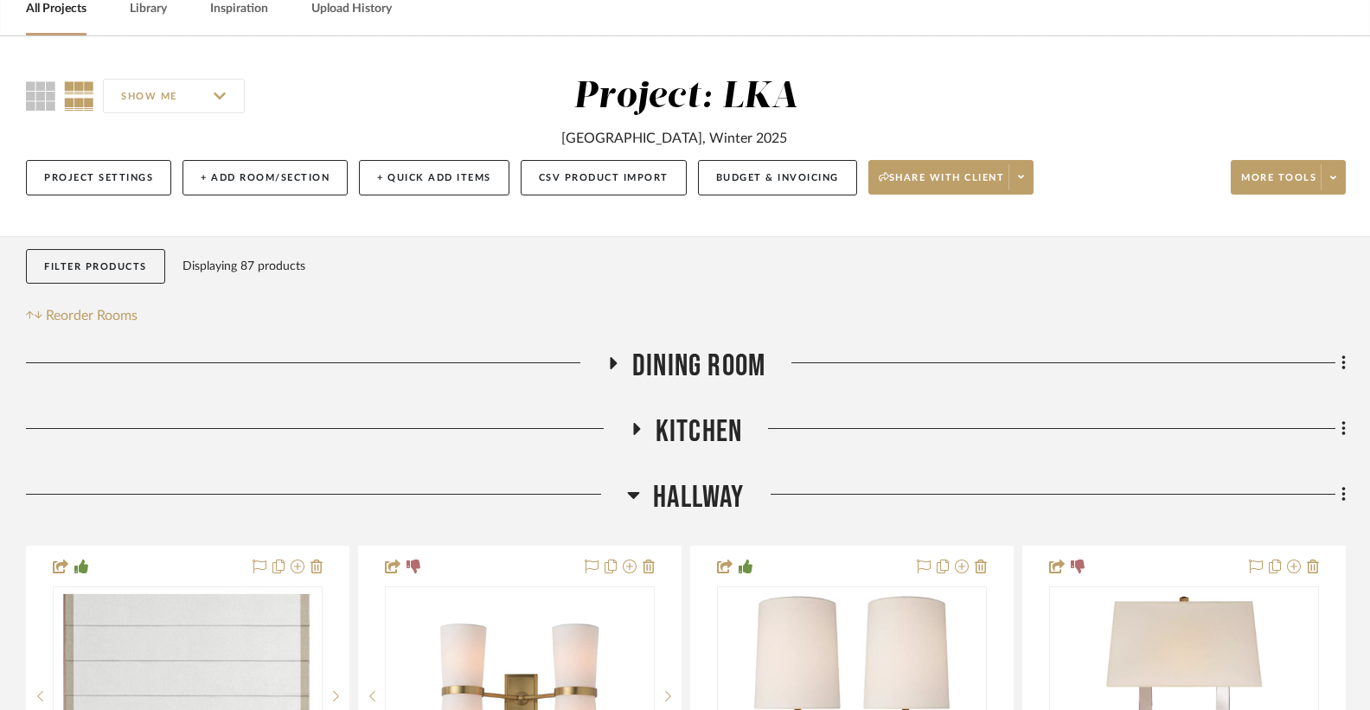
click at [607, 362] on icon at bounding box center [612, 363] width 21 height 13
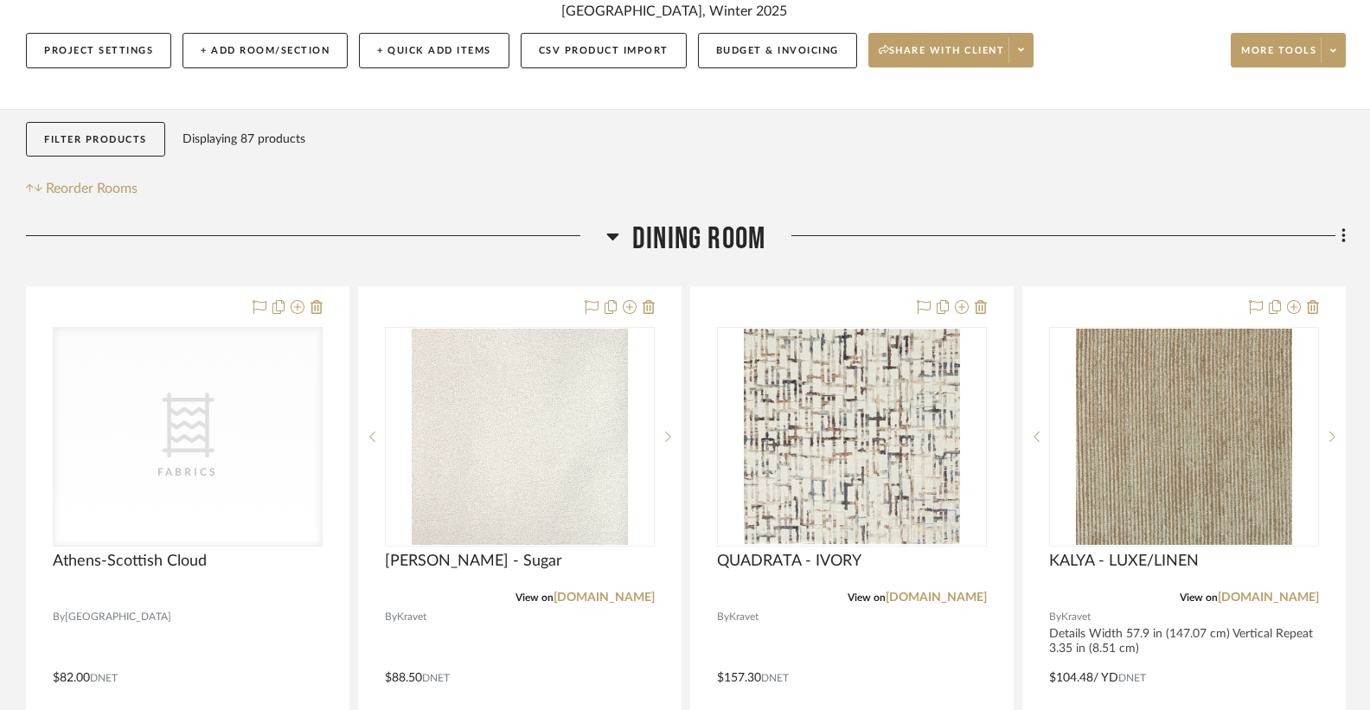
scroll to position [221, 0]
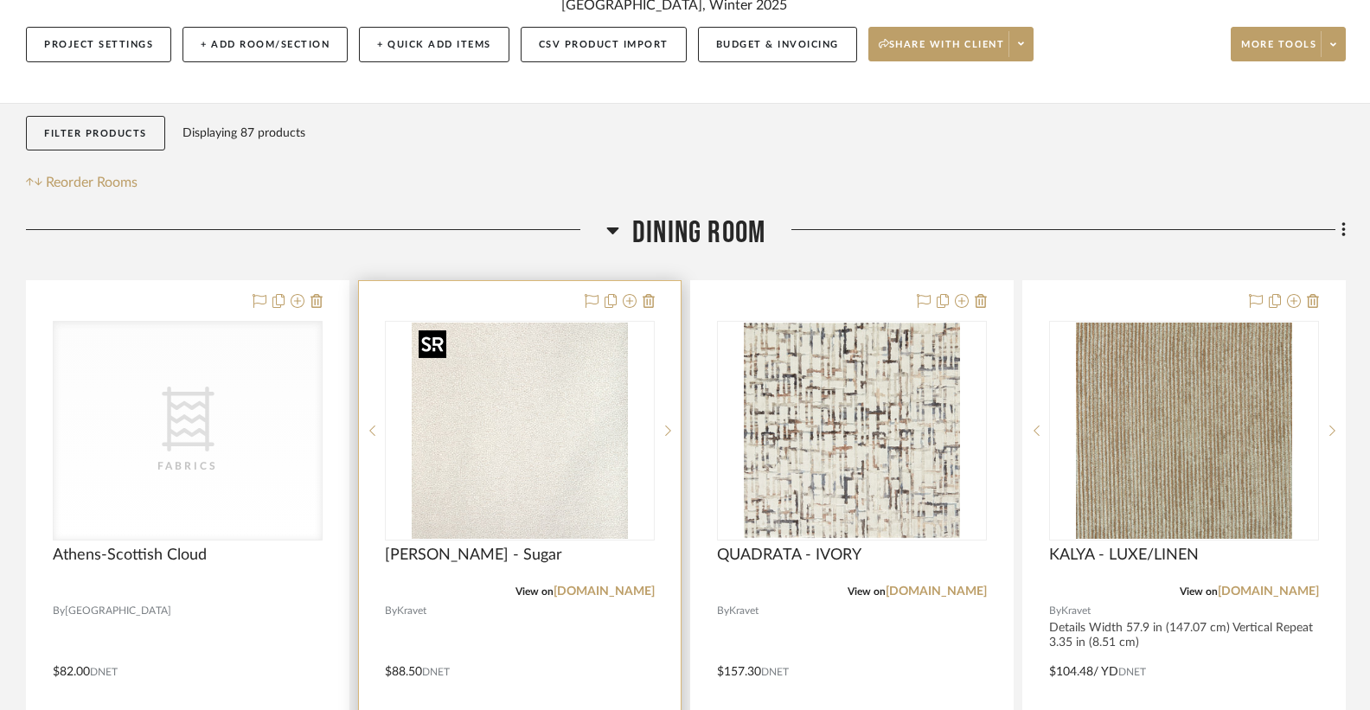
click at [0, 0] on img at bounding box center [0, 0] width 0 height 0
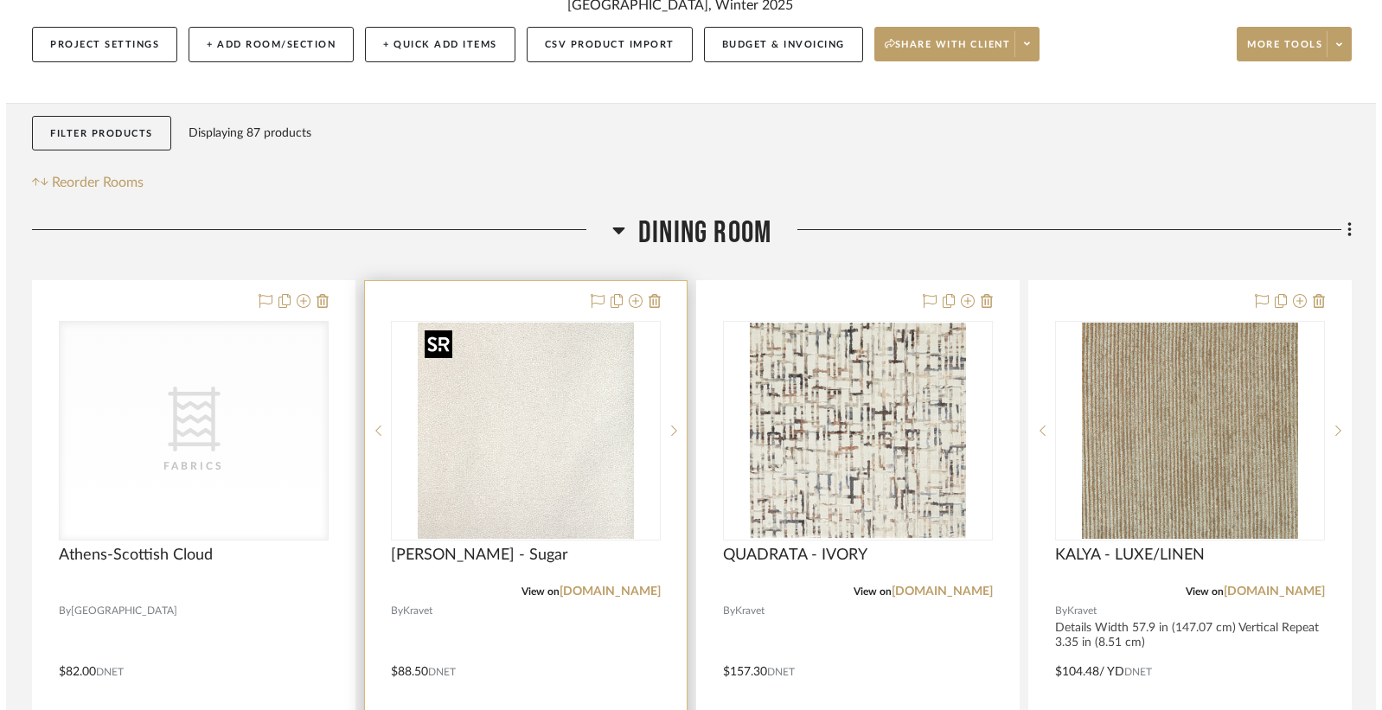
scroll to position [0, 0]
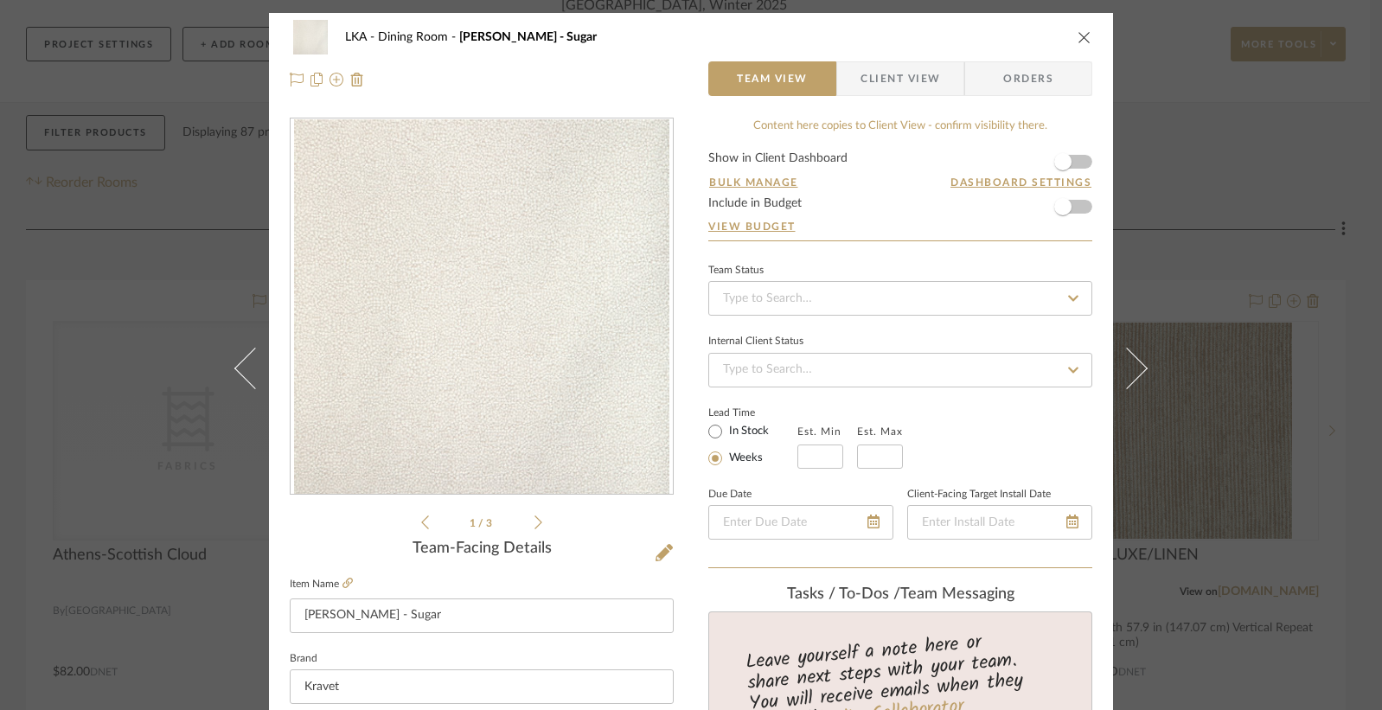
click at [1190, 165] on div "LKA Dining Room Mulford - Sugar Team View Client View Orders 1 / 3 Team-Facing …" at bounding box center [691, 355] width 1382 height 710
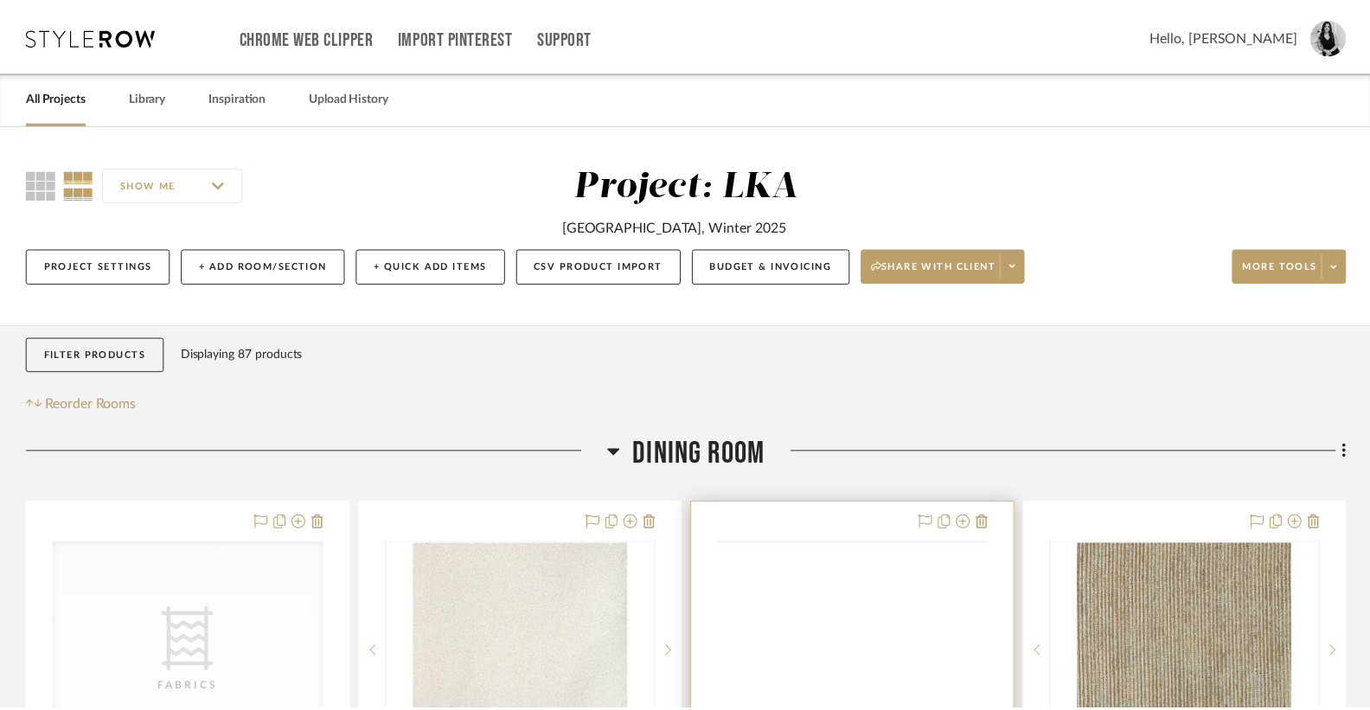
scroll to position [221, 0]
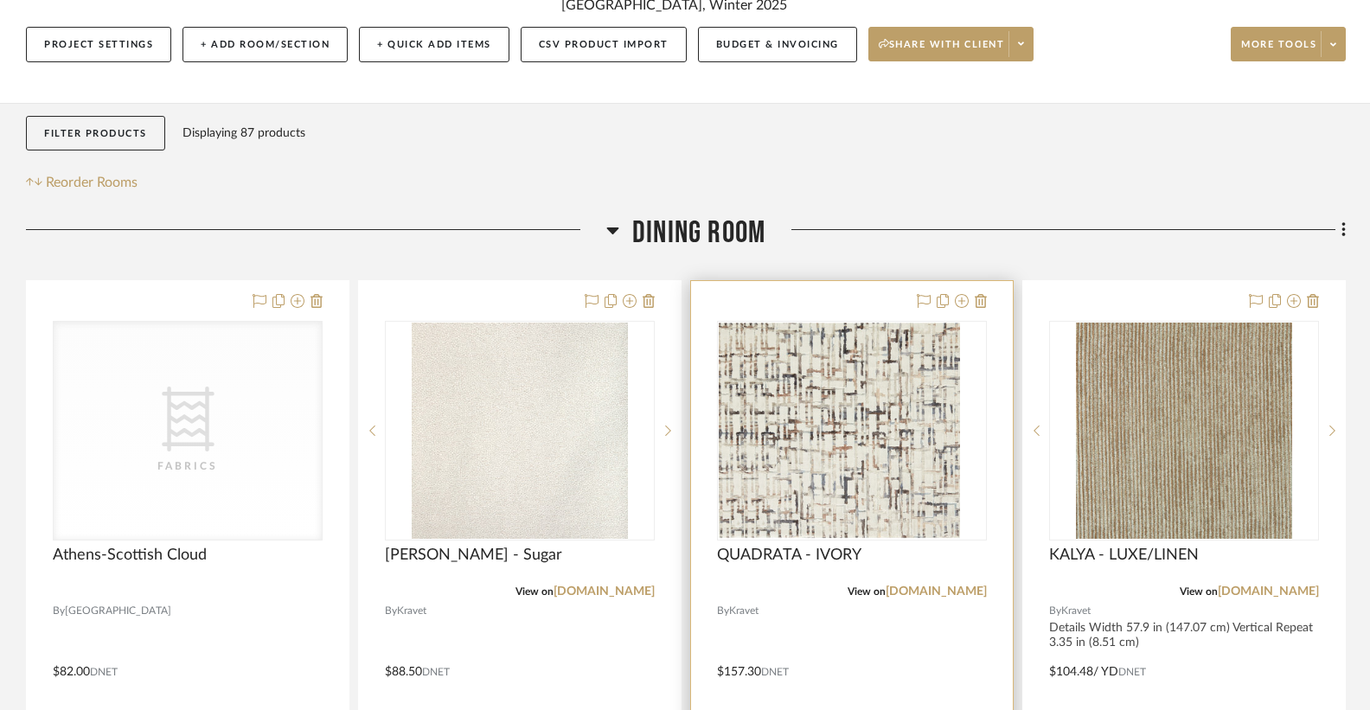
click at [877, 454] on img "0" at bounding box center [827, 431] width 216 height 216
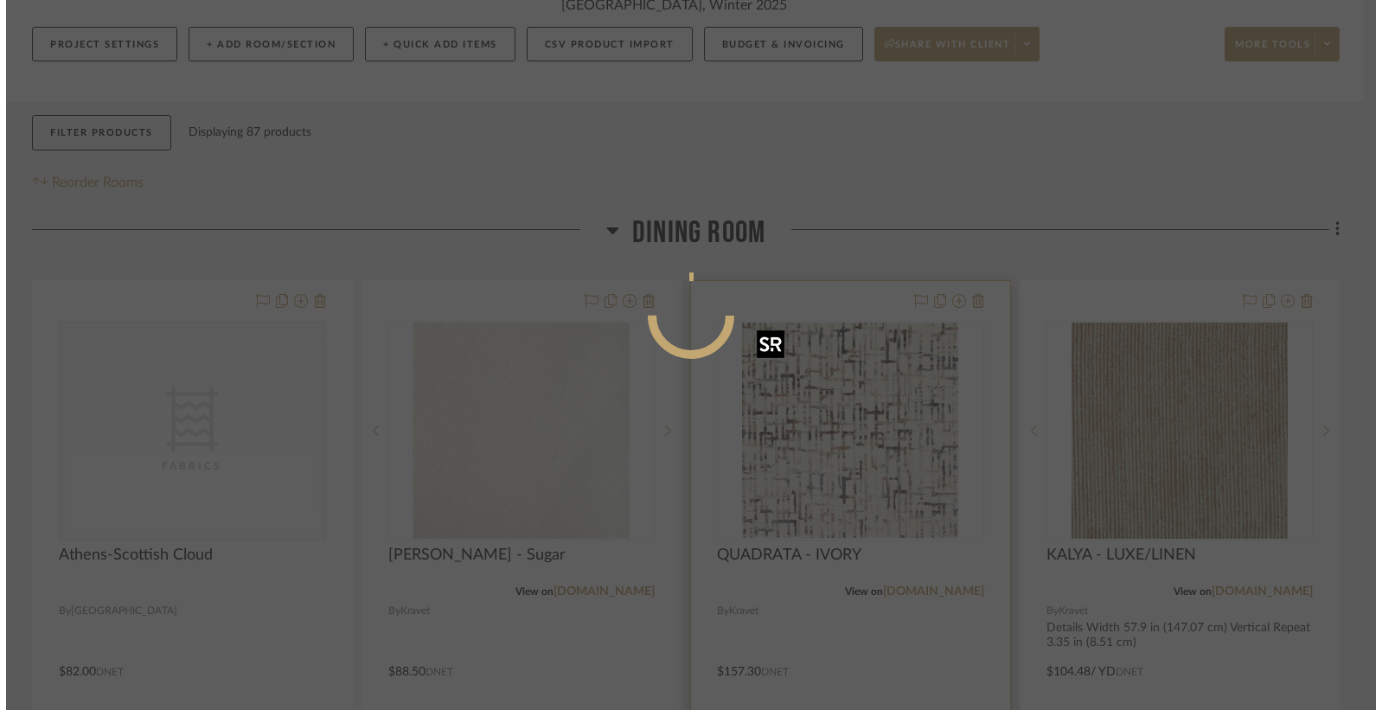
scroll to position [0, 0]
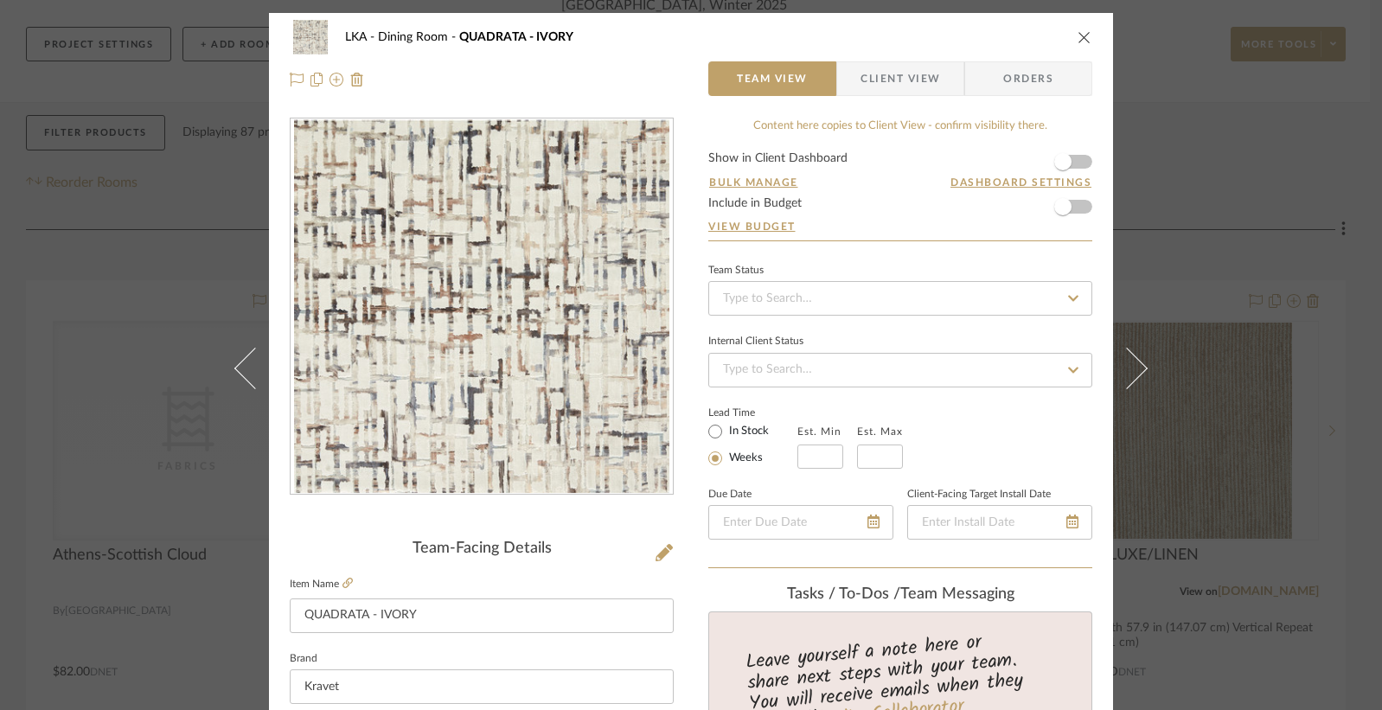
click at [477, 344] on img "0" at bounding box center [481, 306] width 375 height 375
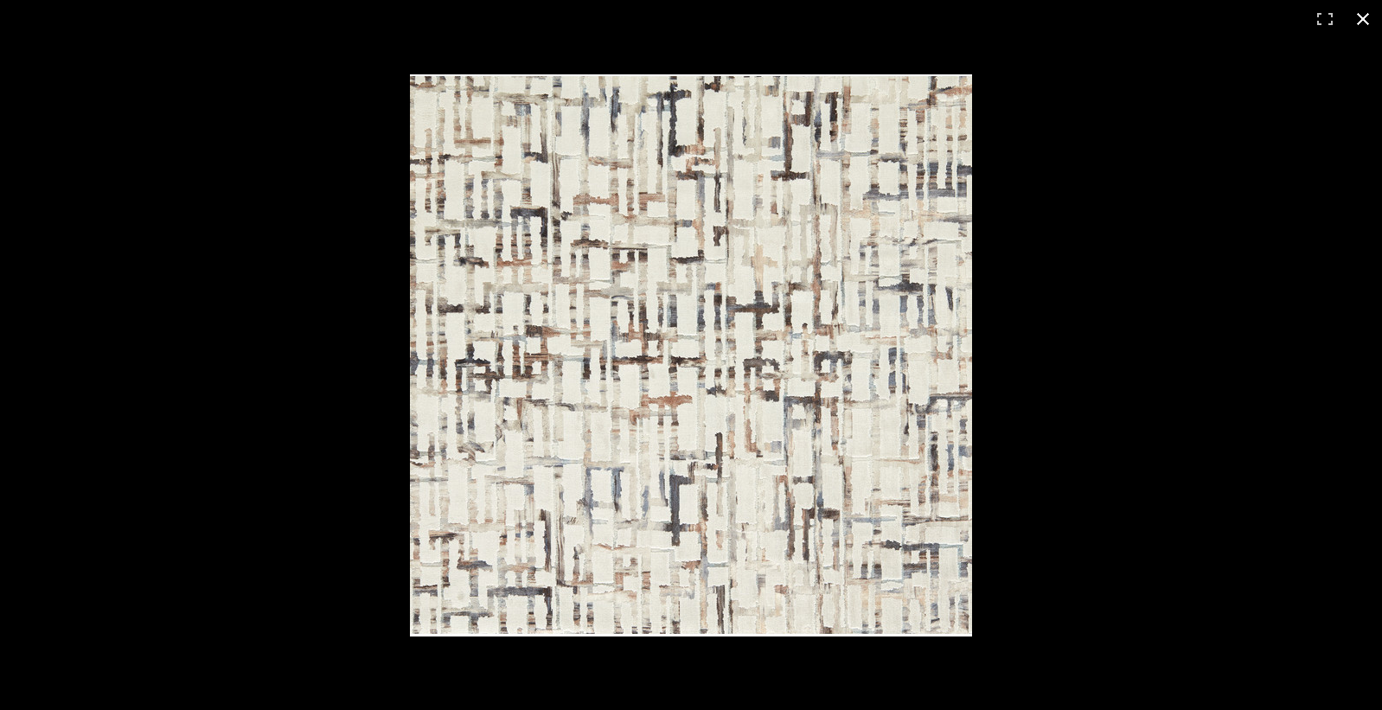
click at [1360, 25] on button at bounding box center [1363, 19] width 38 height 38
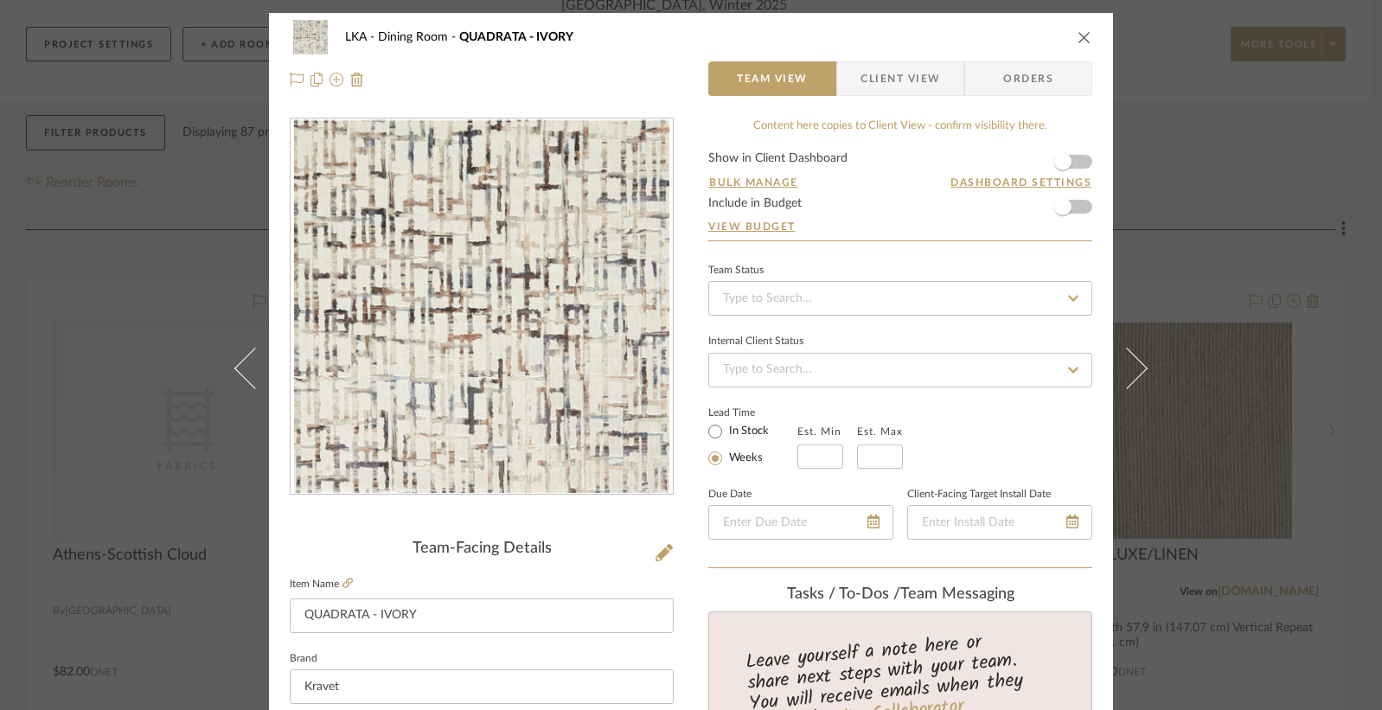
click at [1085, 35] on icon "close" at bounding box center [1085, 37] width 14 height 14
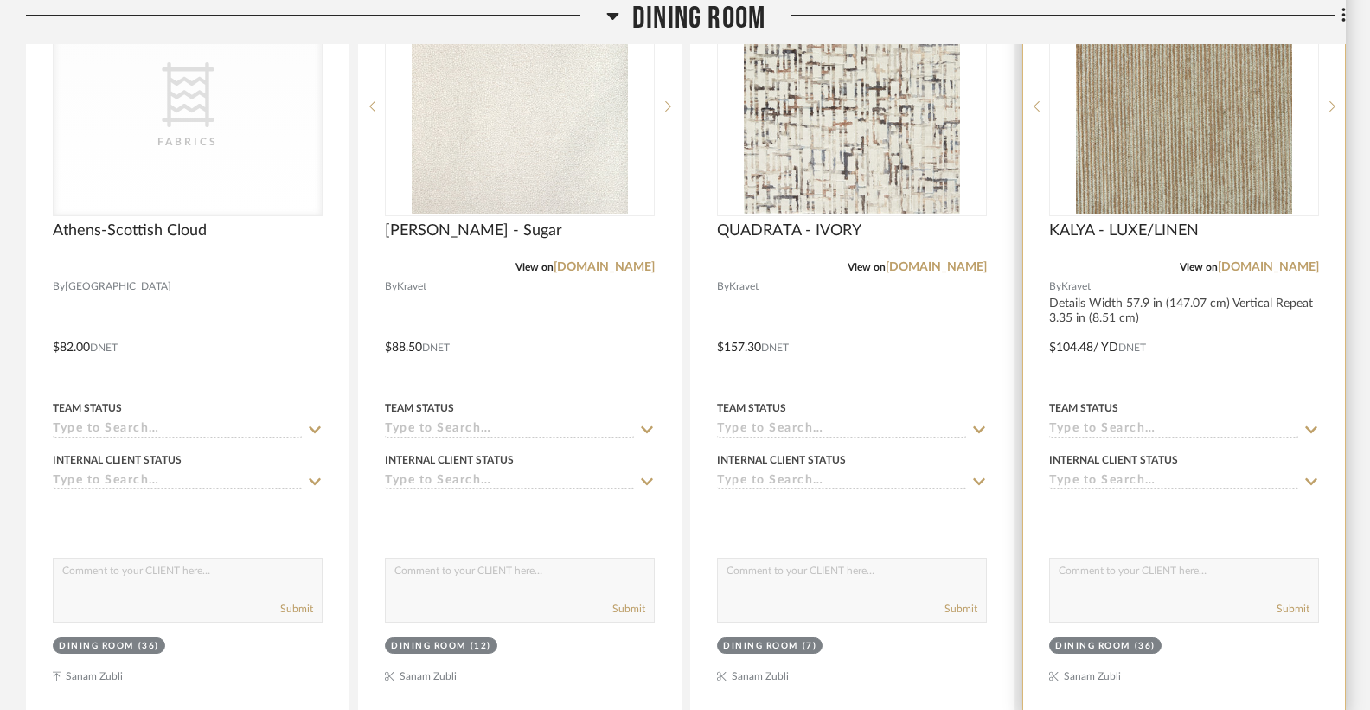
scroll to position [519, 0]
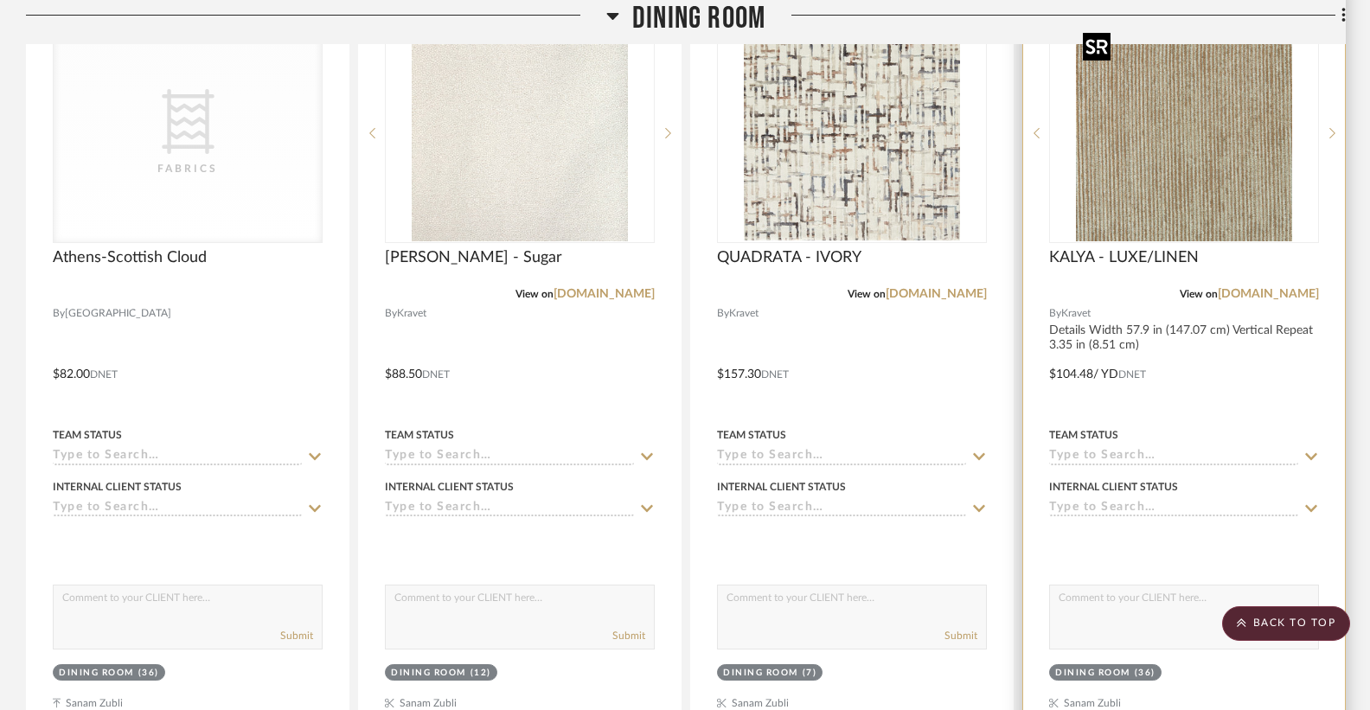
click at [1239, 184] on img "0" at bounding box center [1184, 133] width 216 height 216
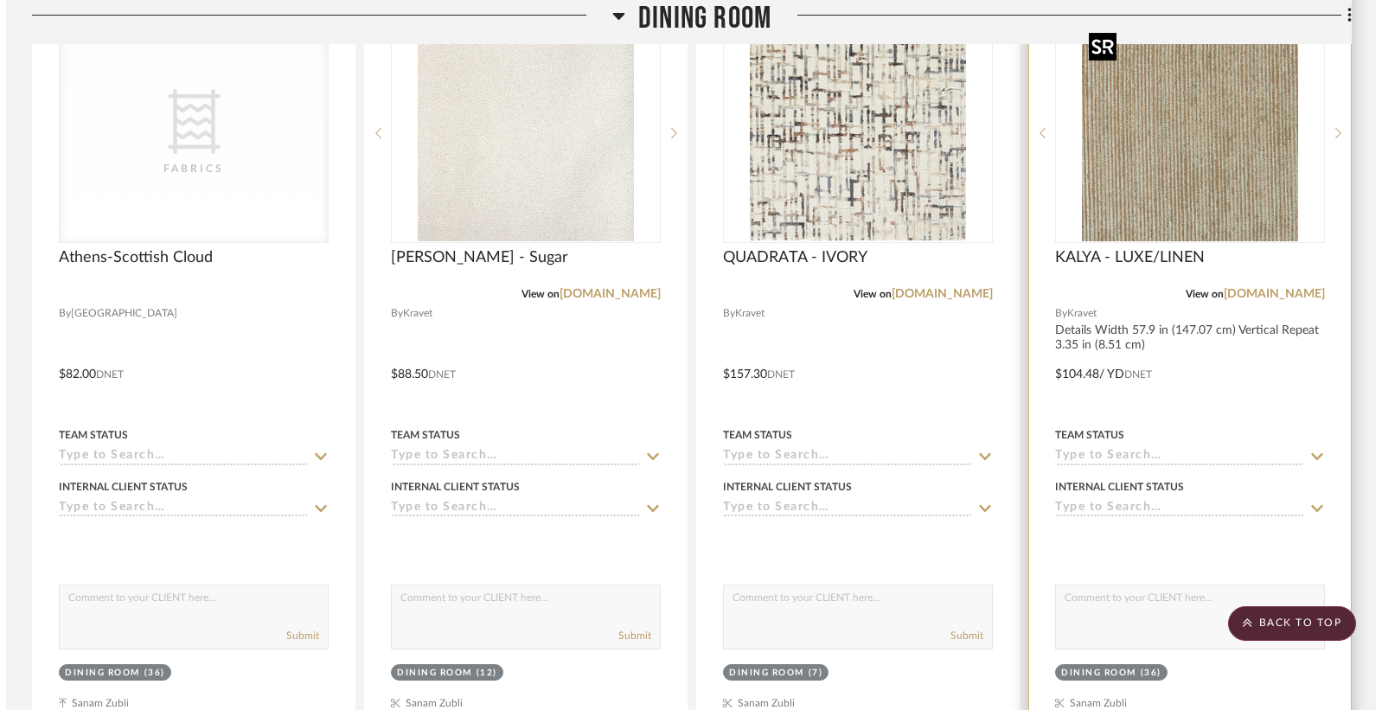
scroll to position [0, 0]
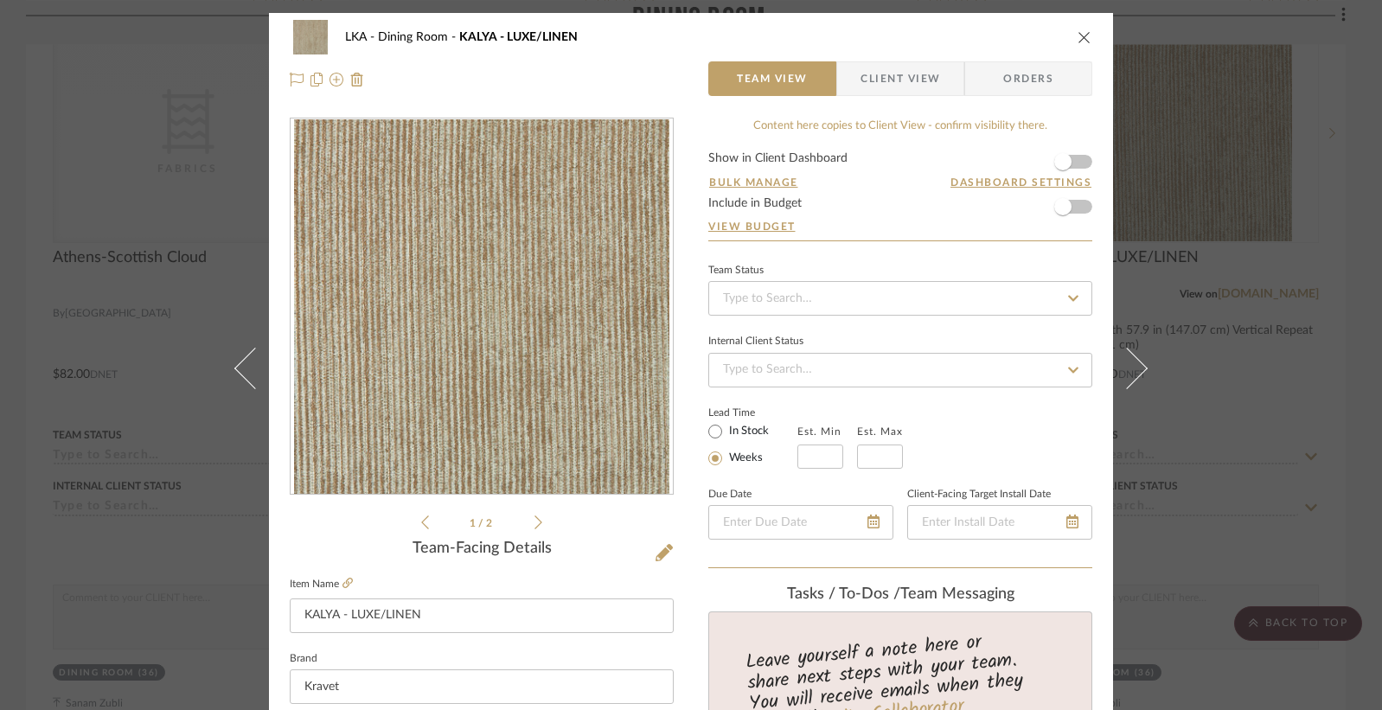
click at [534, 517] on icon at bounding box center [538, 523] width 8 height 16
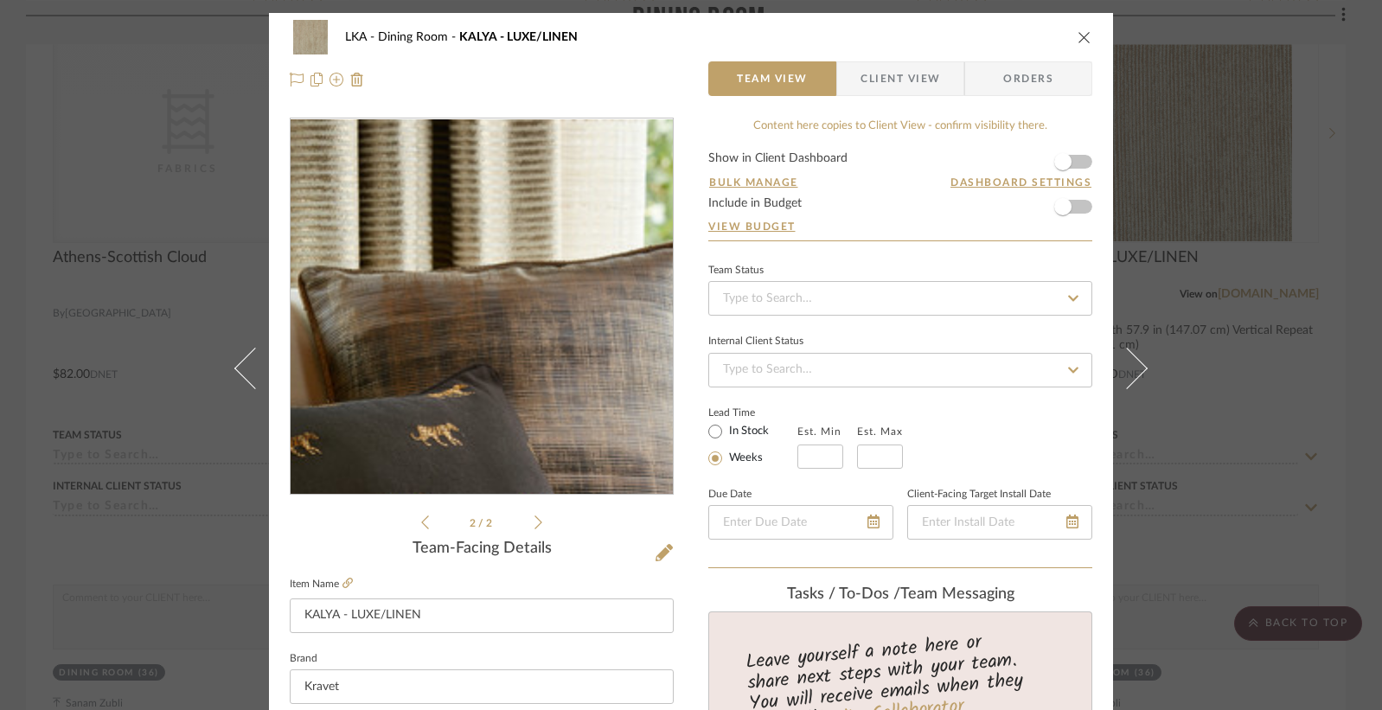
click at [470, 307] on img "1" at bounding box center [481, 306] width 375 height 375
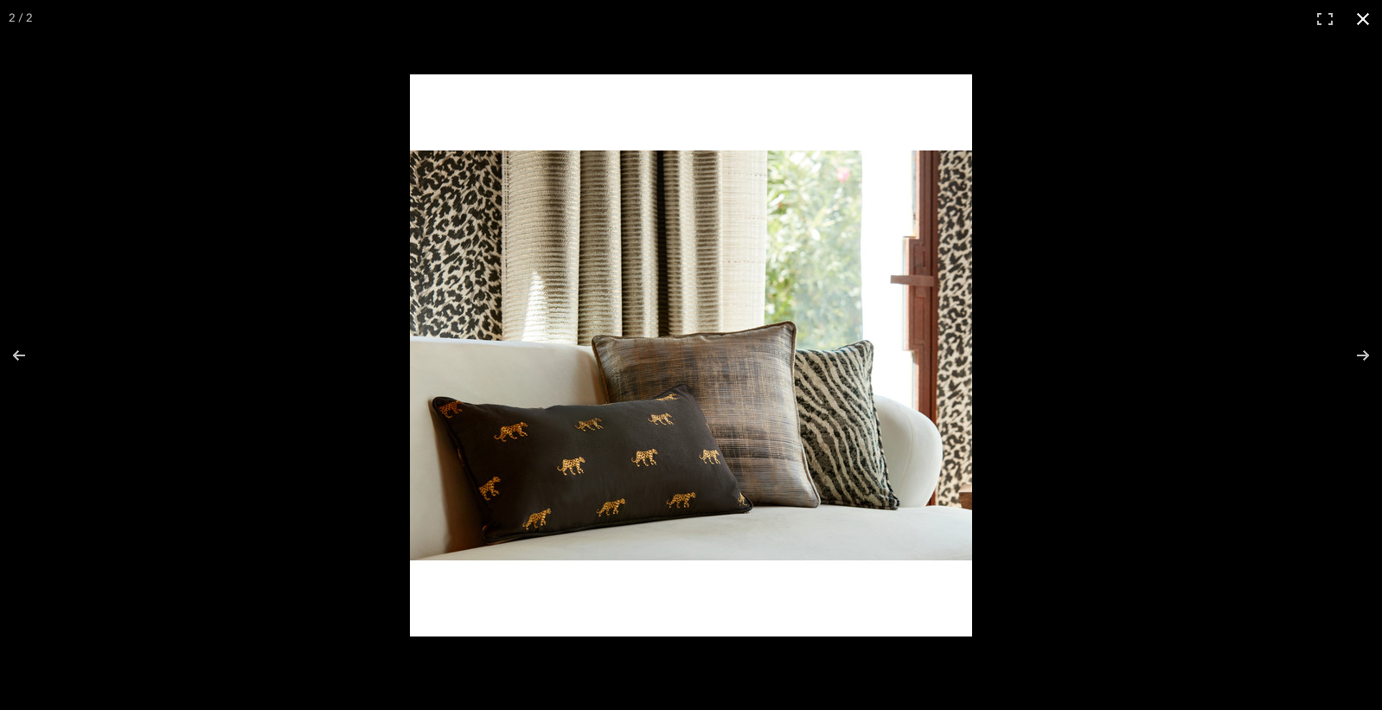
click at [1367, 16] on button at bounding box center [1363, 19] width 38 height 38
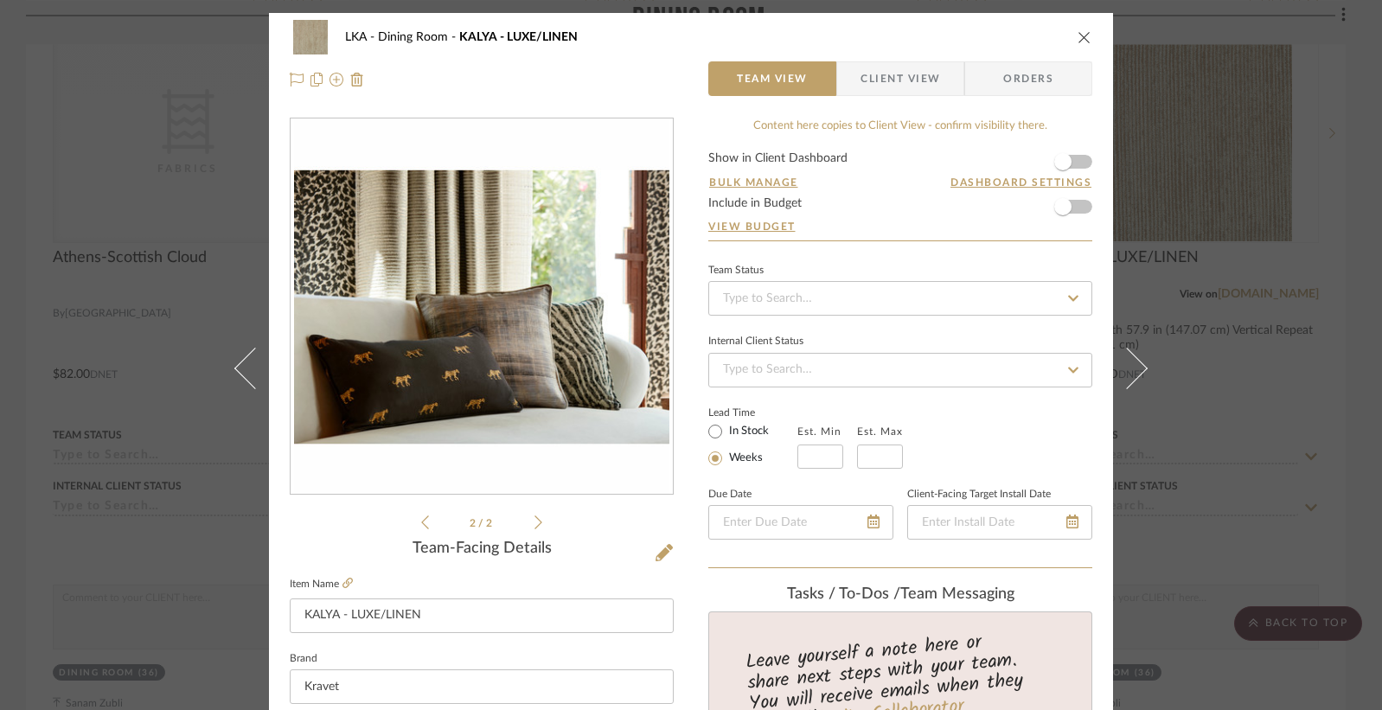
click at [1079, 33] on icon "close" at bounding box center [1085, 37] width 14 height 14
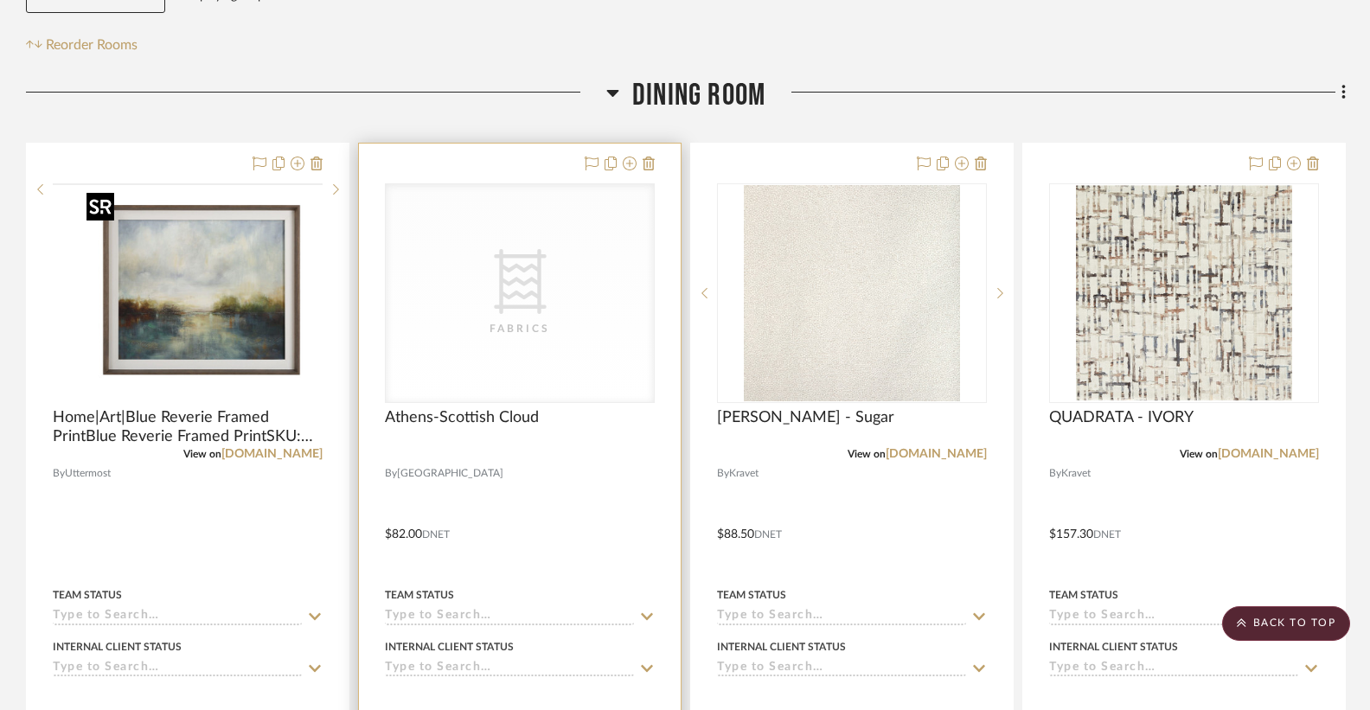
scroll to position [360, 0]
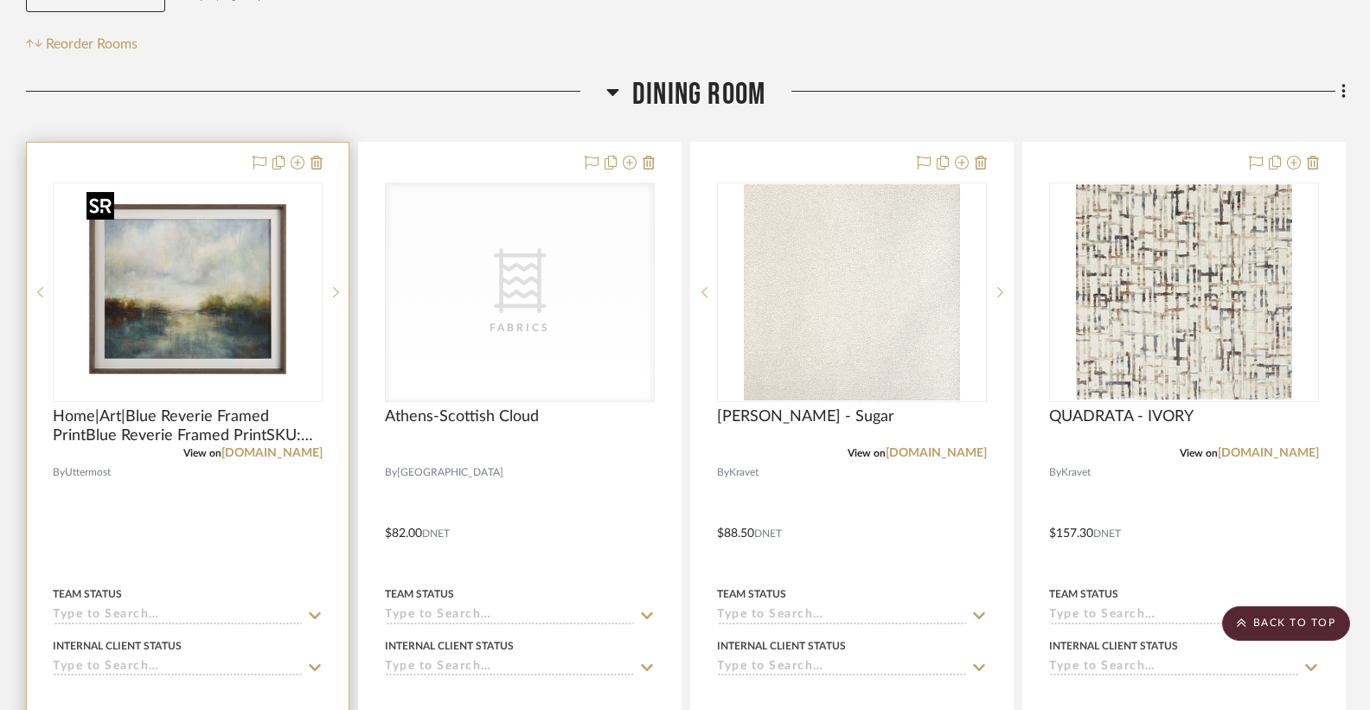
click at [226, 284] on img "0" at bounding box center [188, 292] width 216 height 216
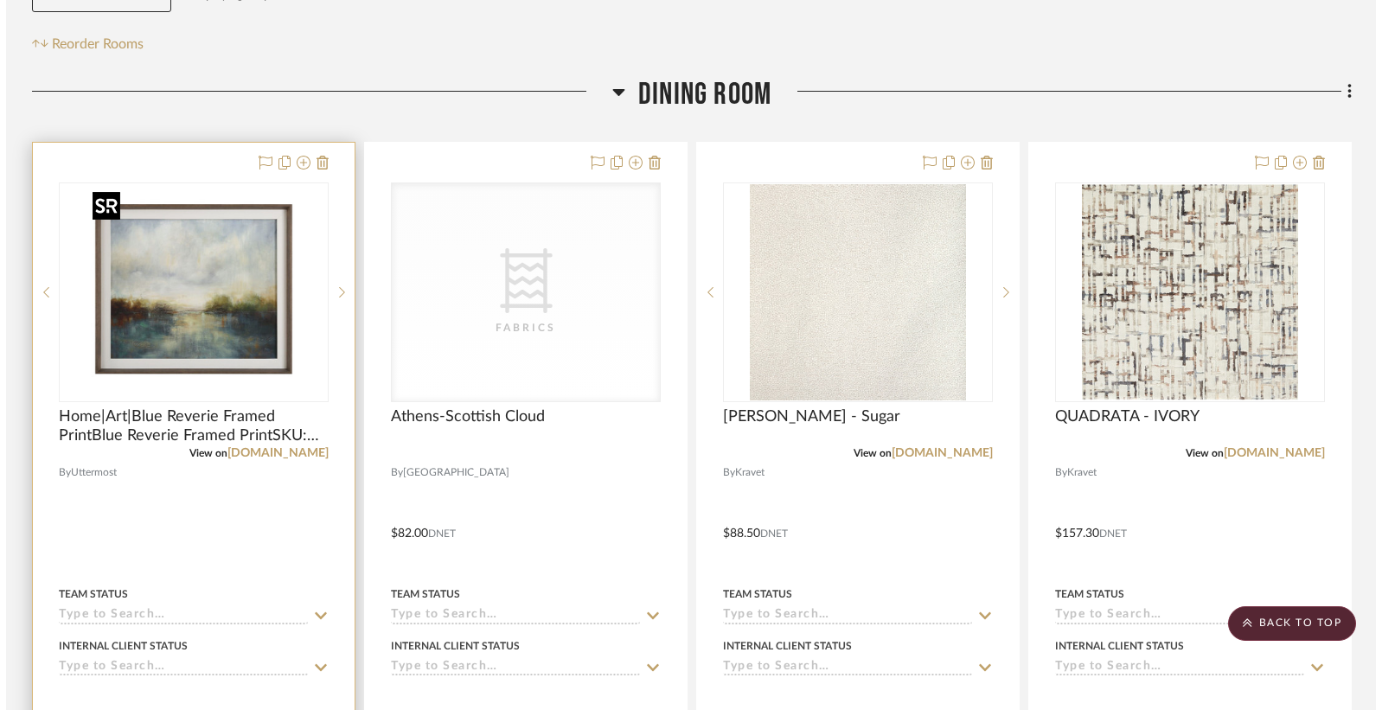
scroll to position [0, 0]
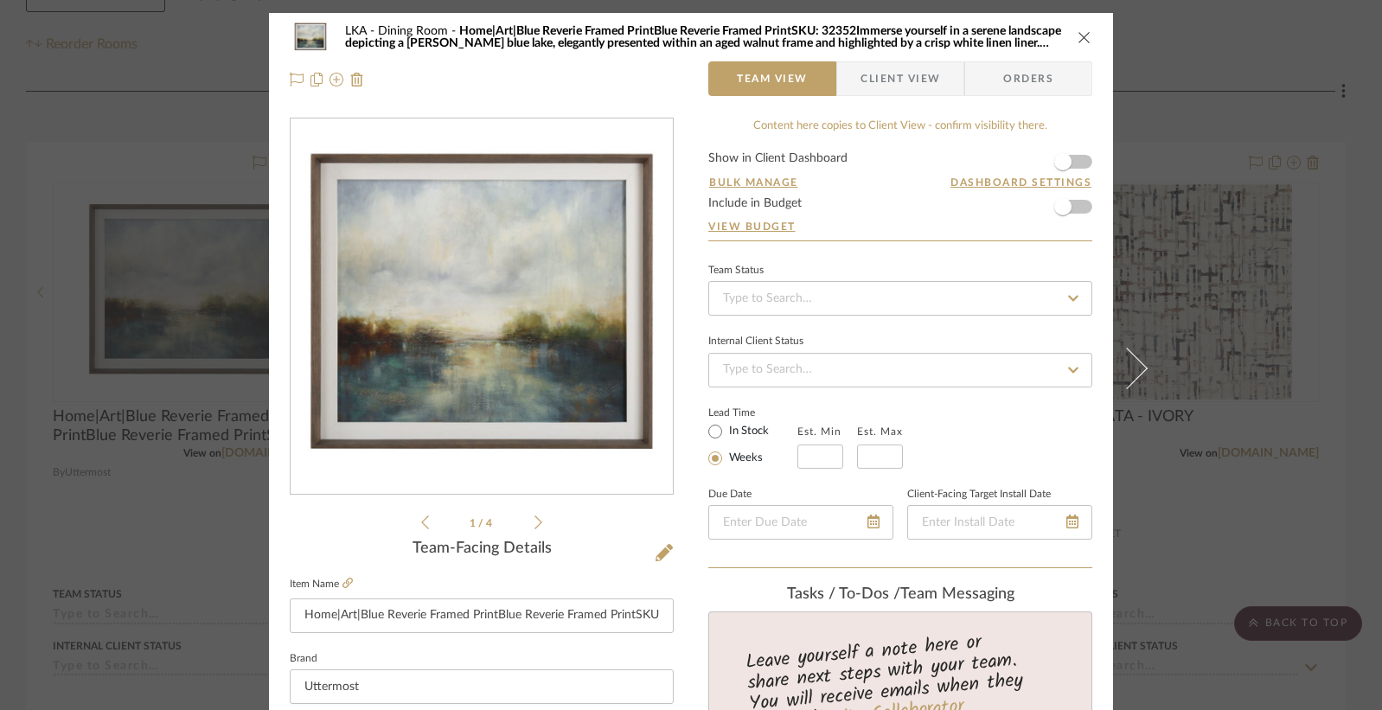
click at [1078, 39] on icon "close" at bounding box center [1085, 37] width 14 height 14
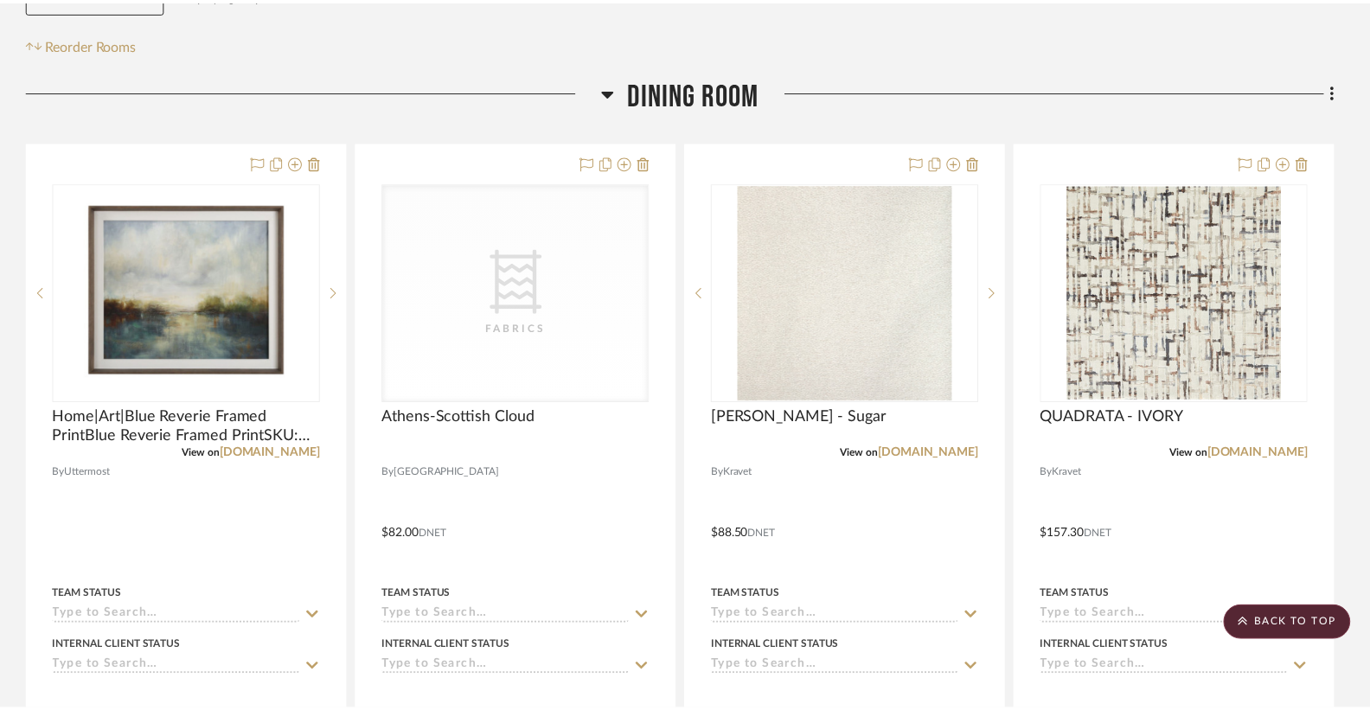
scroll to position [360, 0]
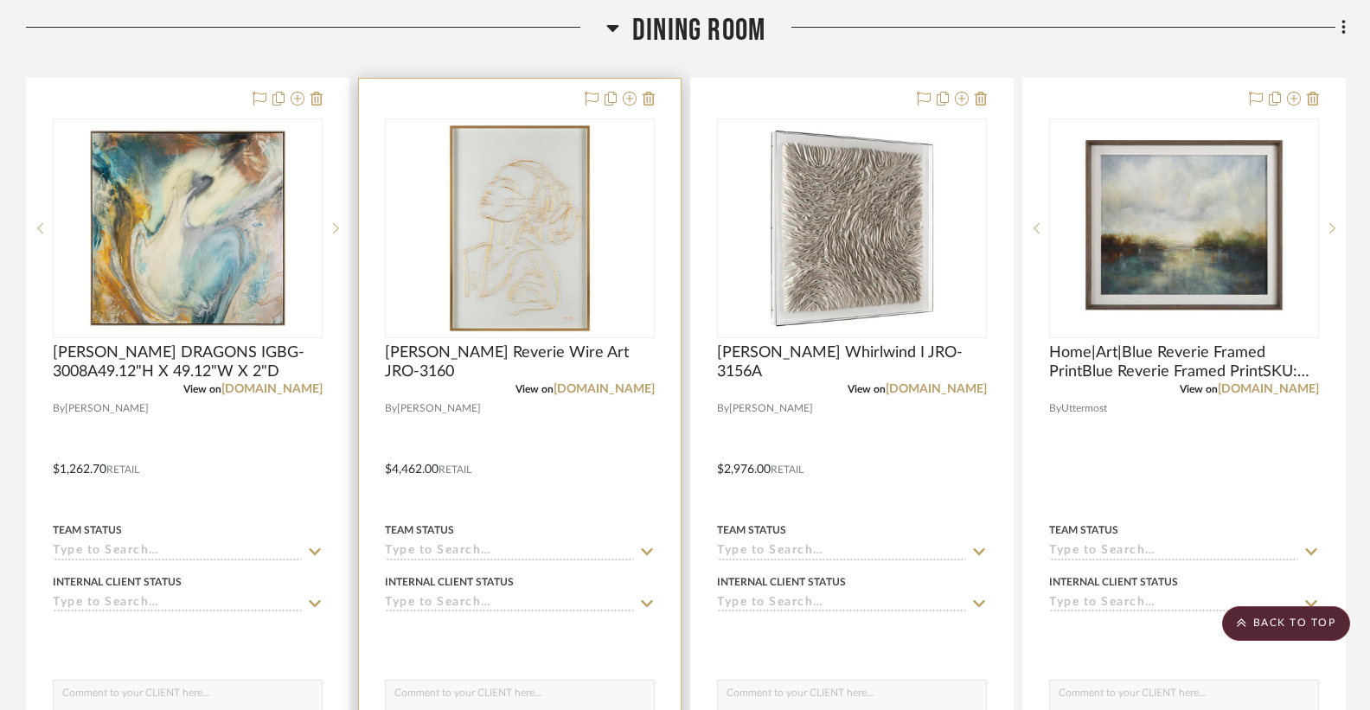
scroll to position [425, 0]
